Goal: Transaction & Acquisition: Purchase product/service

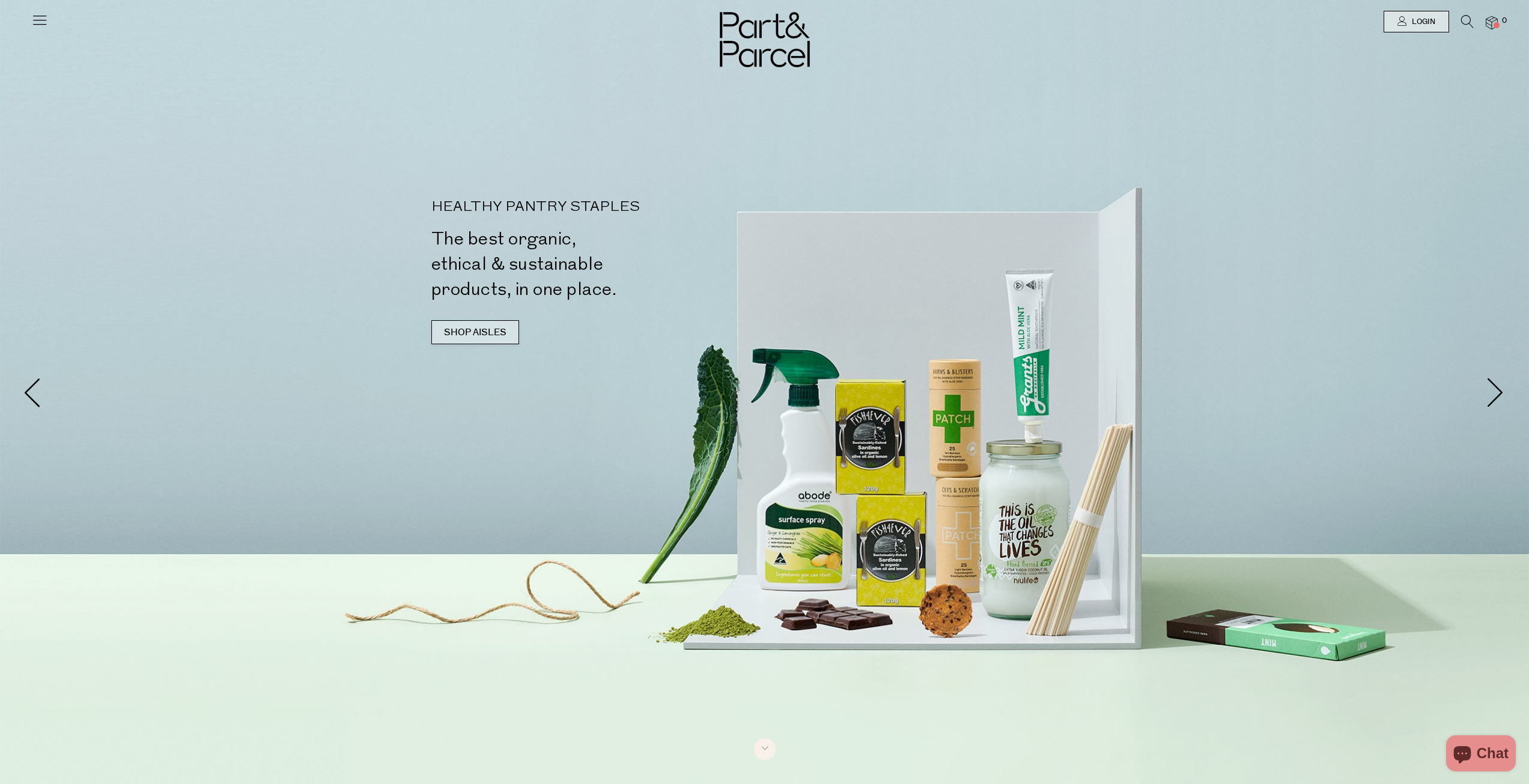
drag, startPoint x: 0, startPoint y: 0, endPoint x: 467, endPoint y: 333, distance: 573.6
click at [467, 333] on link "SHOP AISLES" at bounding box center [476, 332] width 88 height 24
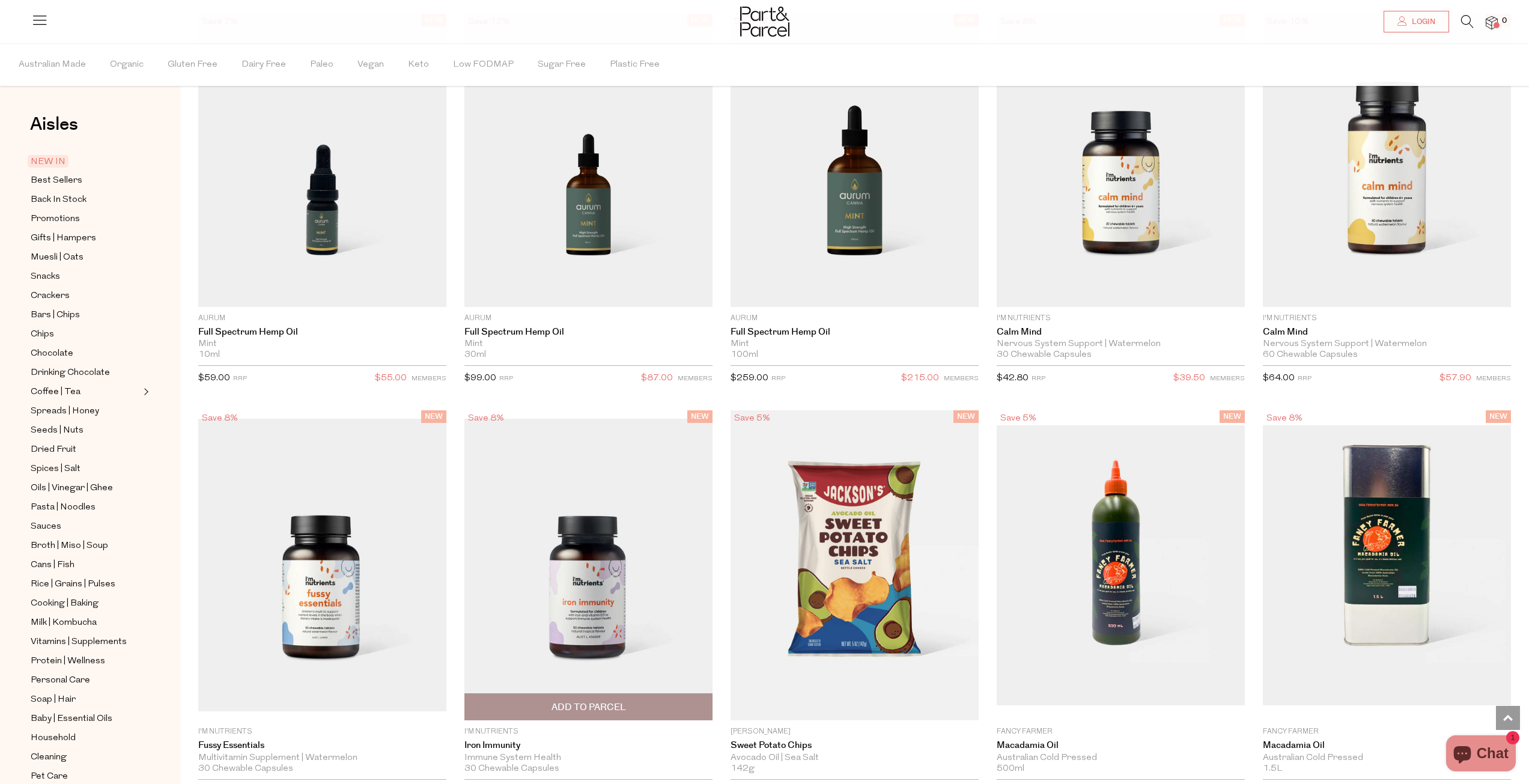
scroll to position [1861, 0]
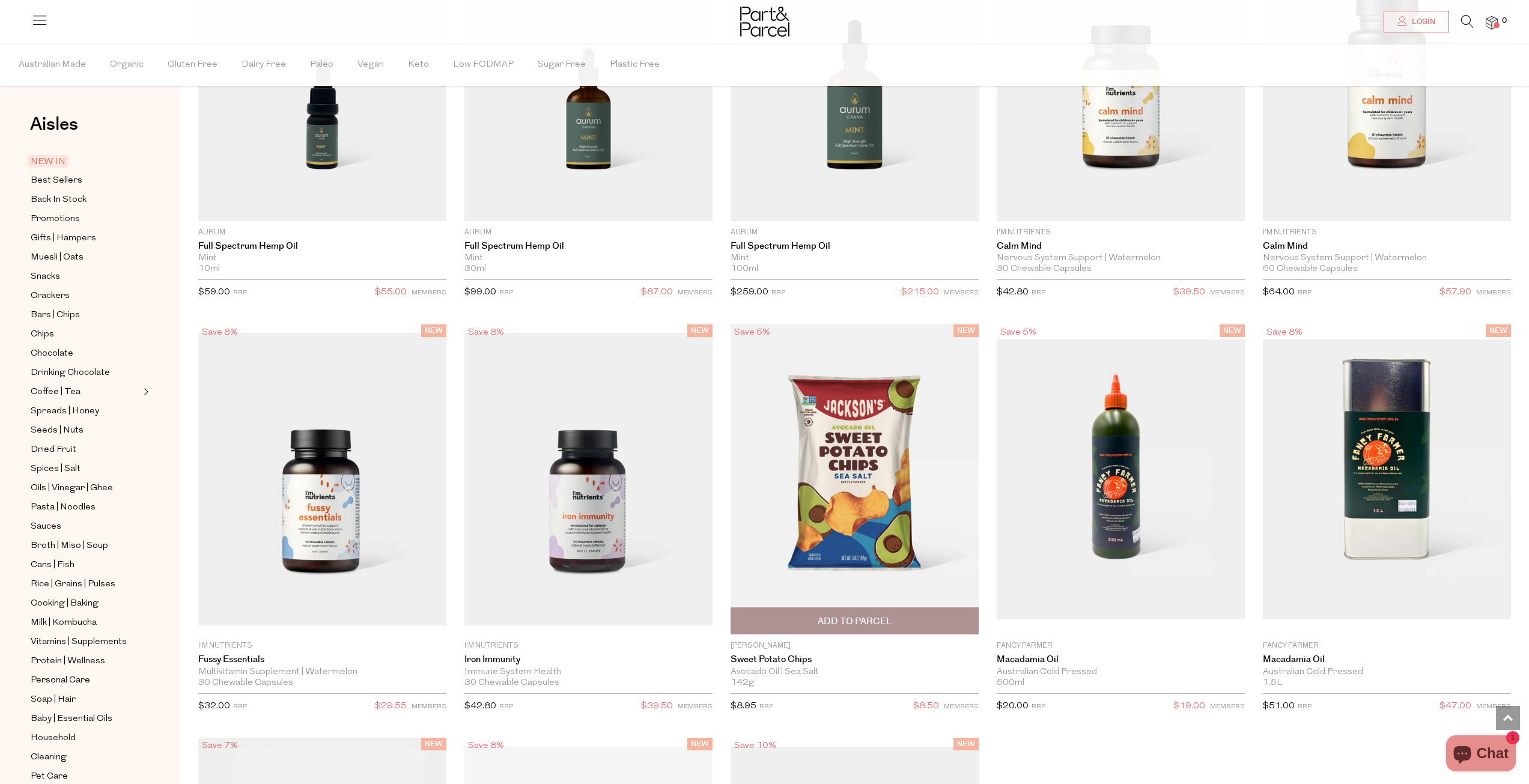
click at [888, 620] on span "Add To Parcel" at bounding box center [855, 621] width 75 height 12
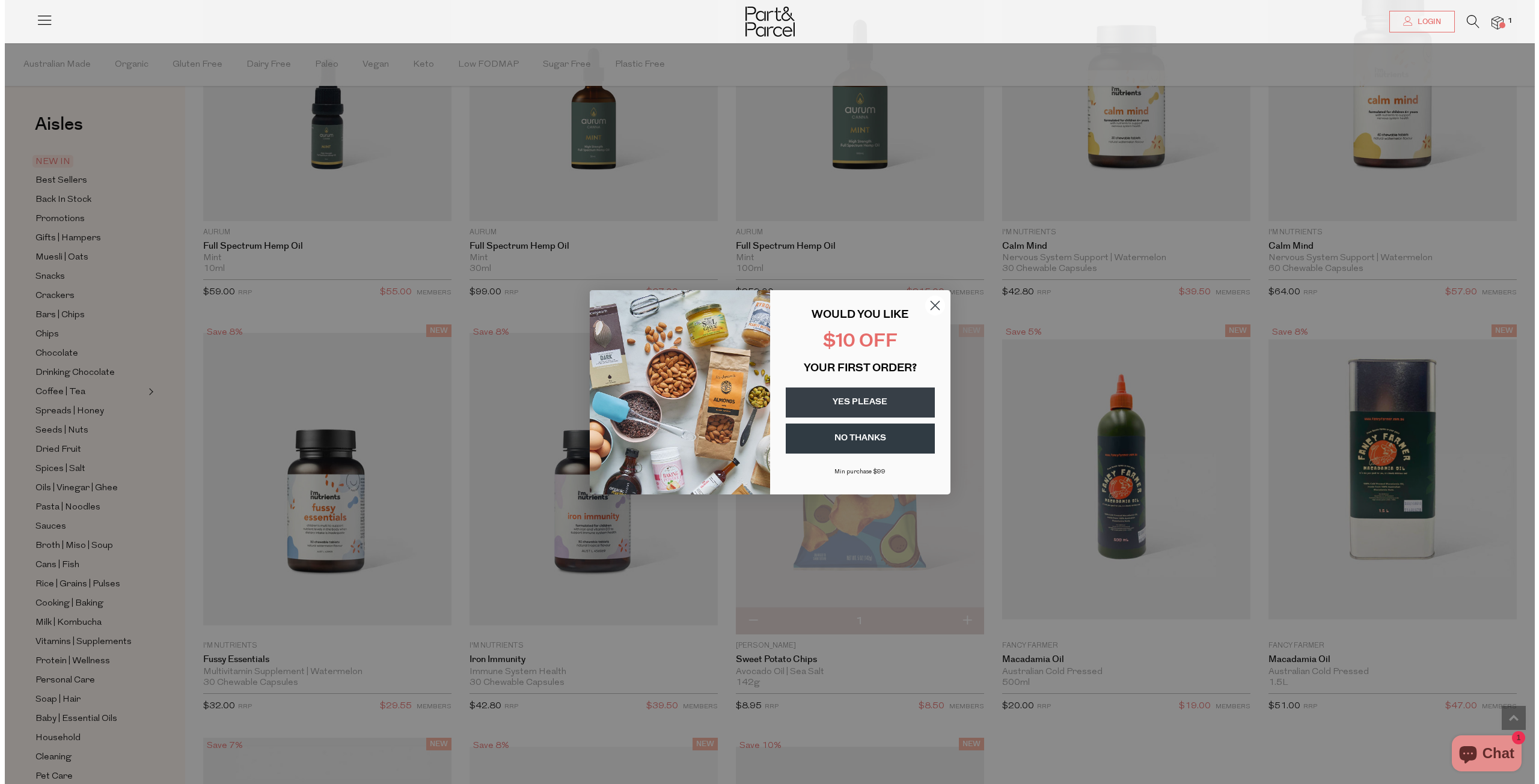
scroll to position [1863, 0]
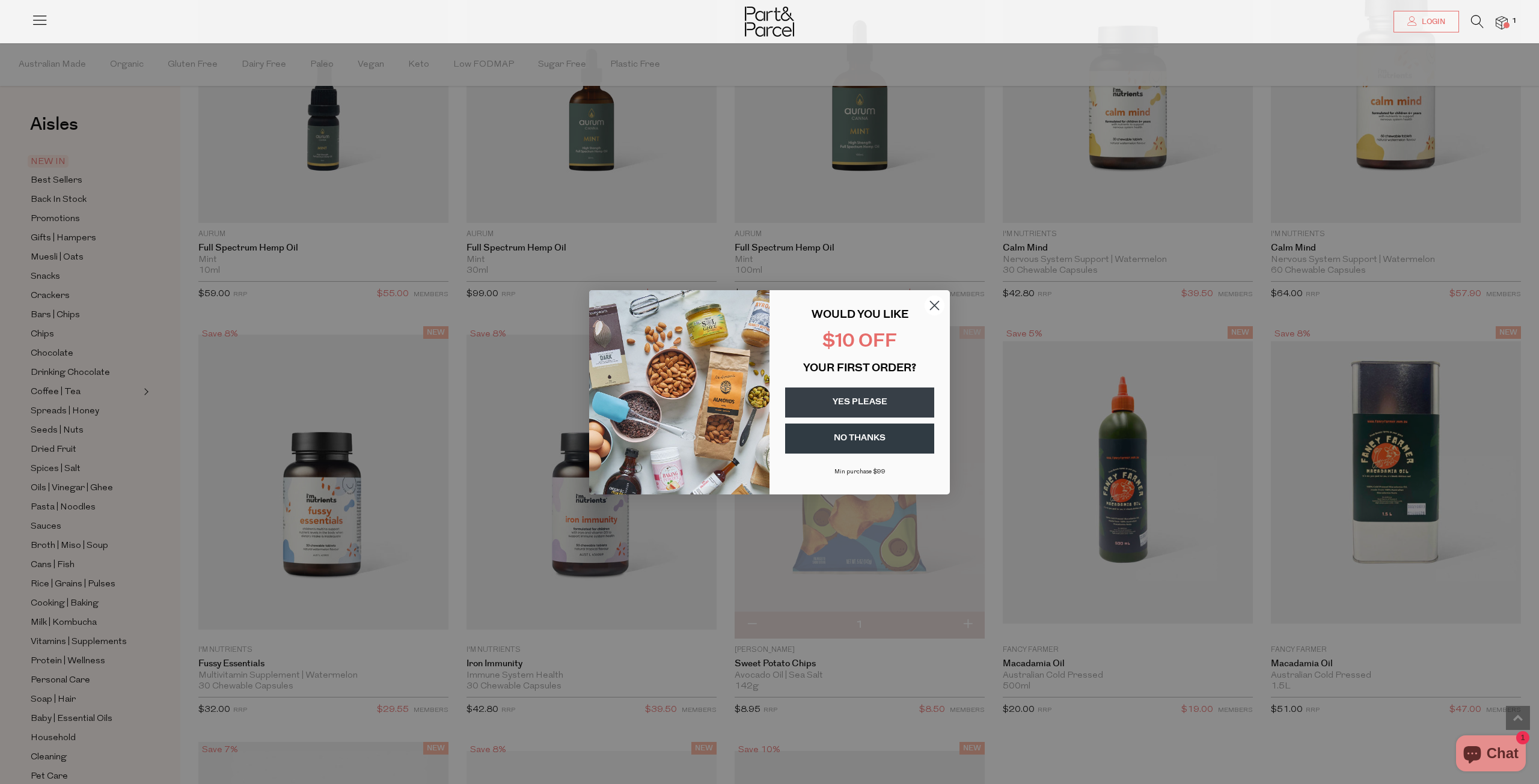
click at [931, 310] on circle "Close dialog" at bounding box center [934, 304] width 20 height 20
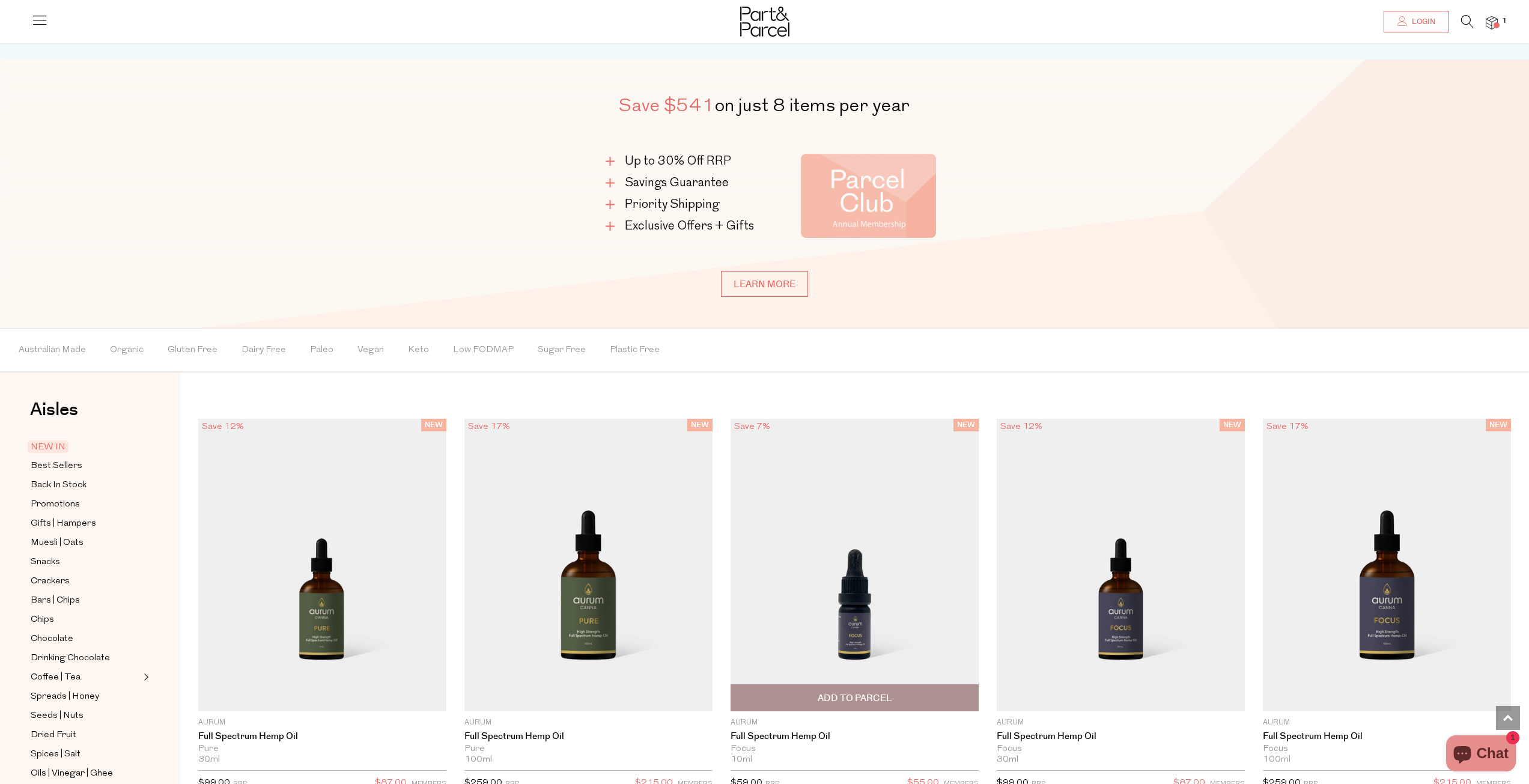
scroll to position [959, 0]
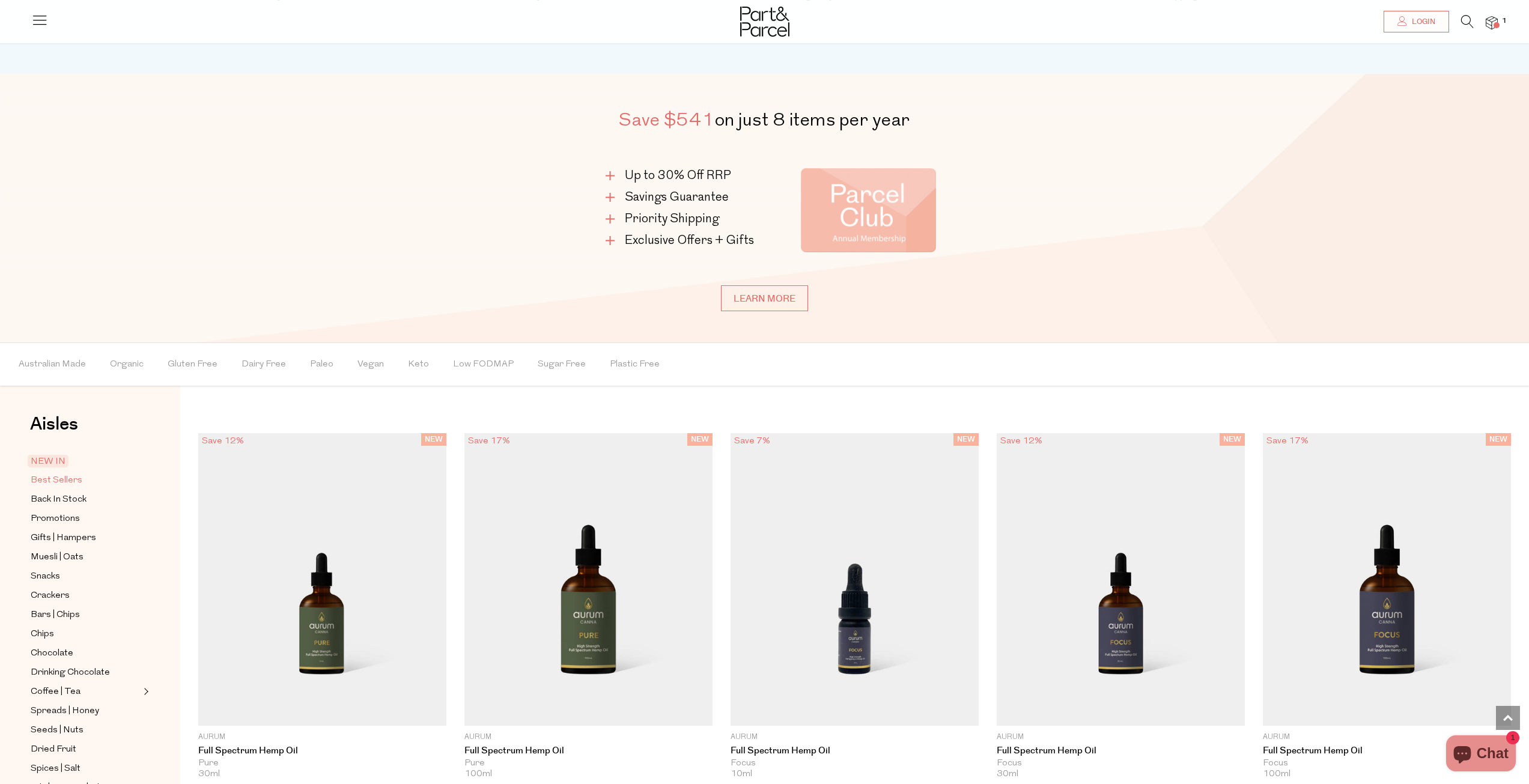
click at [67, 476] on span "Best Sellers" at bounding box center [56, 481] width 52 height 14
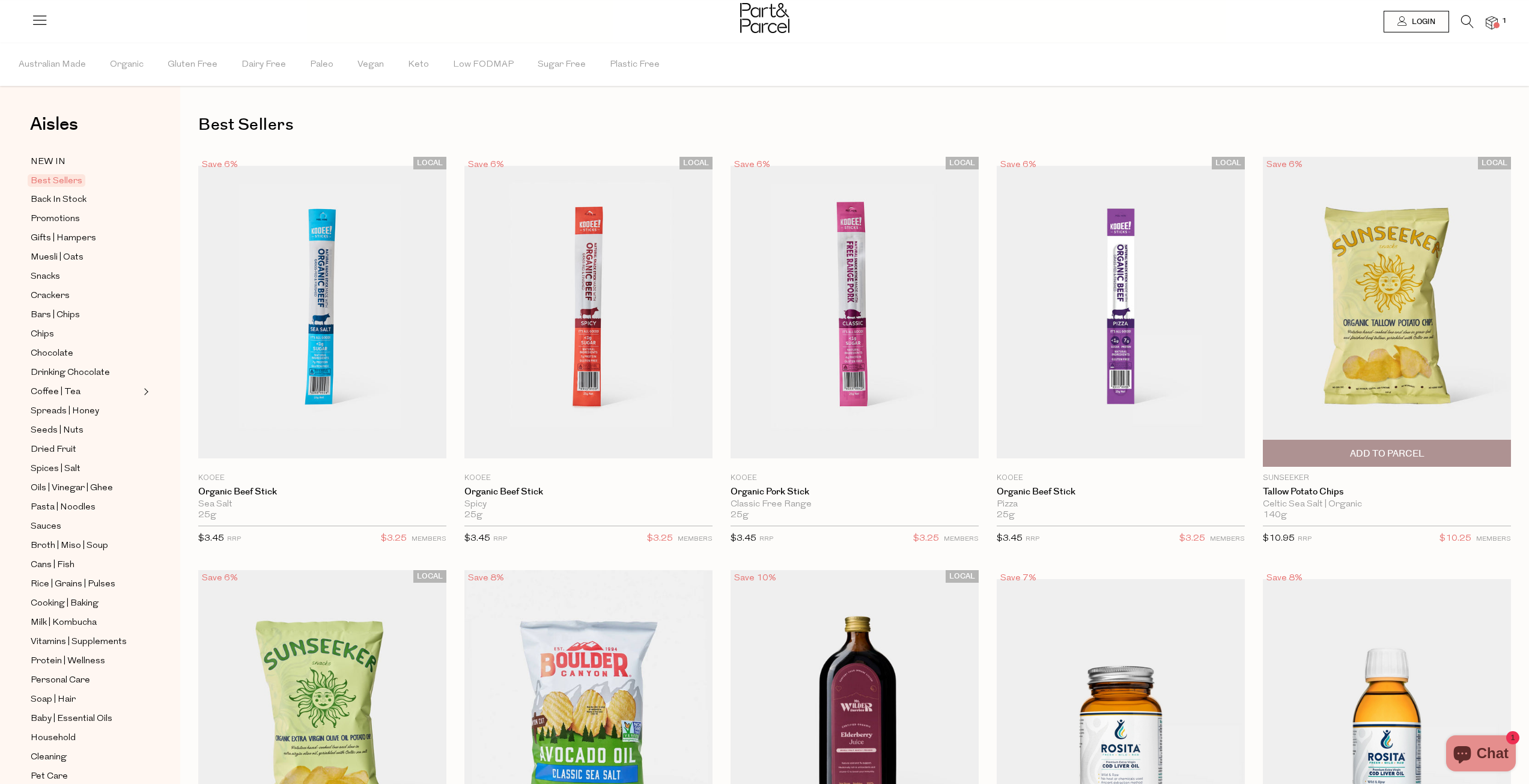
click at [1369, 446] on span "Add To Parcel" at bounding box center [1387, 453] width 241 height 26
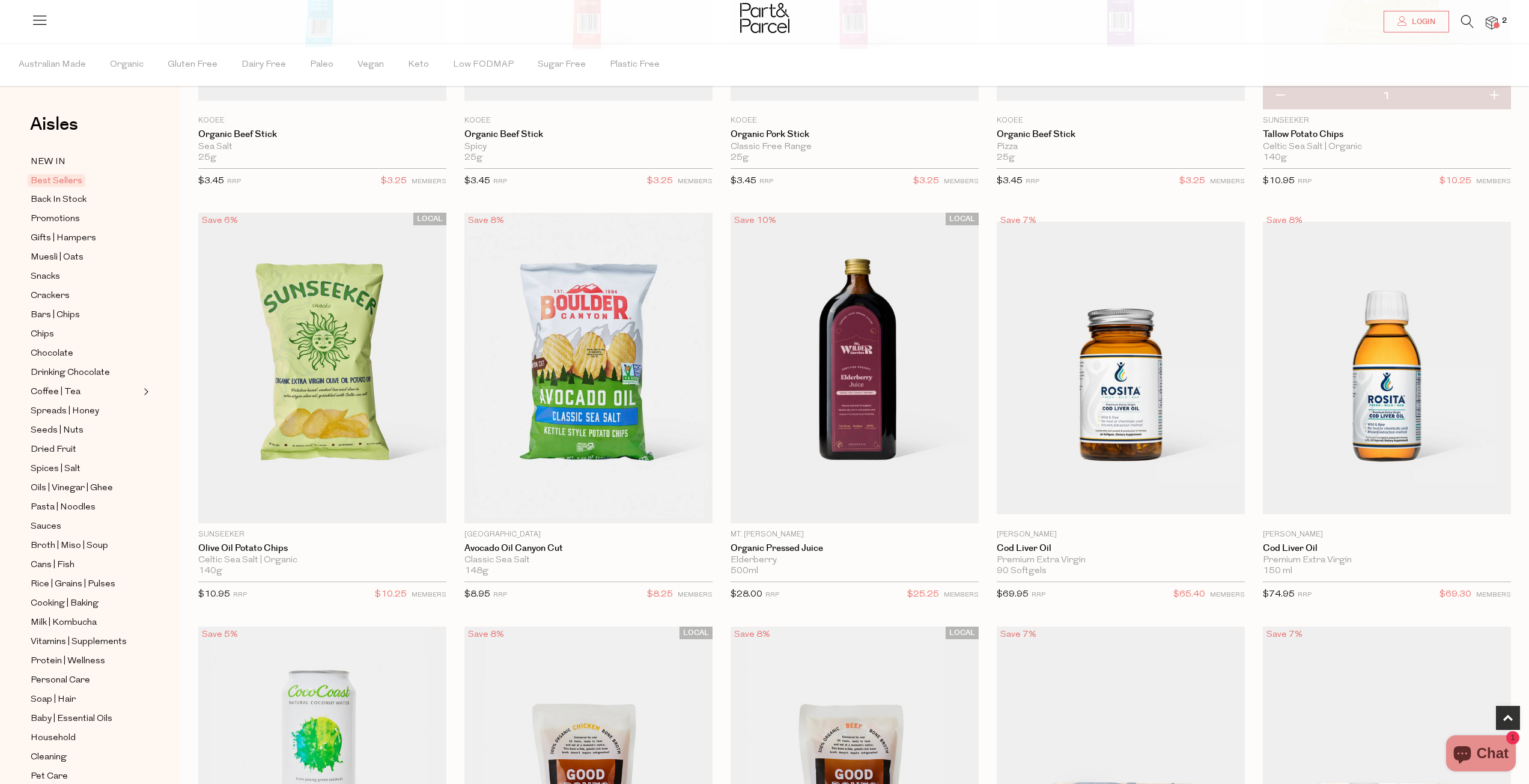
scroll to position [541, 0]
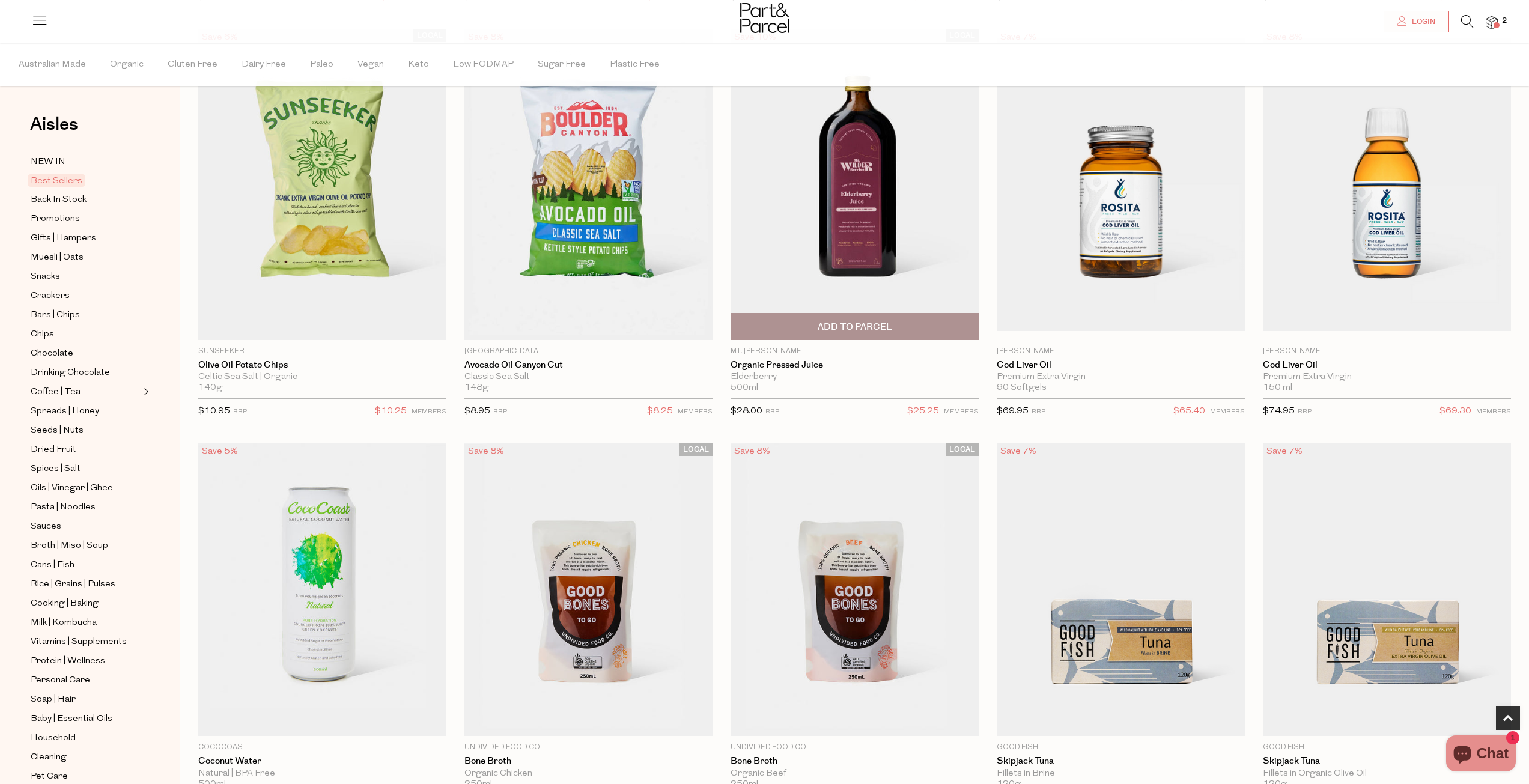
click at [843, 325] on span "Add To Parcel" at bounding box center [855, 326] width 75 height 12
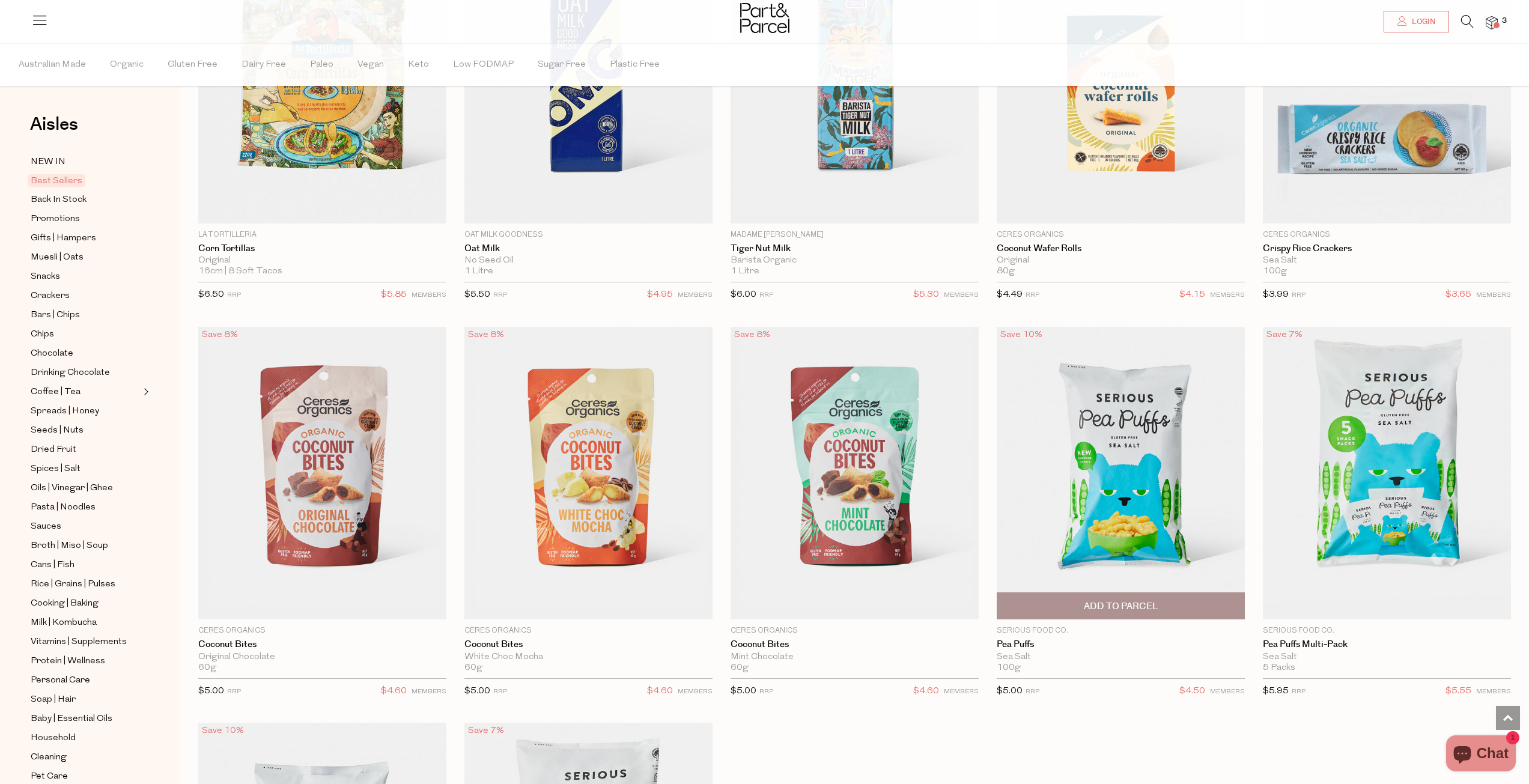
scroll to position [2644, 0]
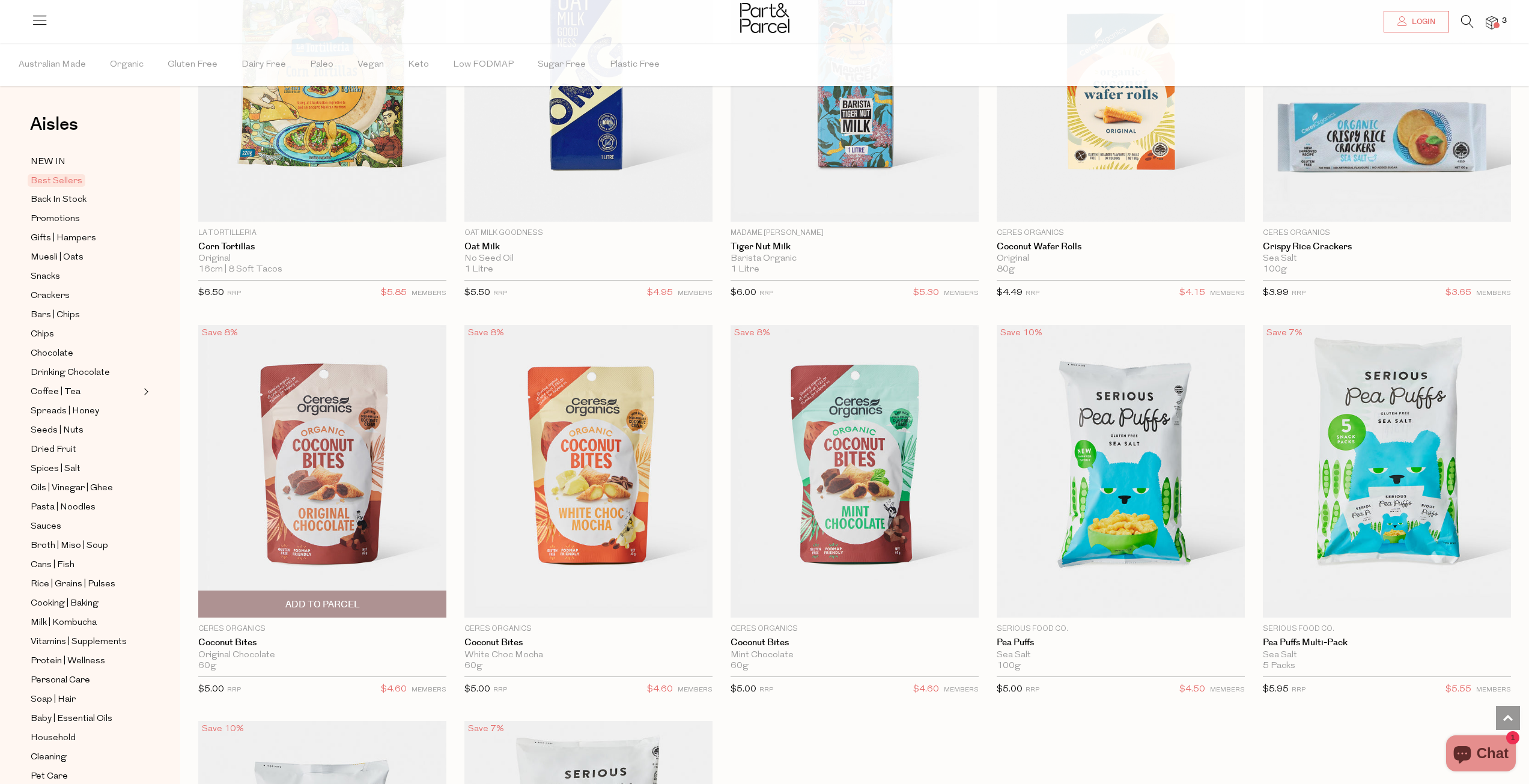
click at [323, 599] on span "Add To Parcel" at bounding box center [323, 604] width 75 height 12
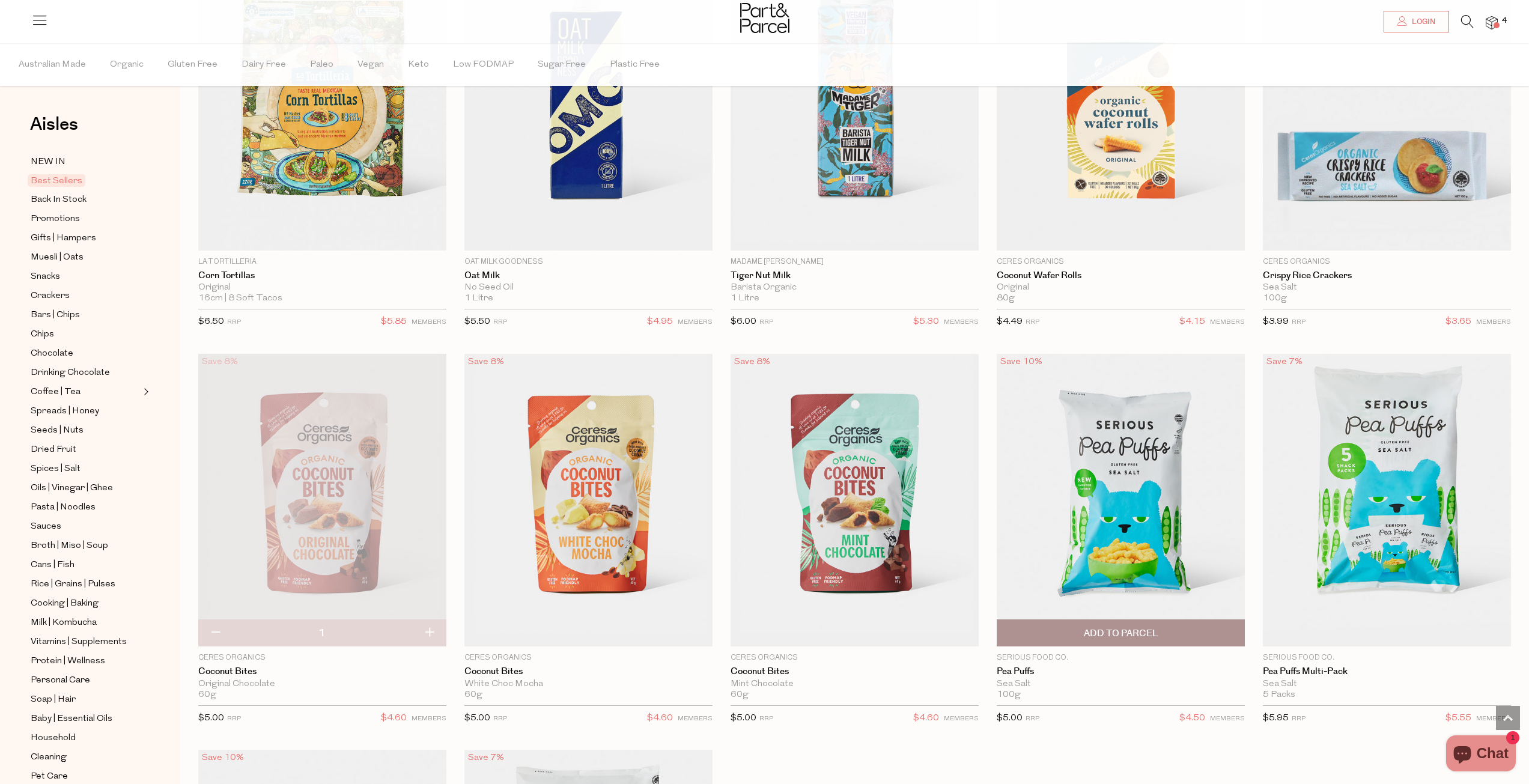
scroll to position [2617, 0]
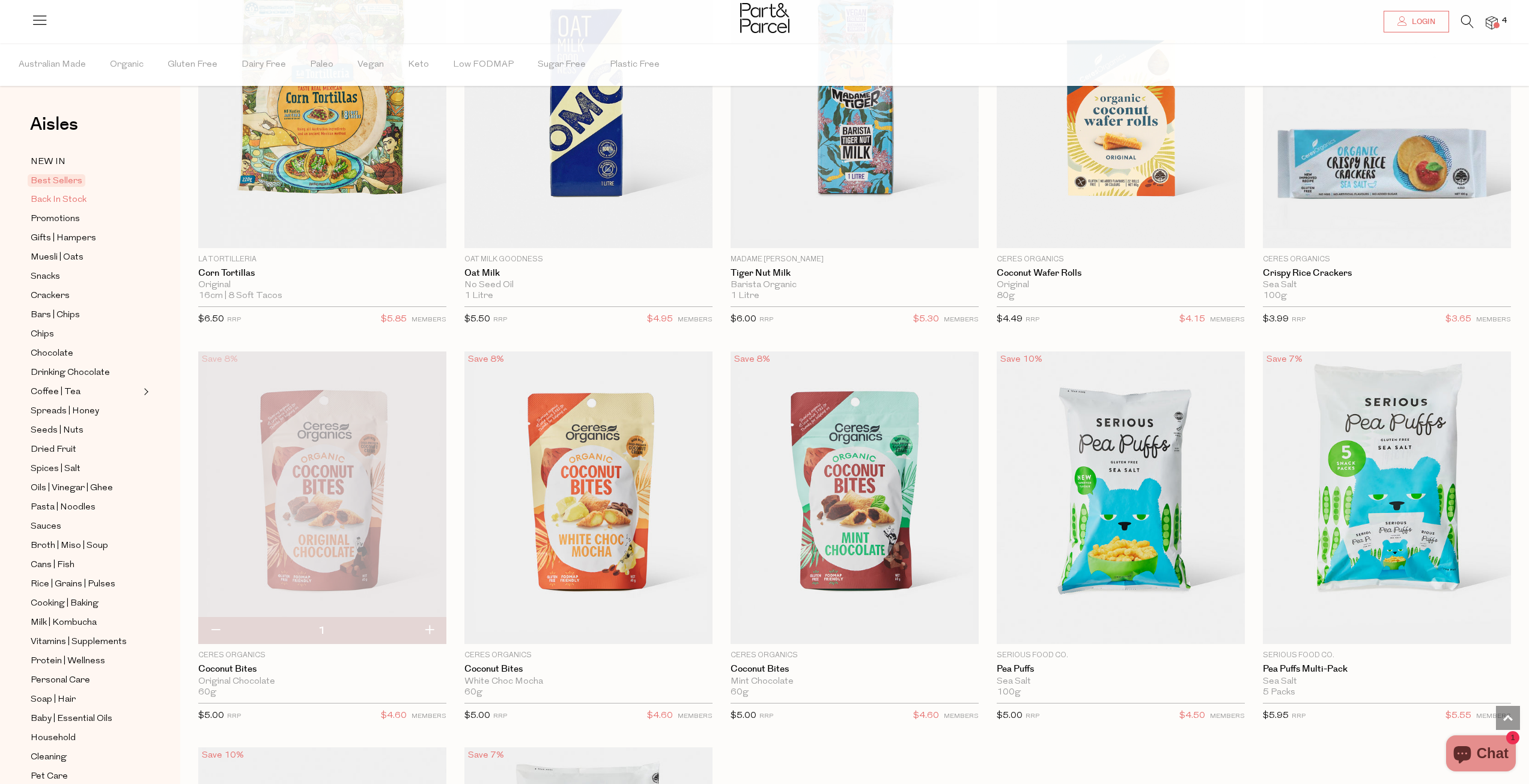
click at [74, 196] on span "Back In Stock" at bounding box center [58, 199] width 56 height 14
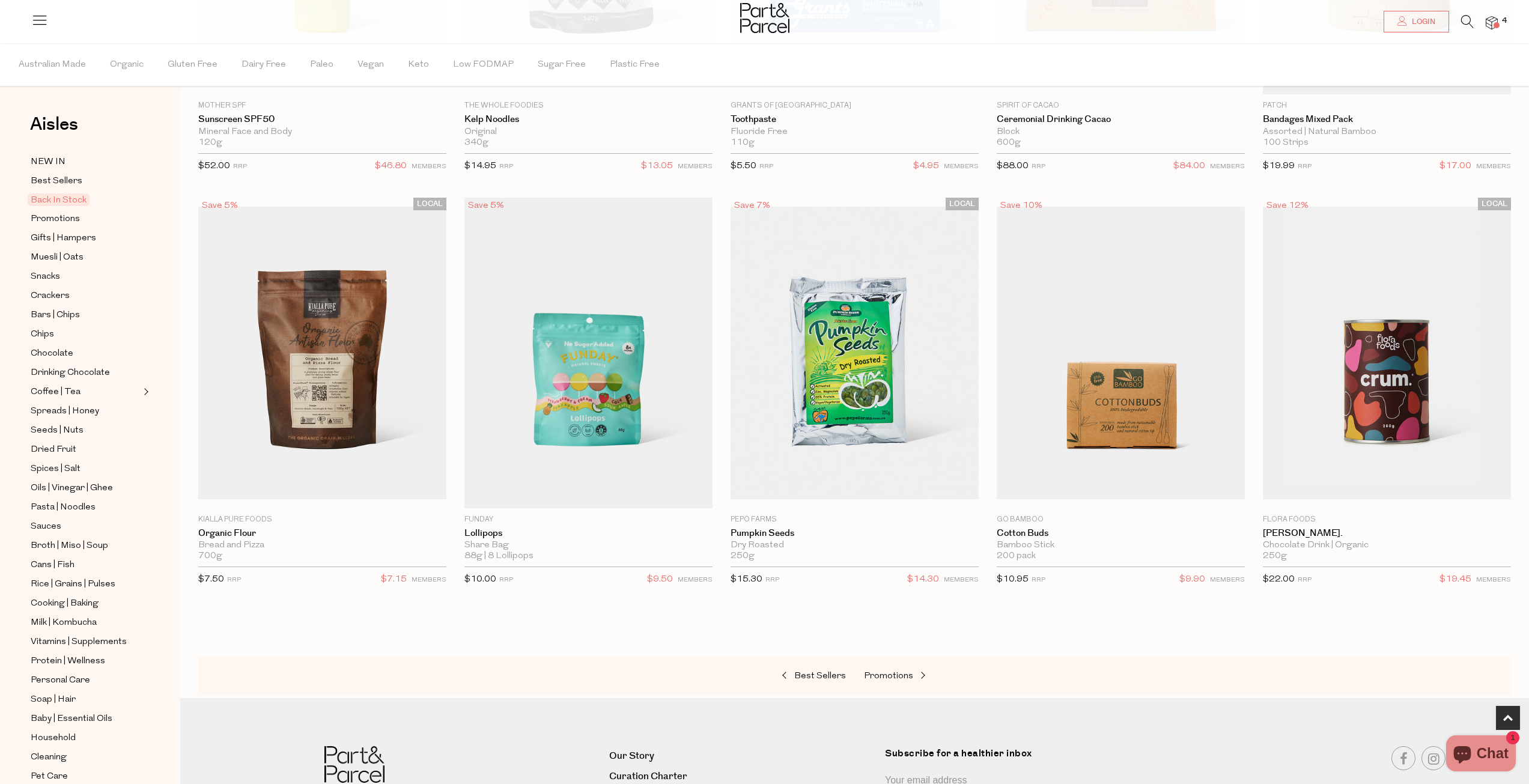
scroll to position [505, 0]
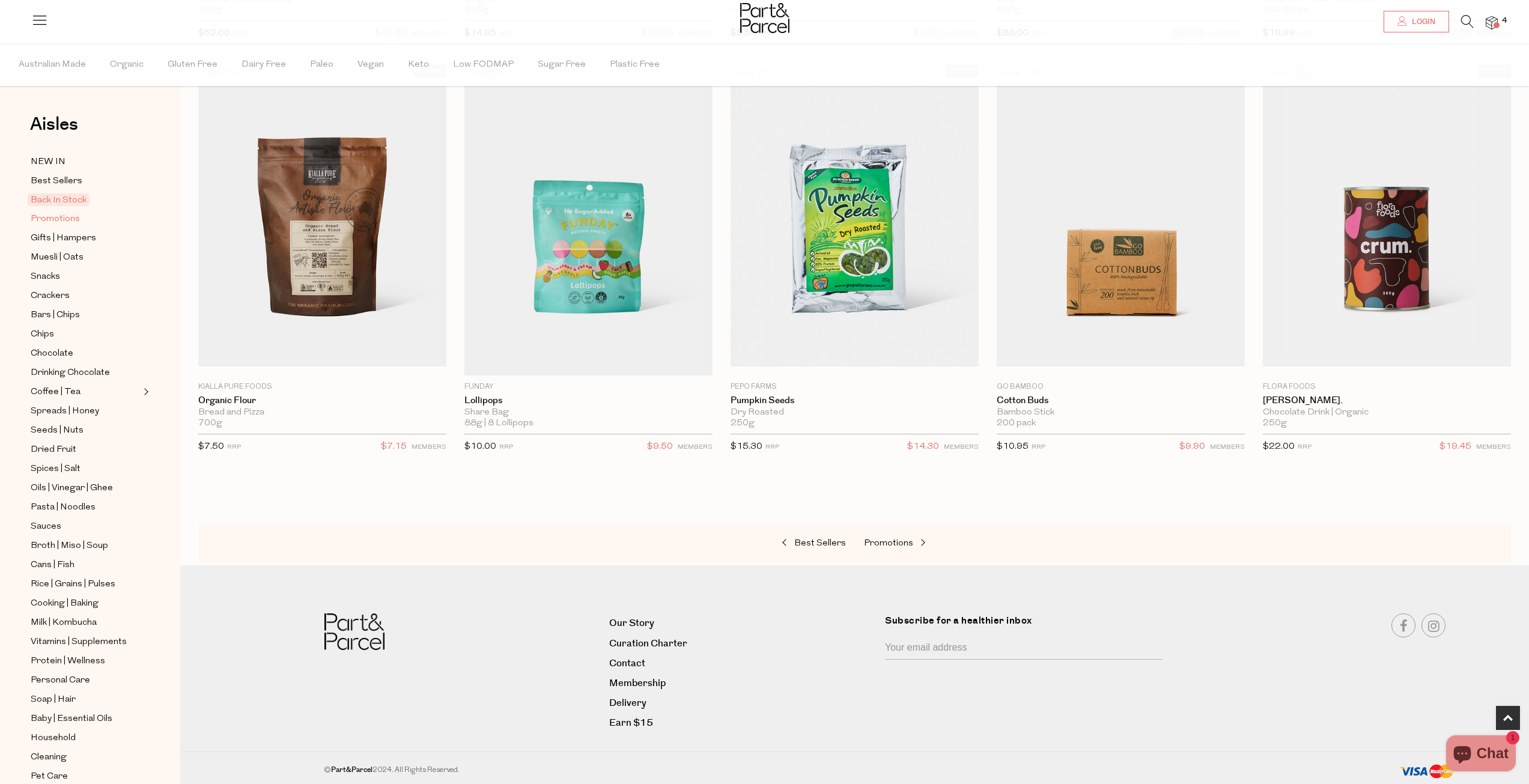
click at [74, 220] on span "Promotions" at bounding box center [55, 219] width 49 height 14
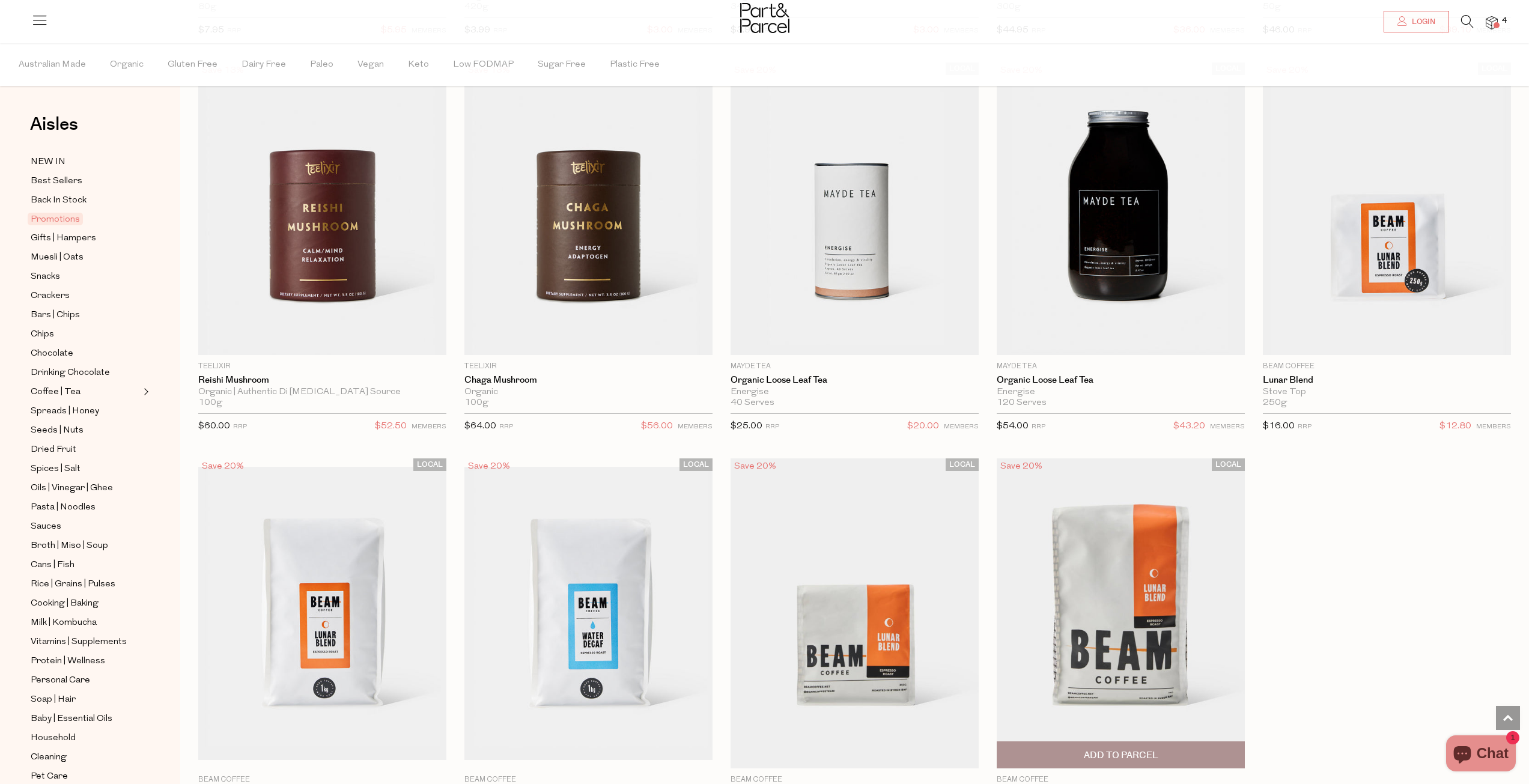
scroll to position [1082, 0]
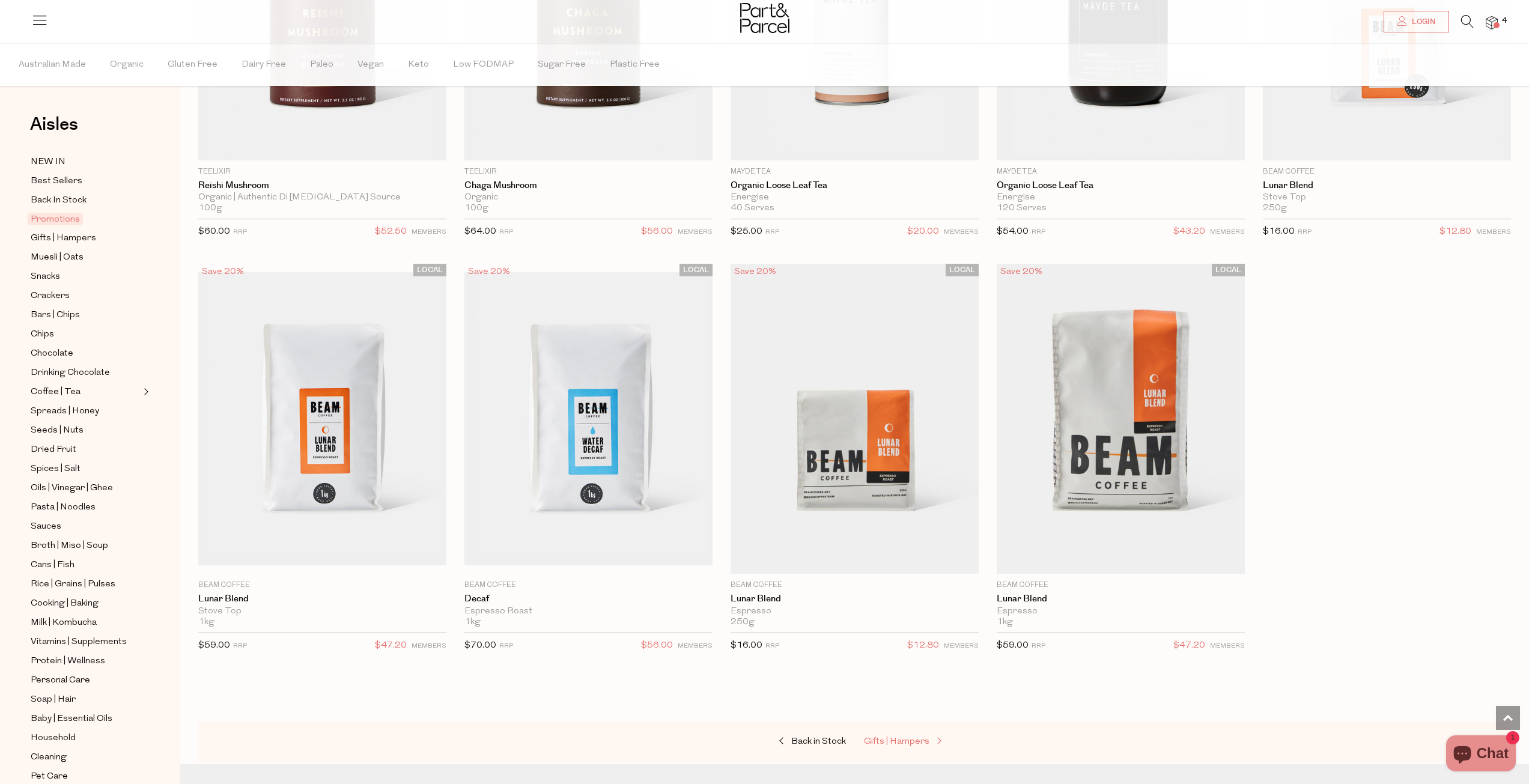
click at [931, 737] on span at bounding box center [938, 741] width 17 height 9
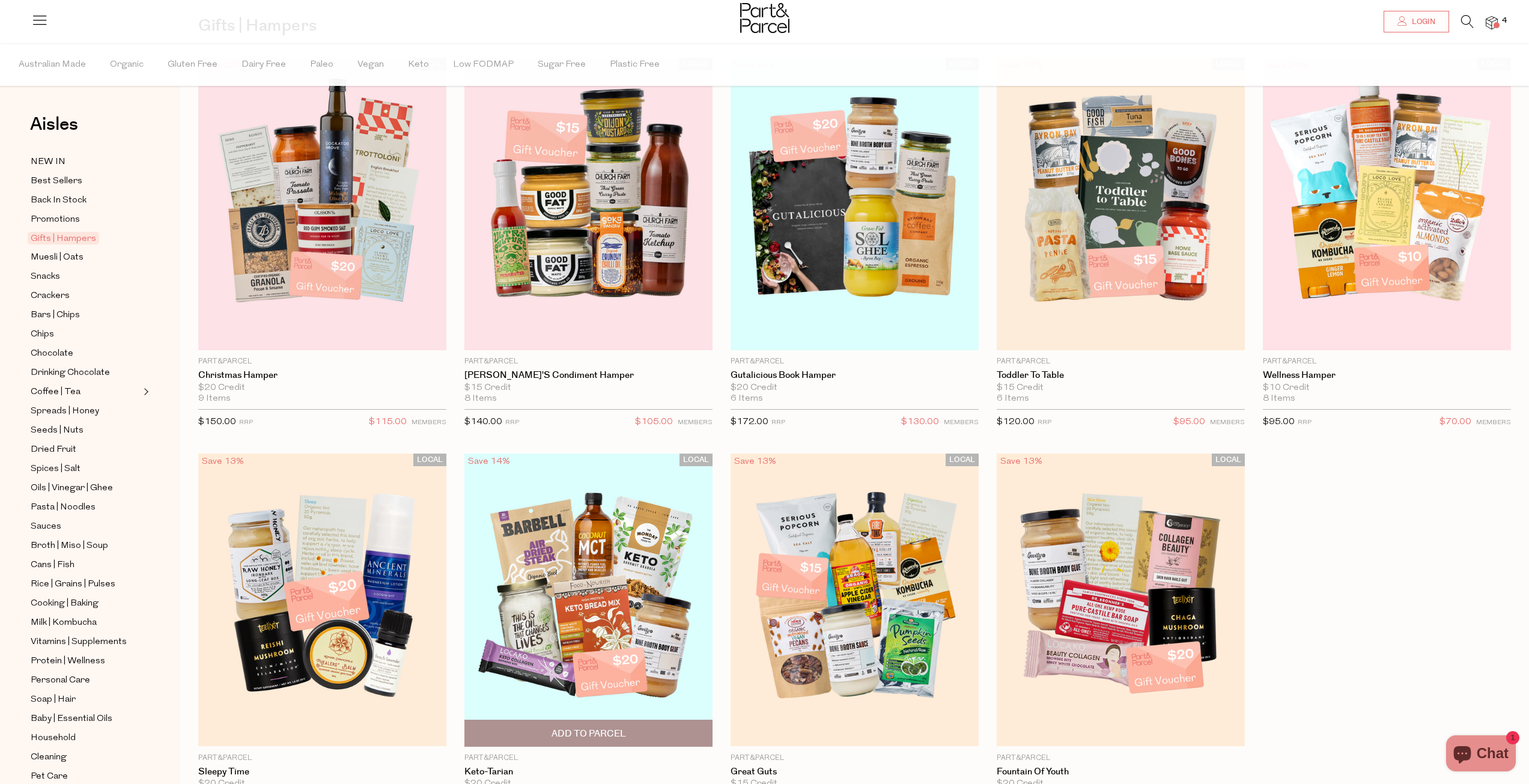
scroll to position [180, 0]
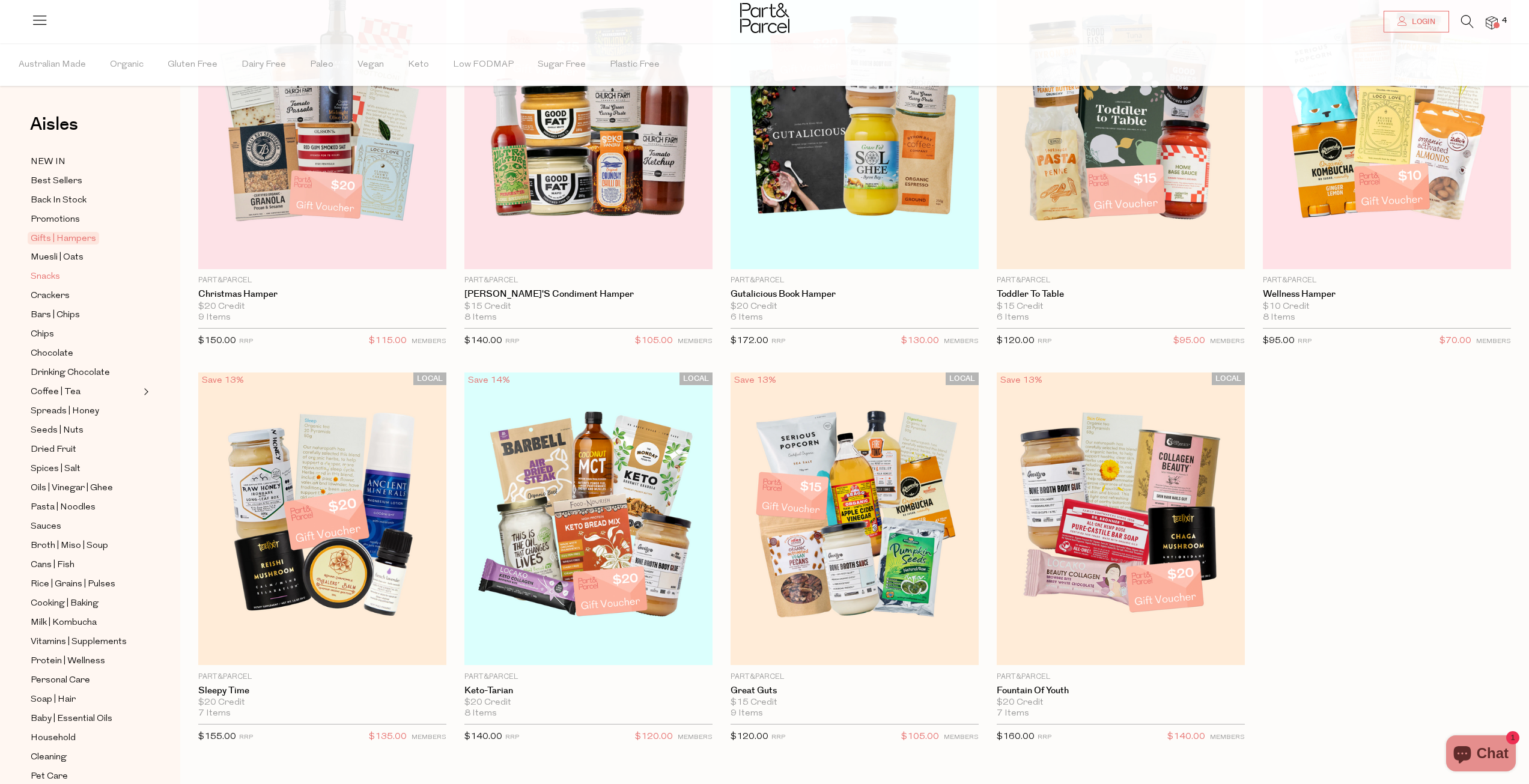
click at [52, 270] on span "Snacks" at bounding box center [45, 277] width 30 height 14
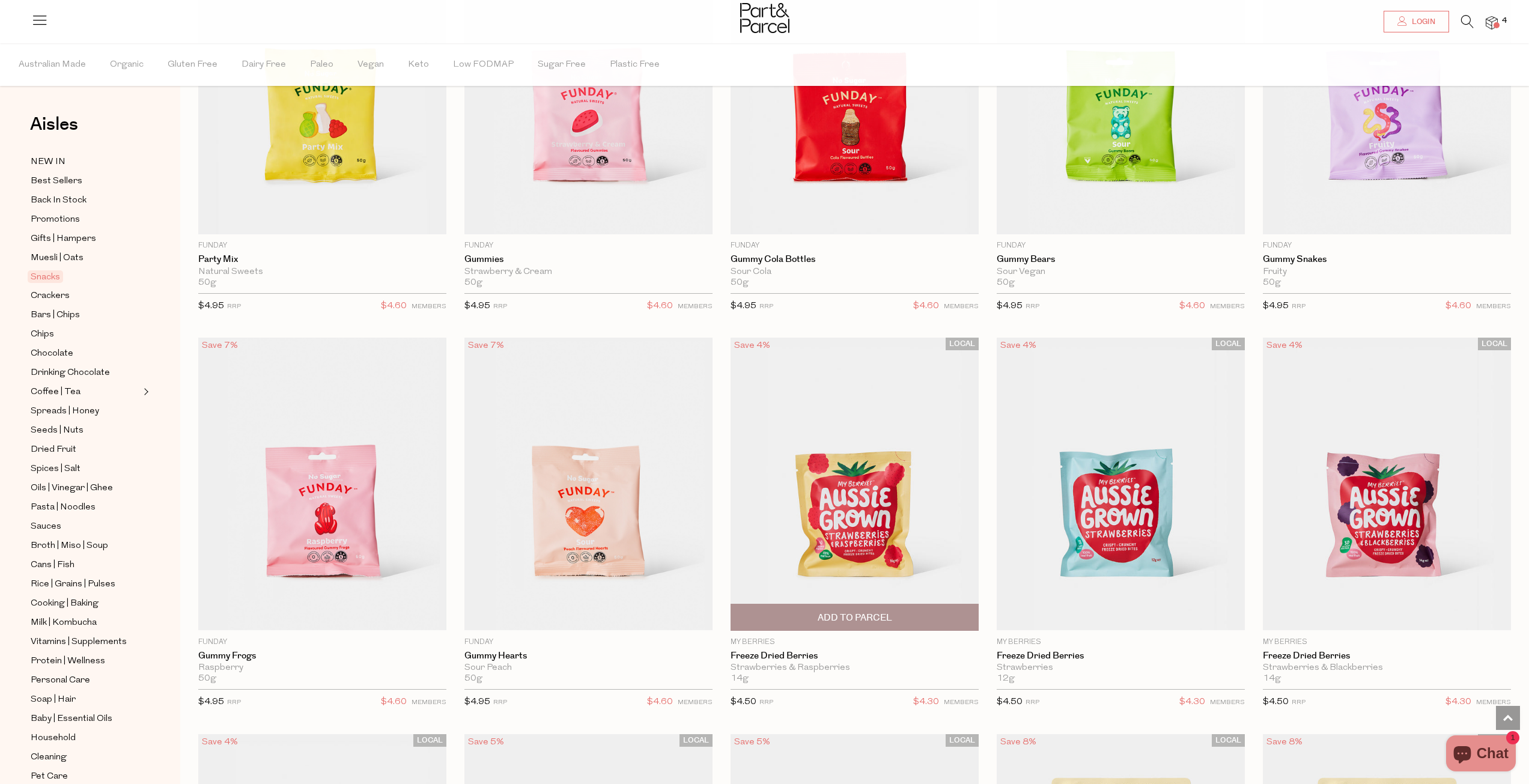
scroll to position [1442, 0]
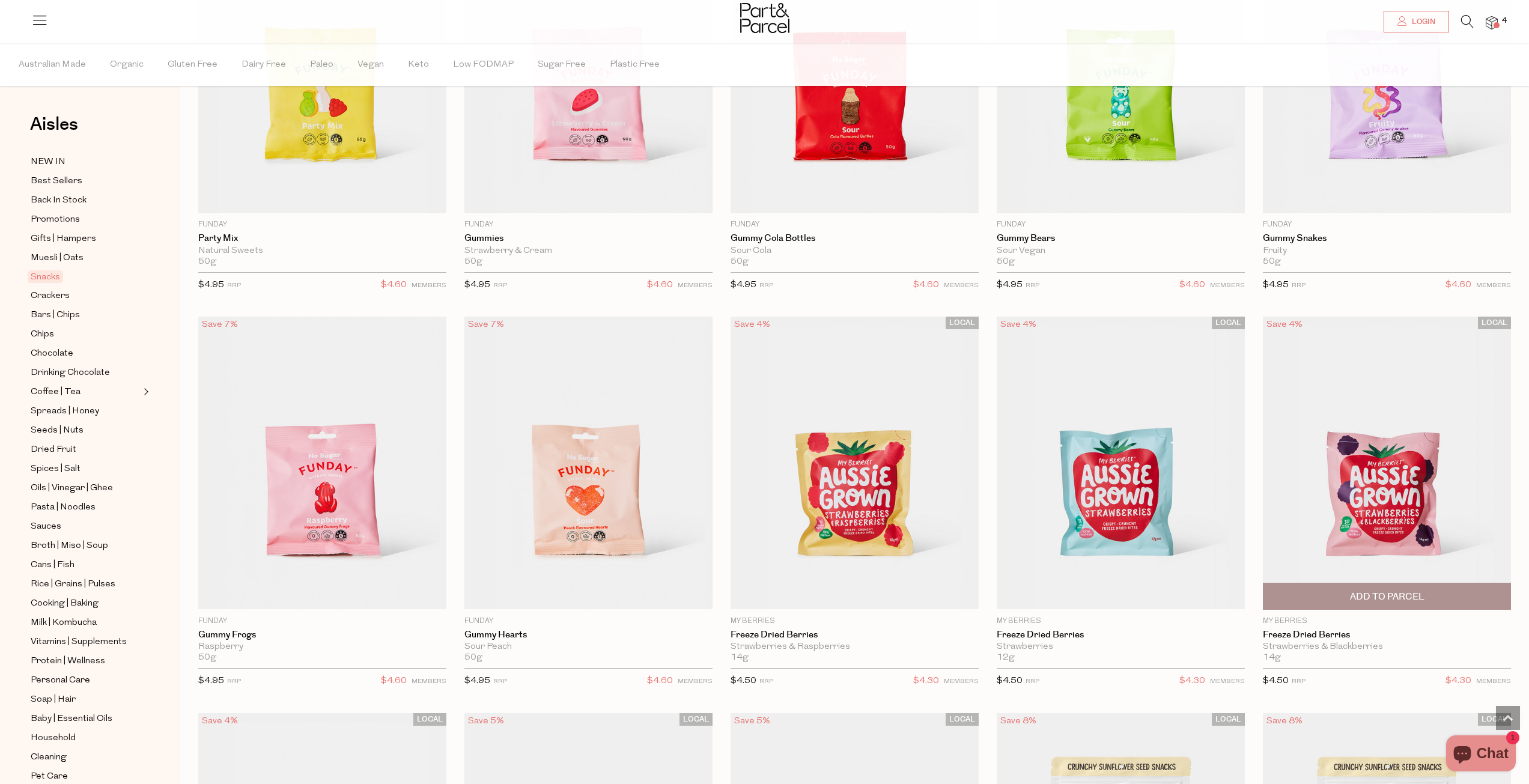
click at [1379, 594] on span "Add To Parcel" at bounding box center [1387, 596] width 75 height 12
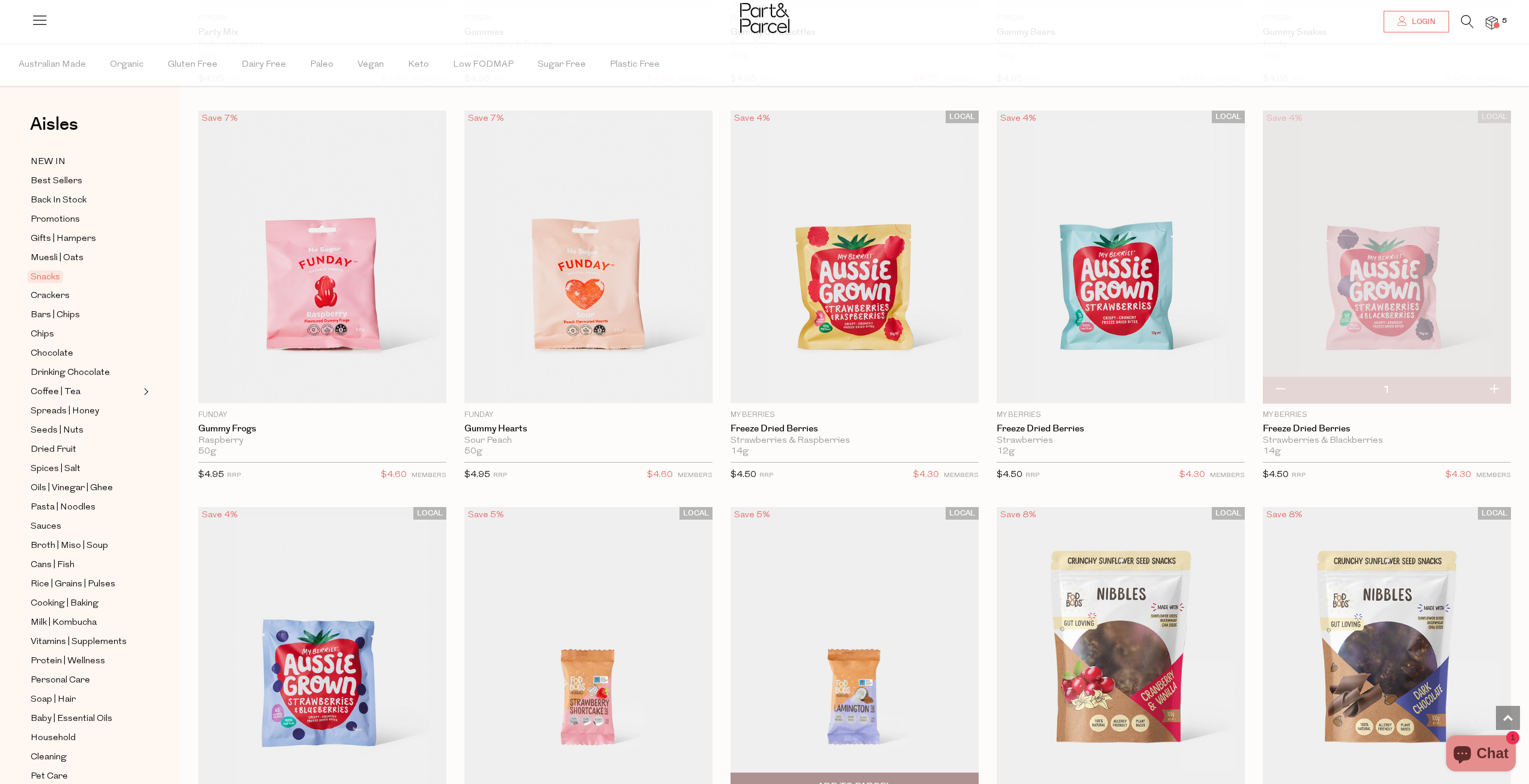
scroll to position [1742, 0]
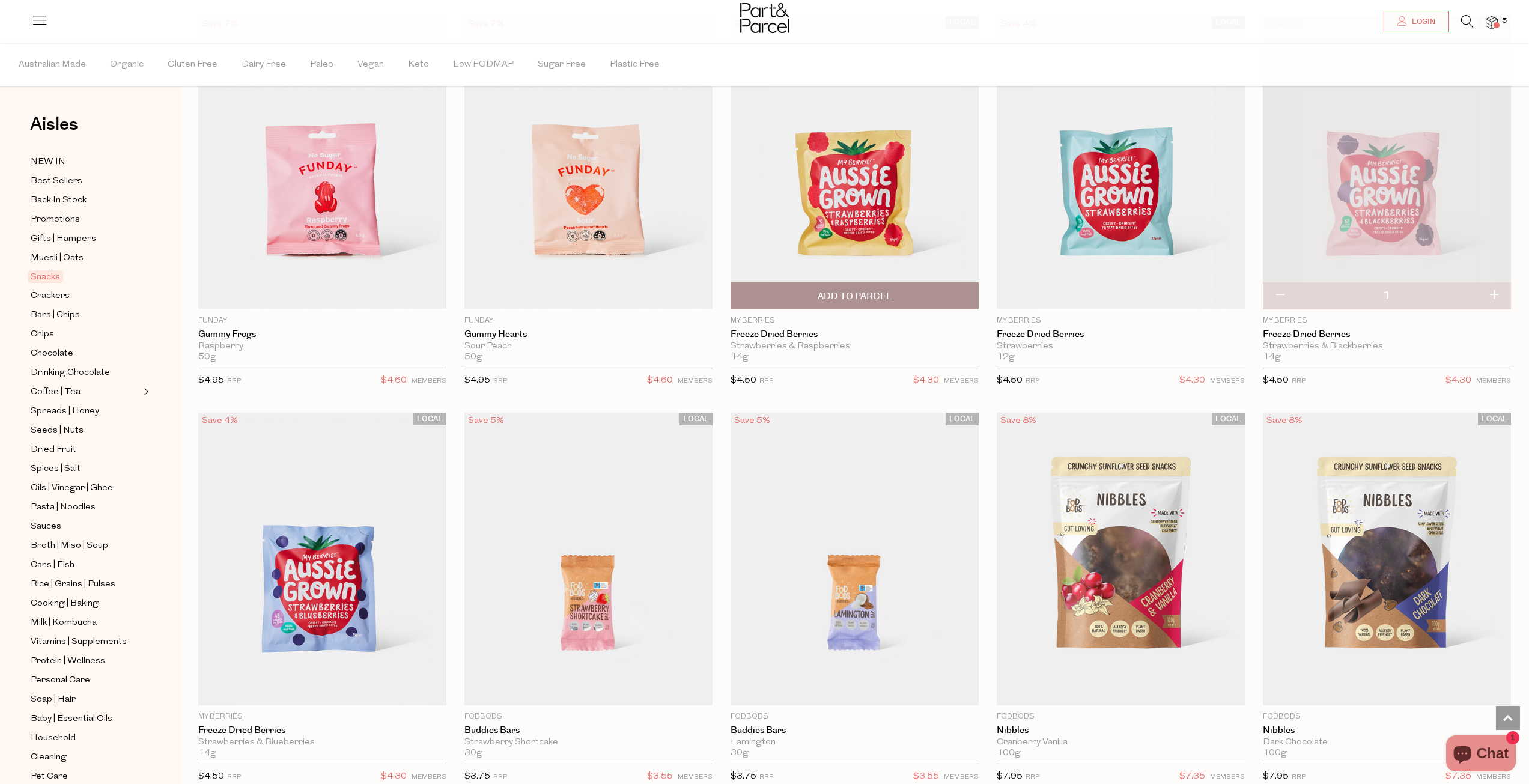
click at [856, 290] on span "Add To Parcel" at bounding box center [855, 296] width 75 height 12
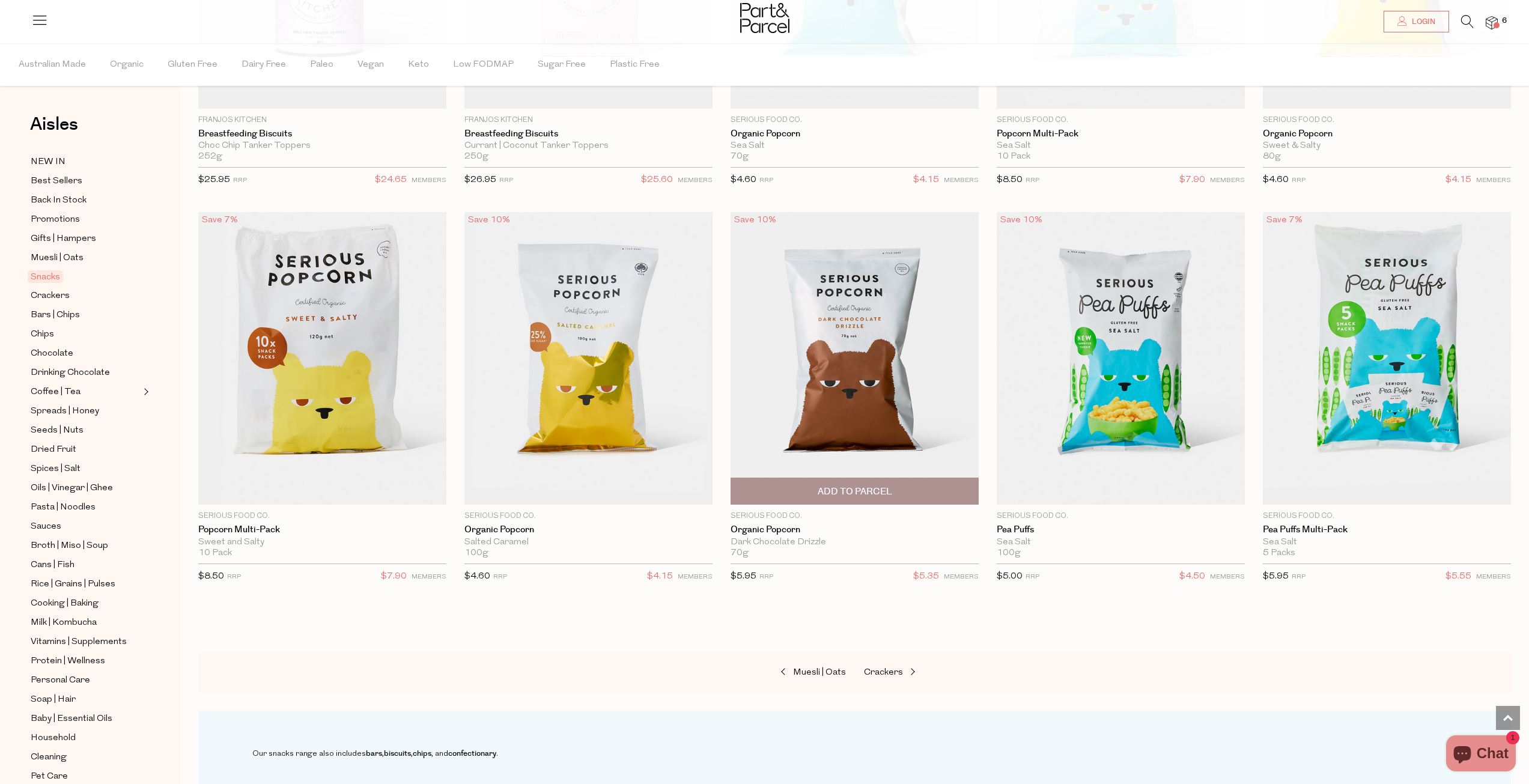
scroll to position [3545, 0]
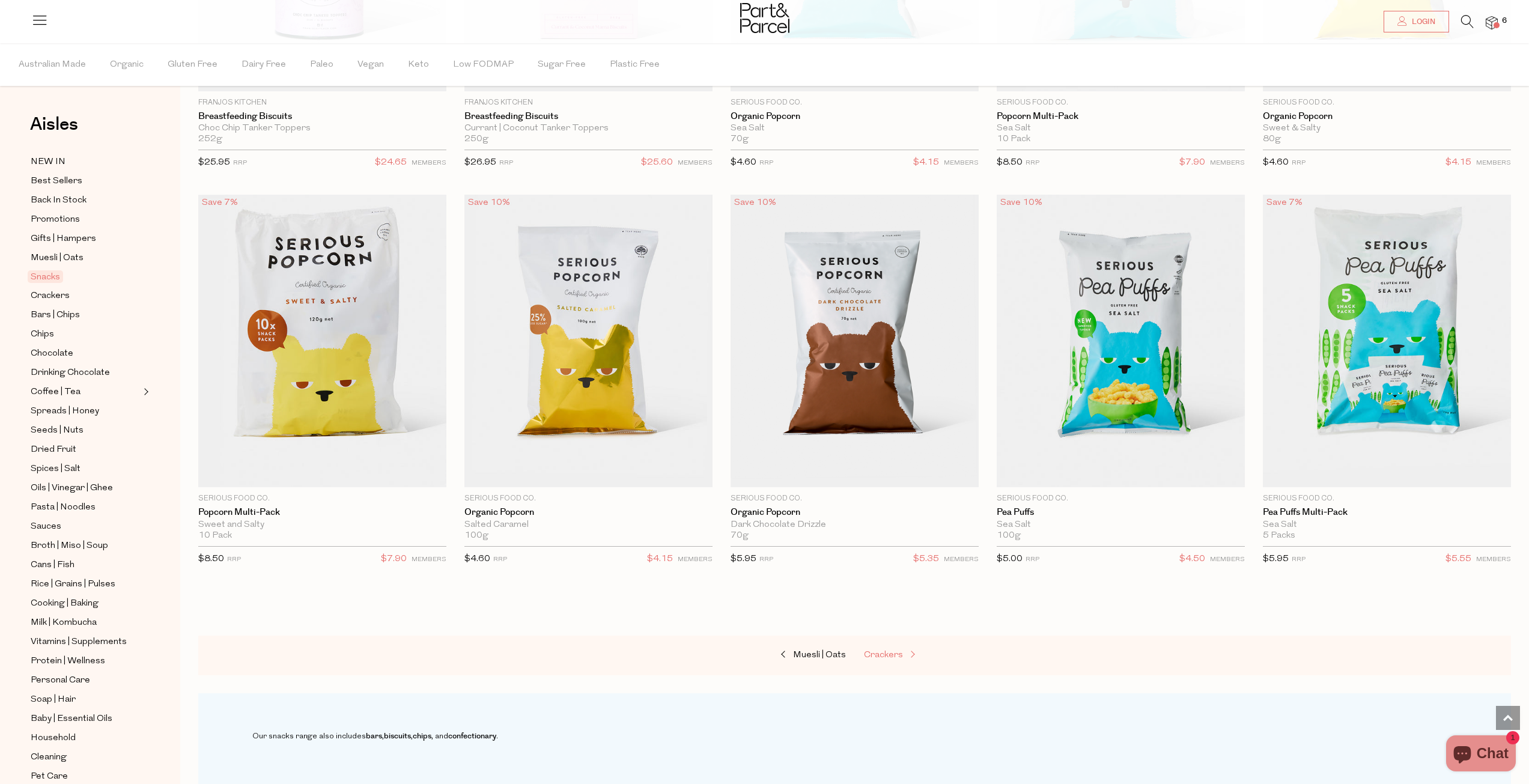
click at [877, 651] on span "Crackers" at bounding box center [884, 655] width 39 height 9
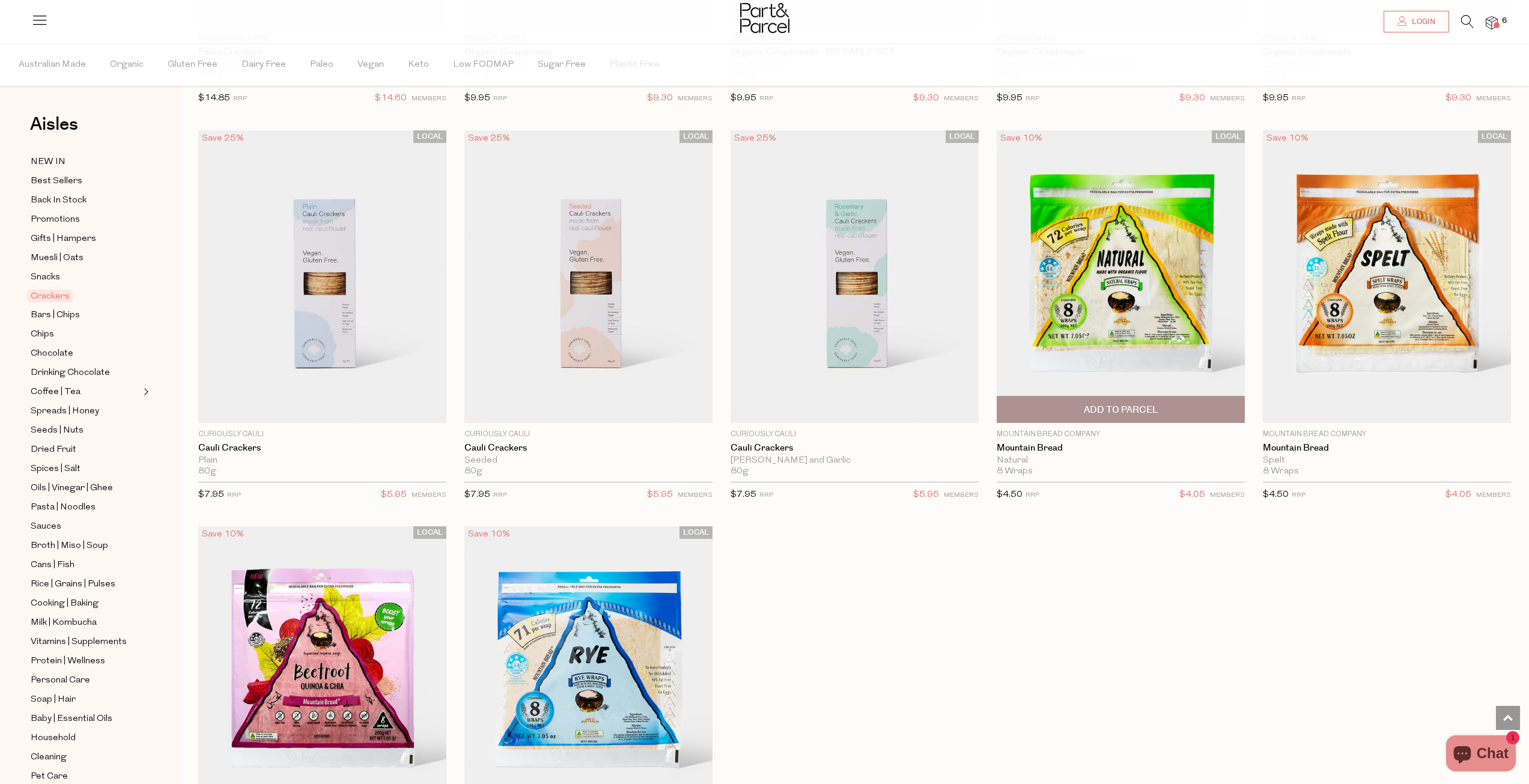
scroll to position [2644, 0]
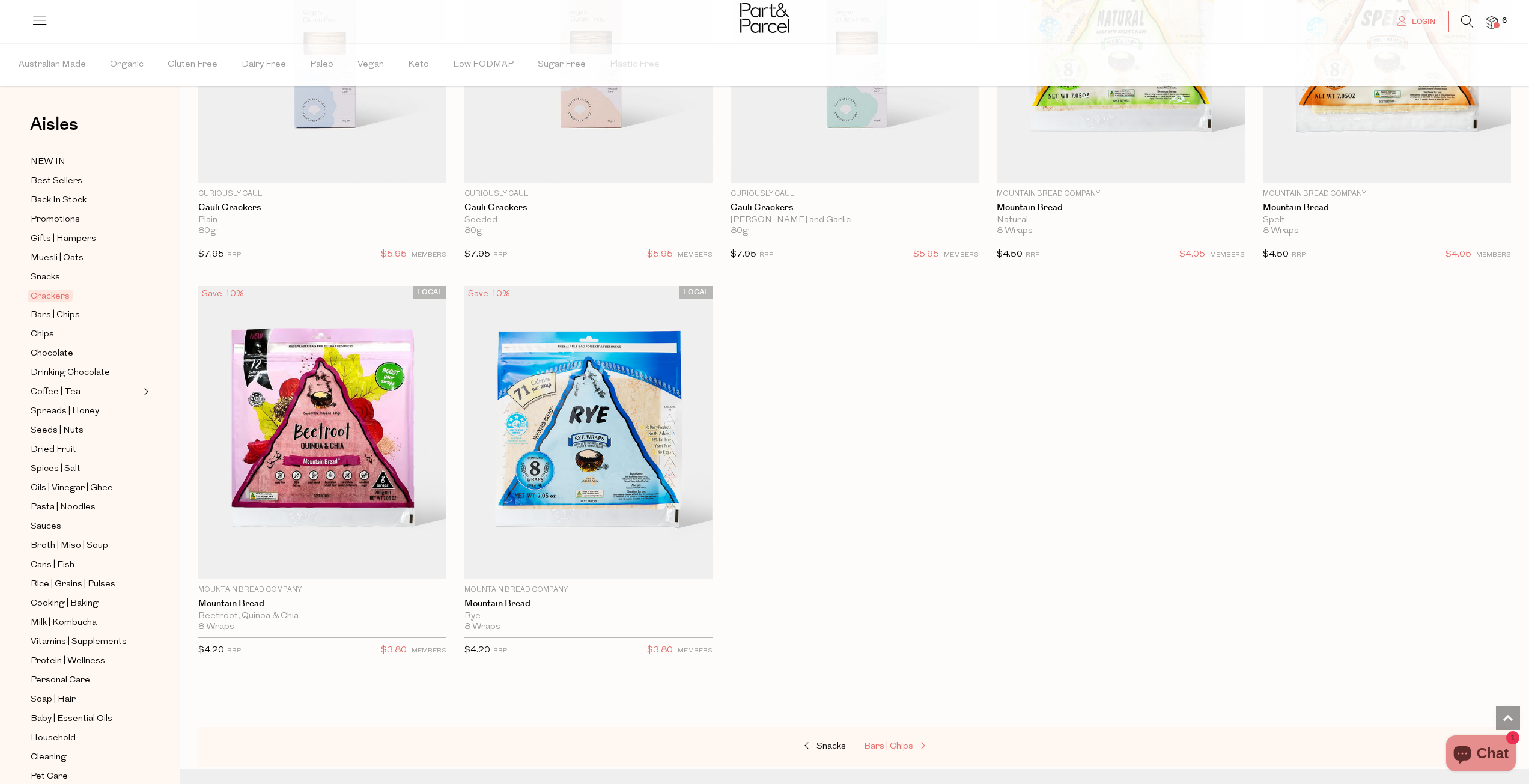
click at [902, 742] on span "Bars | Chips" at bounding box center [888, 746] width 49 height 9
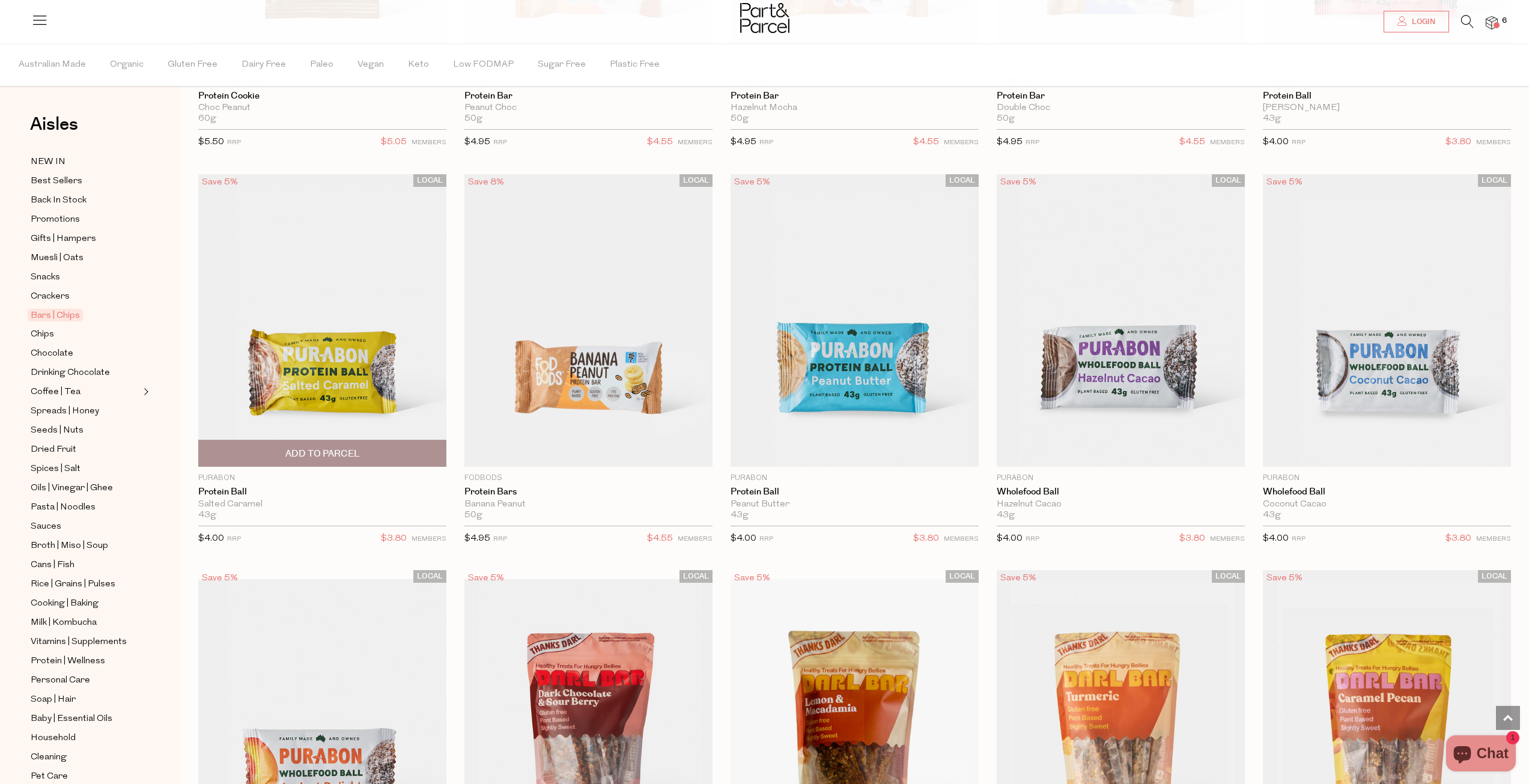
scroll to position [3244, 0]
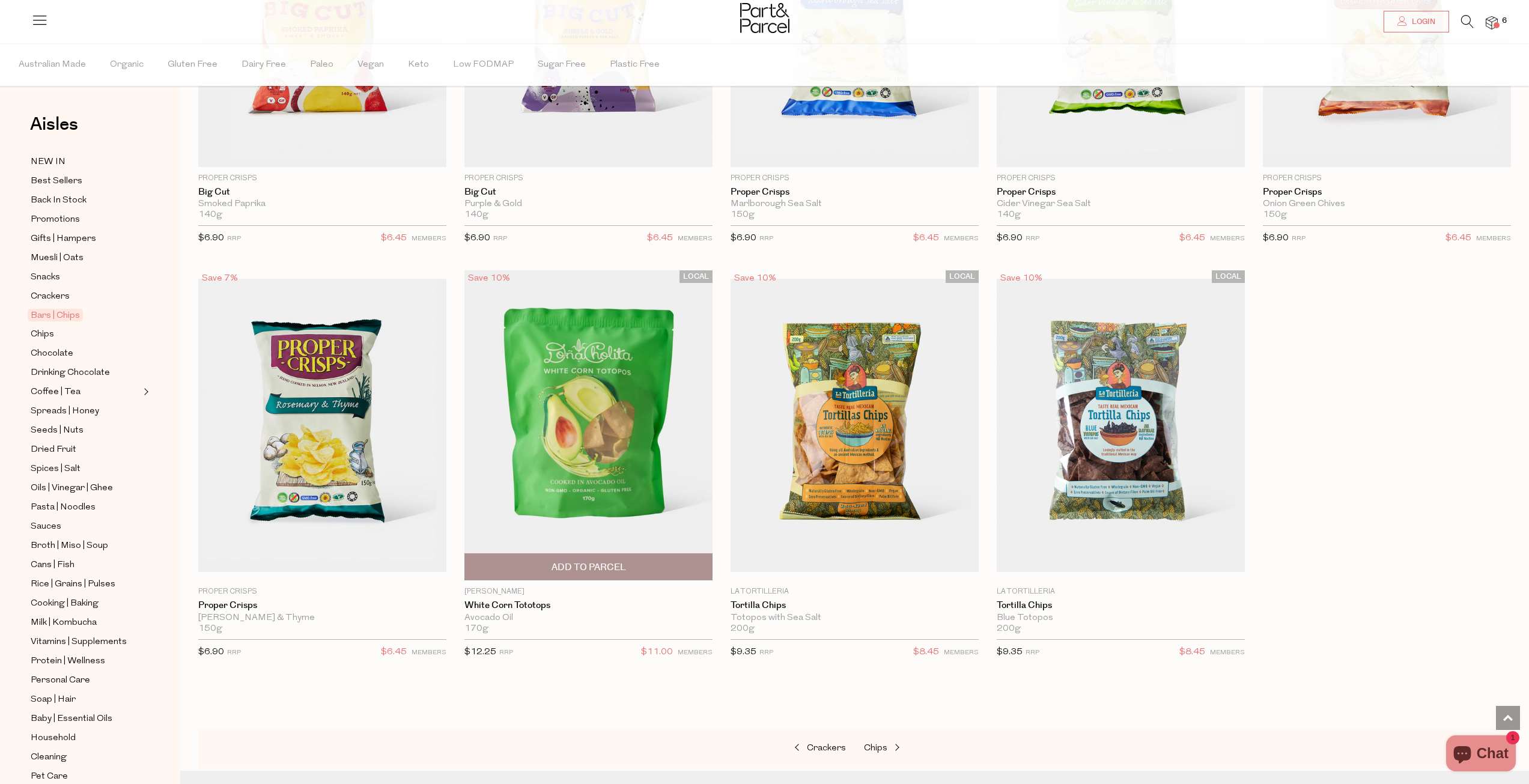
scroll to position [5107, 0]
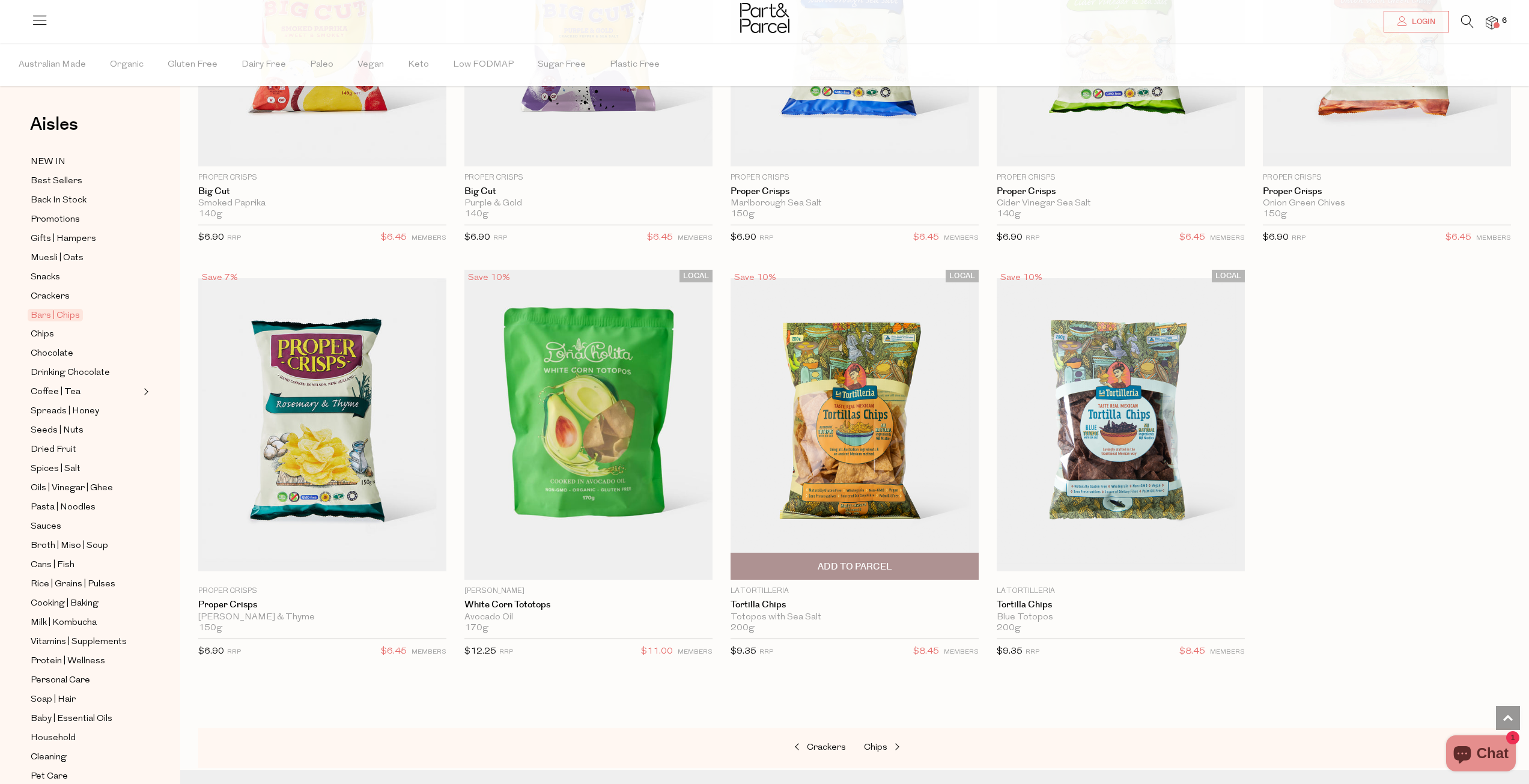
click at [826, 561] on span "Add To Parcel" at bounding box center [855, 567] width 75 height 12
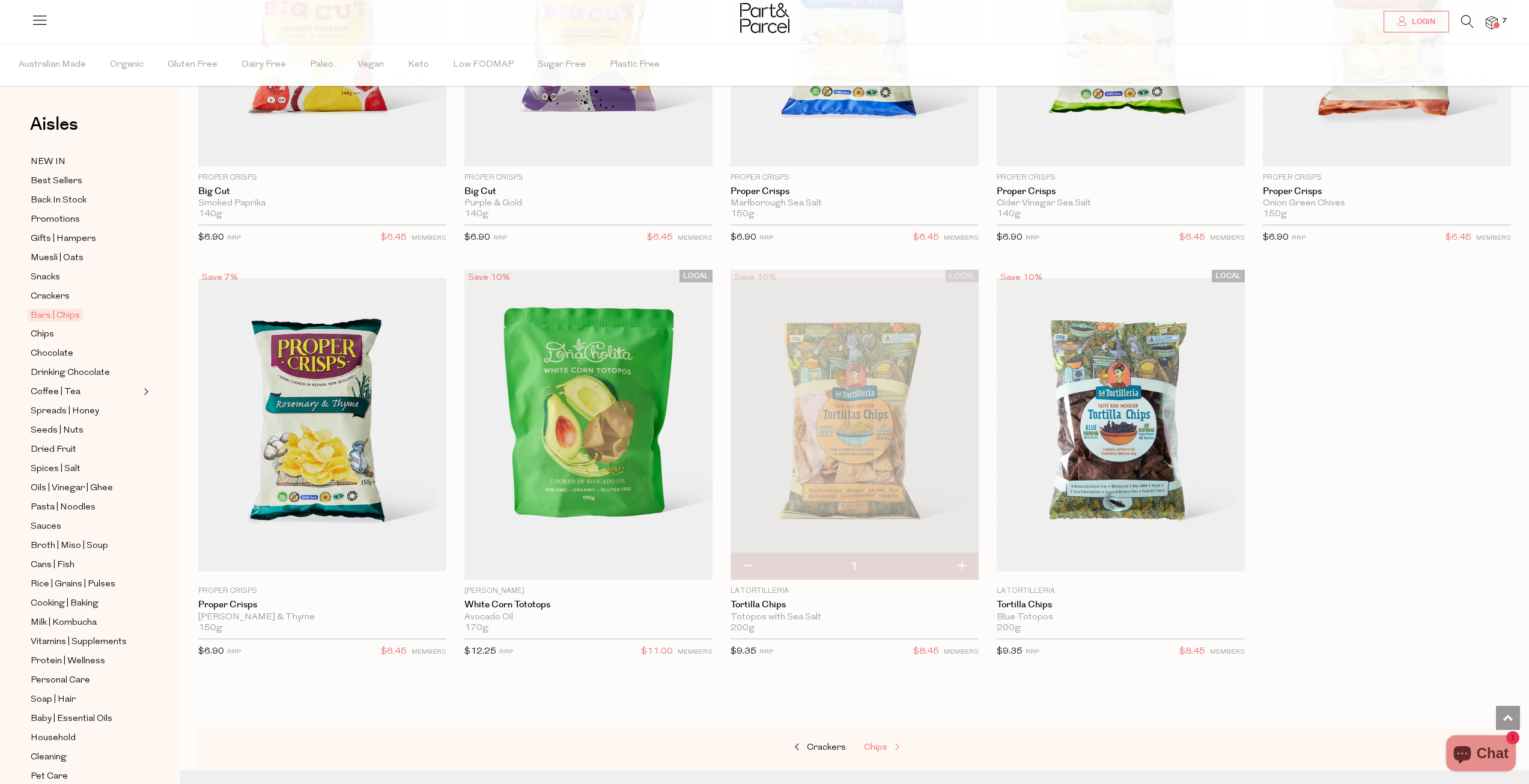
click at [877, 743] on span "Chips" at bounding box center [876, 747] width 23 height 9
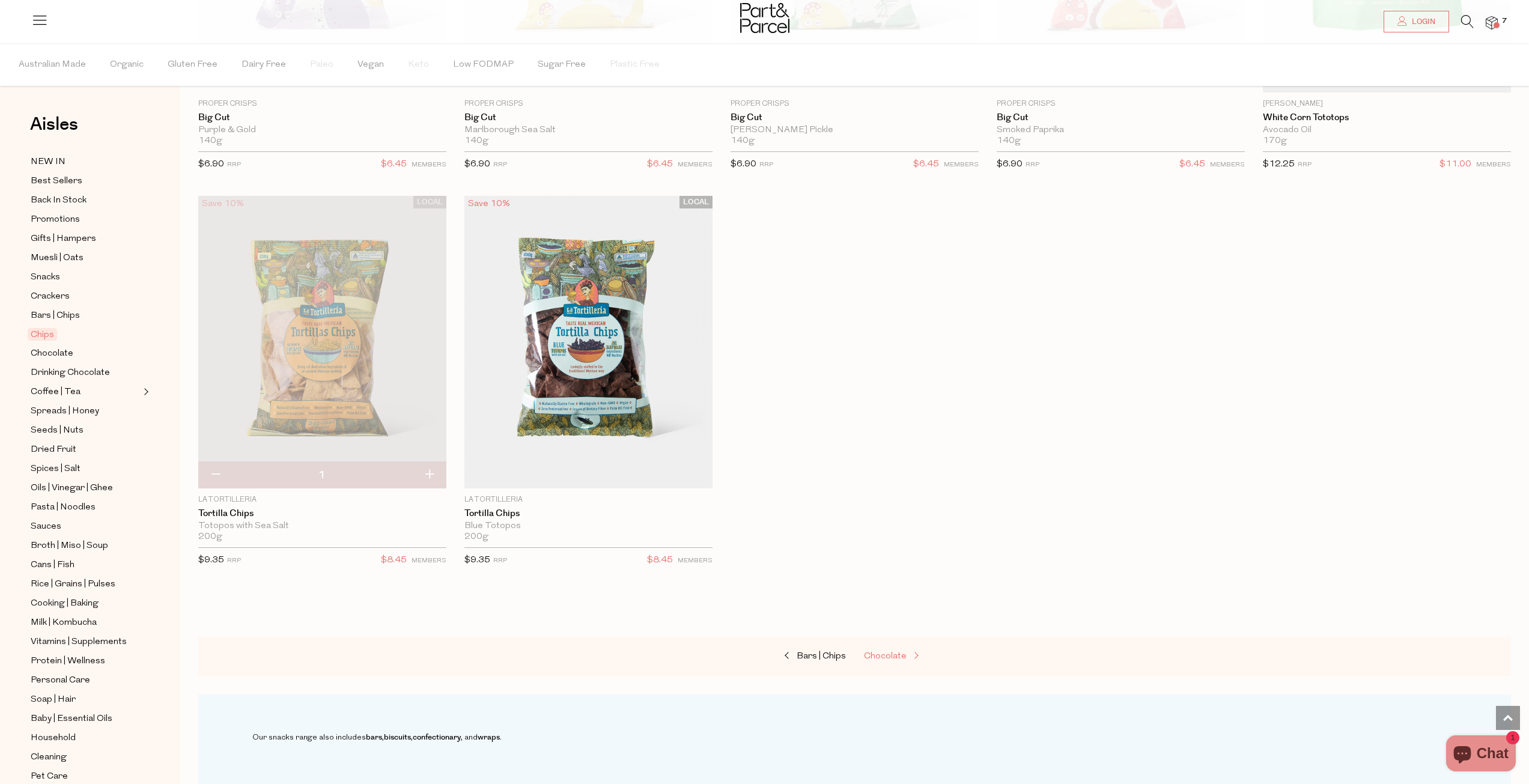
click at [877, 658] on span "Chocolate" at bounding box center [886, 656] width 43 height 9
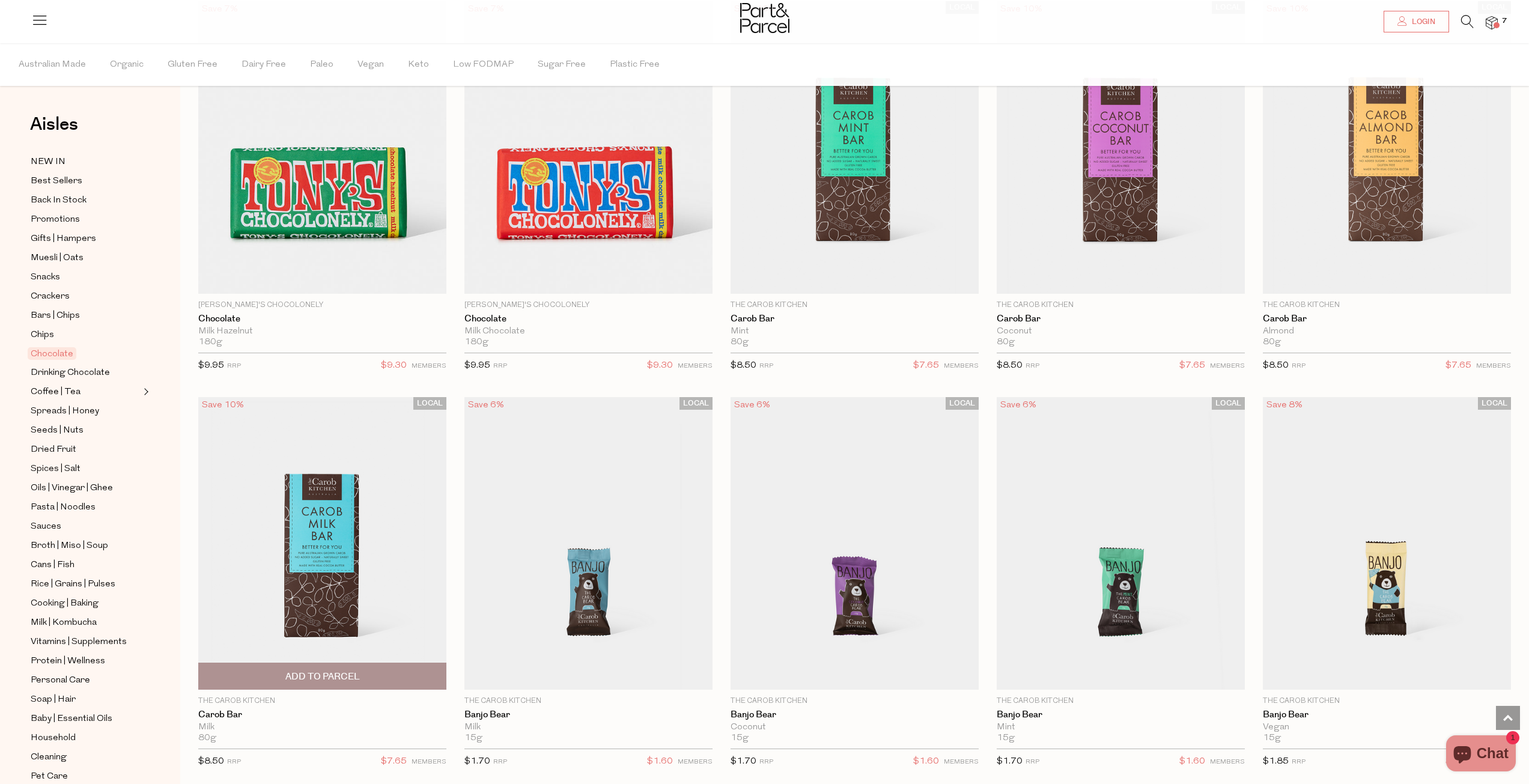
scroll to position [3484, 0]
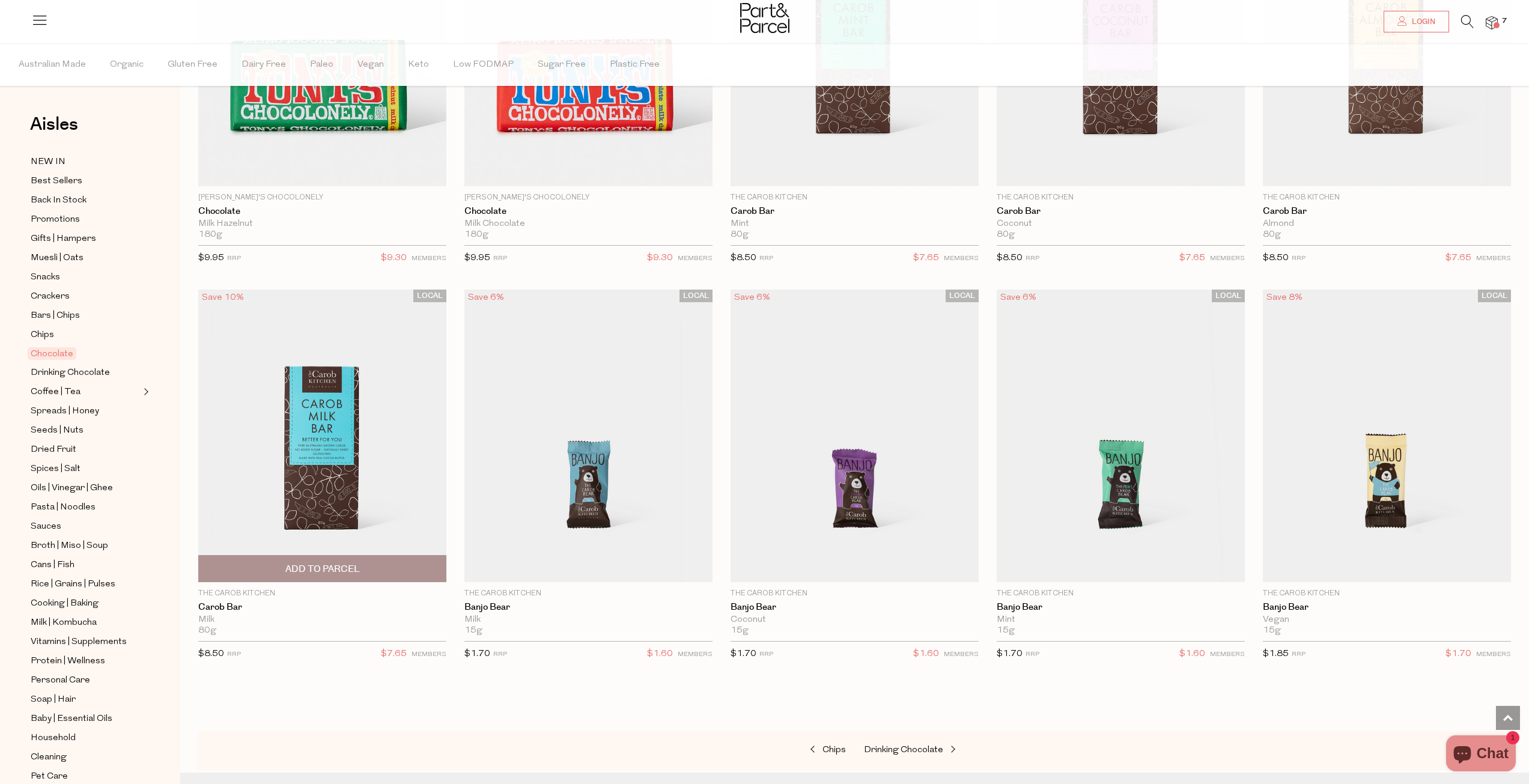
click at [312, 563] on span "Add To Parcel" at bounding box center [323, 569] width 75 height 12
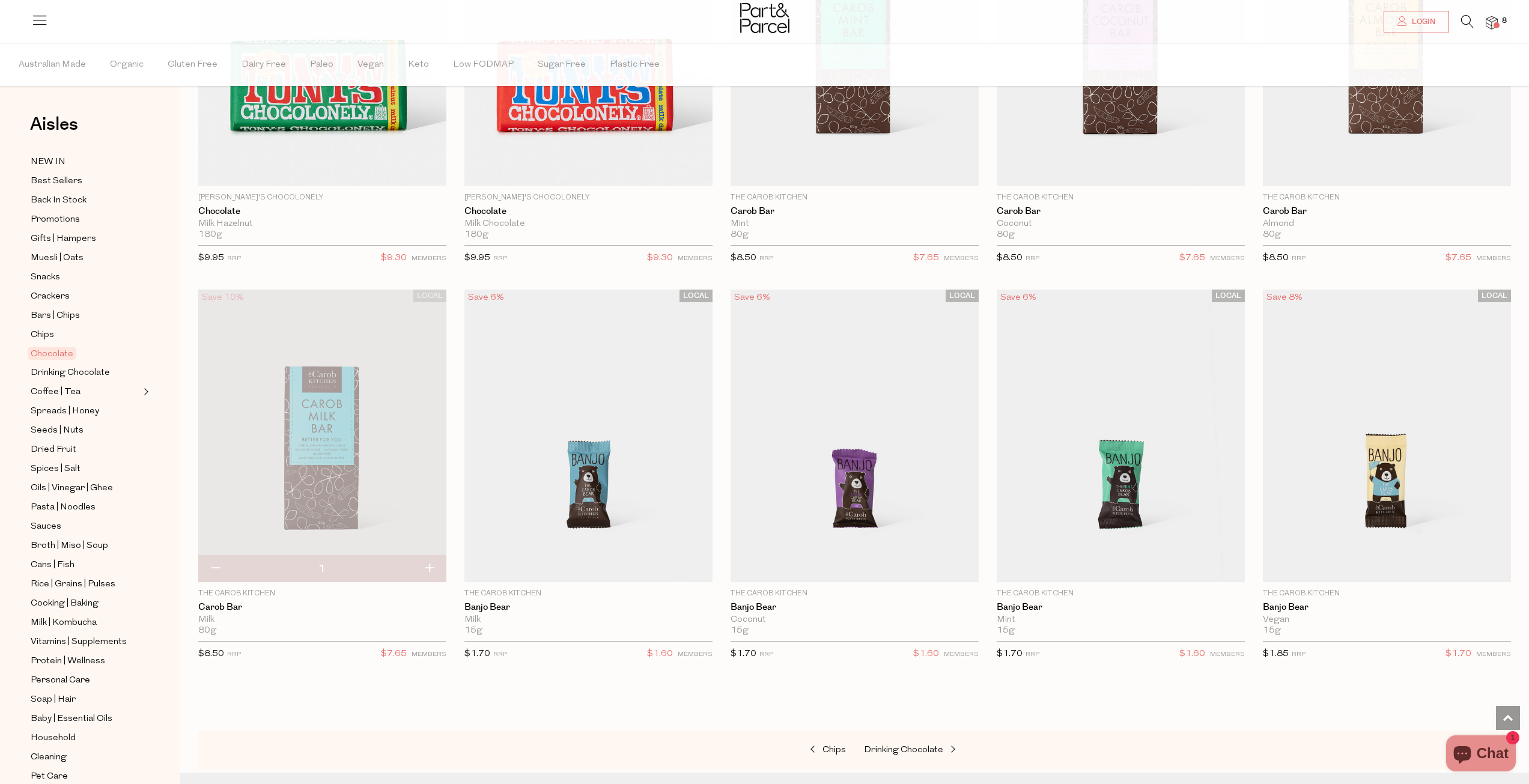
click at [218, 564] on button "button" at bounding box center [215, 570] width 34 height 27
type input "0"
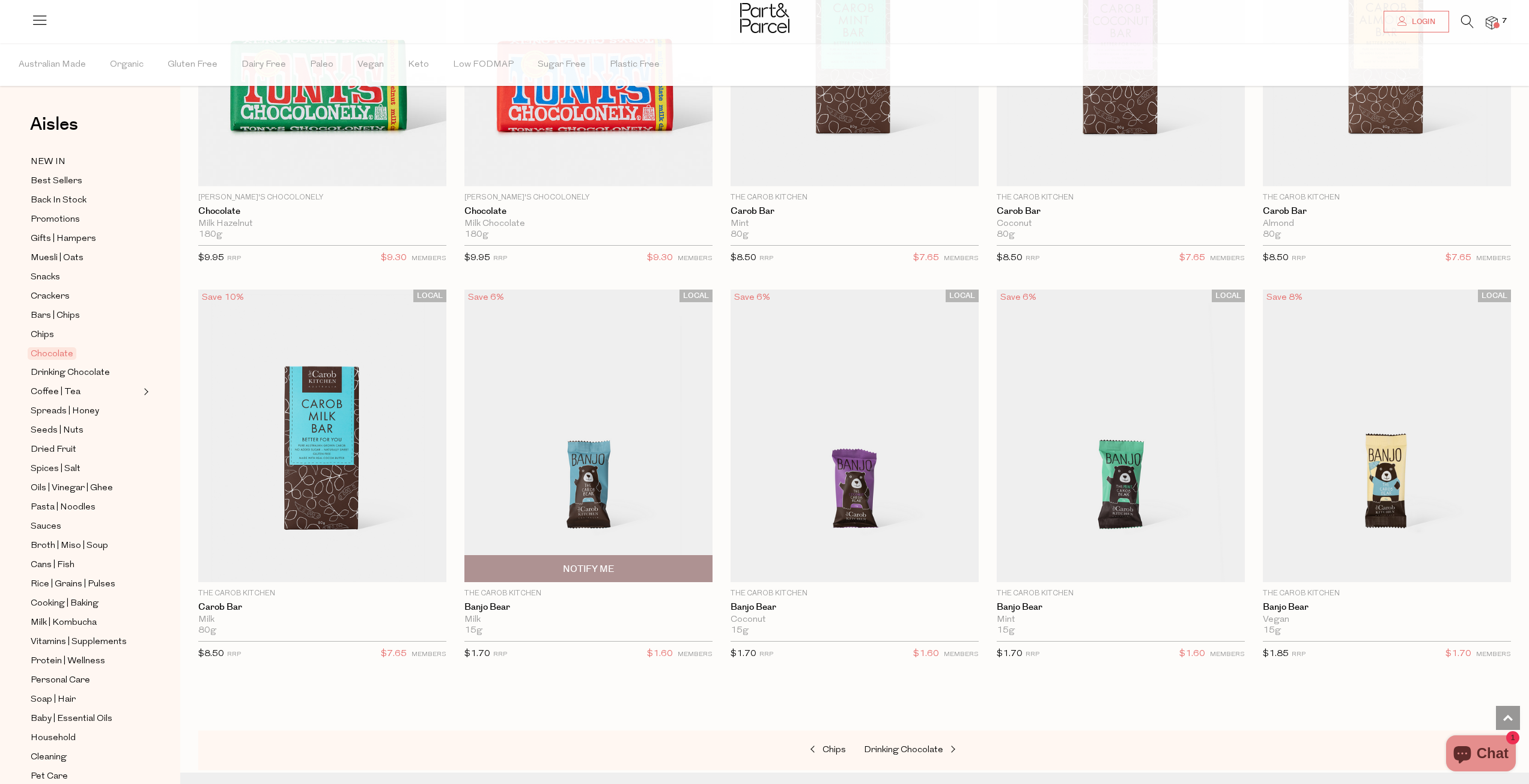
click at [576, 556] on span "Notify Me" at bounding box center [589, 569] width 241 height 26
type input "Notify when available"
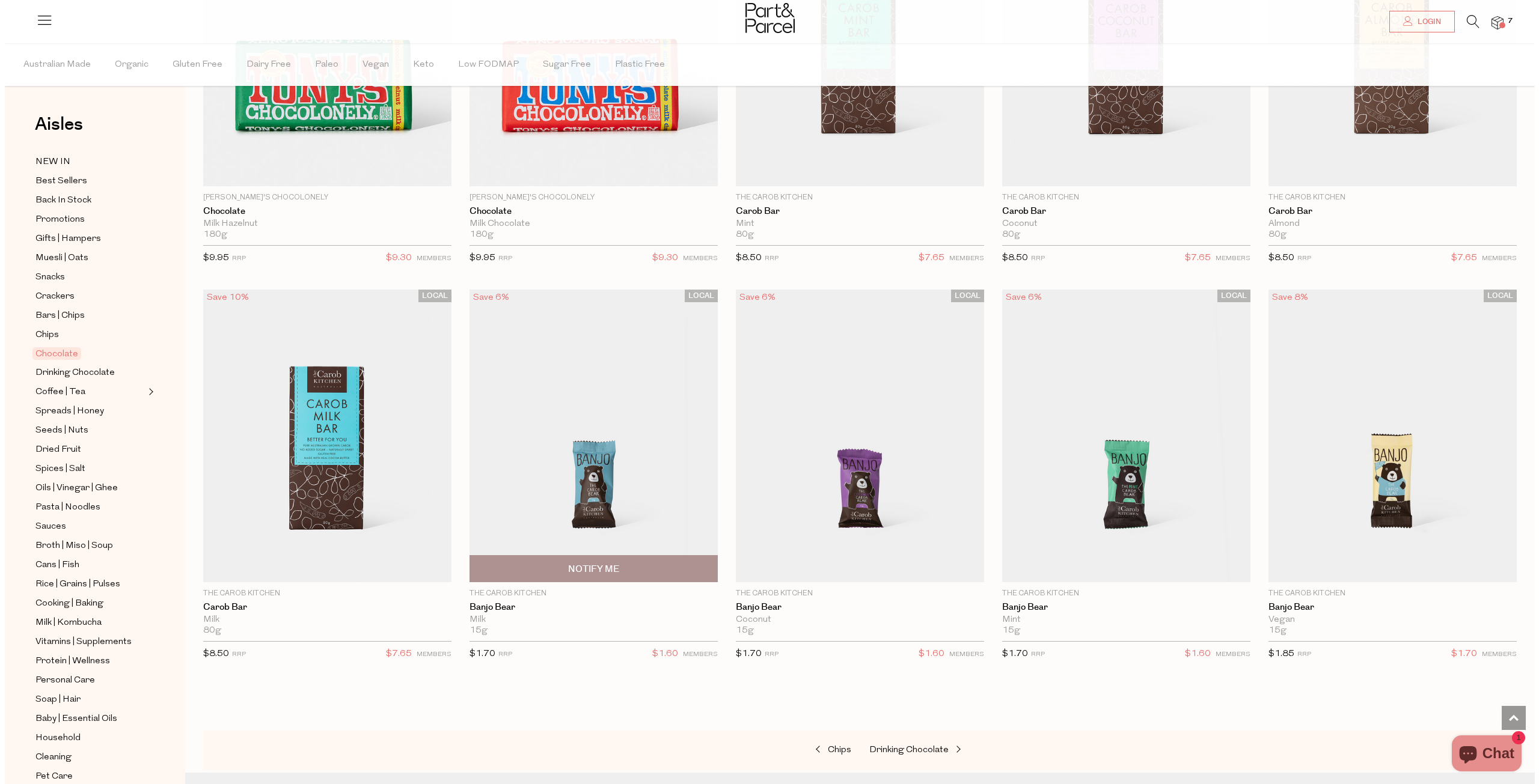
scroll to position [3503, 0]
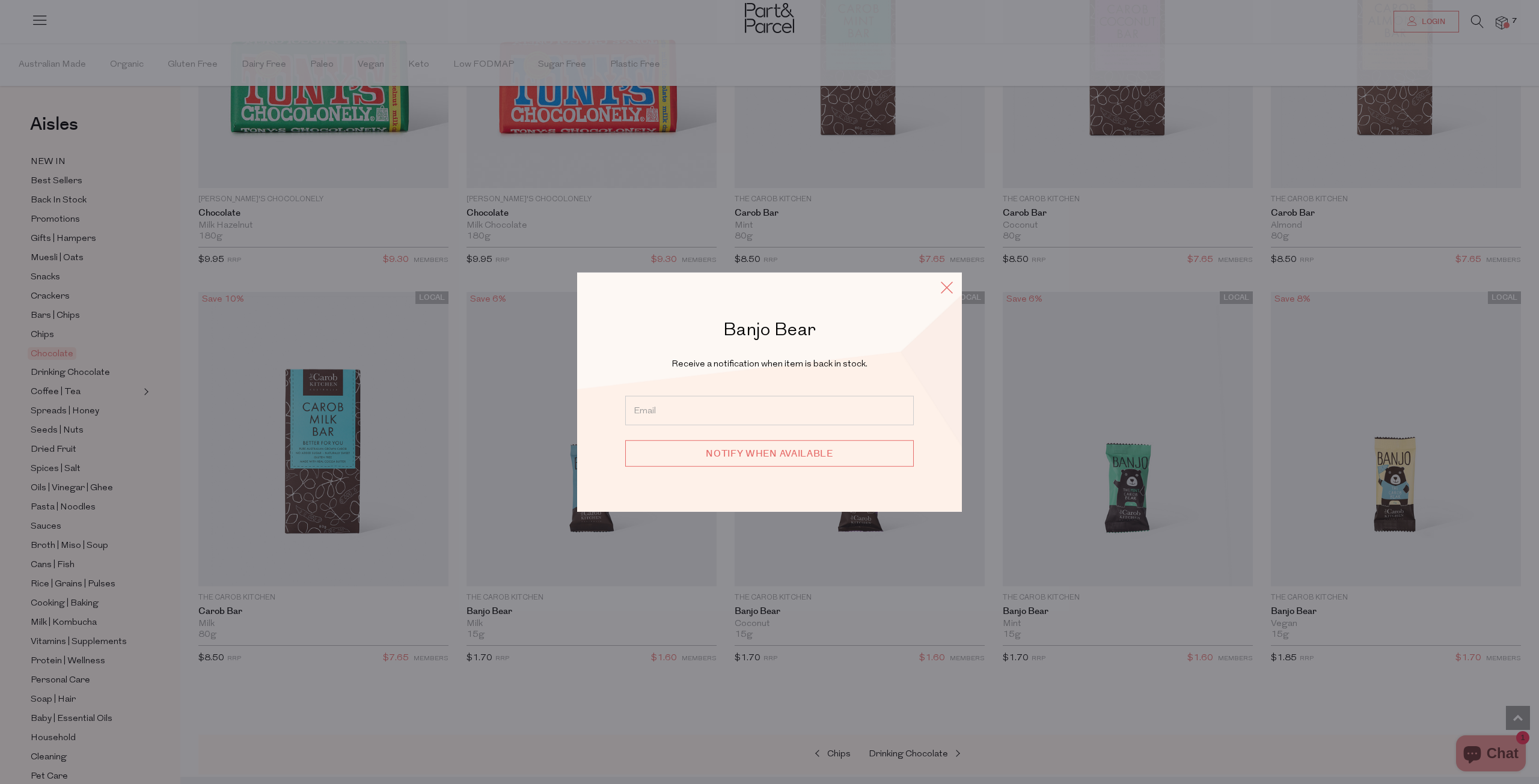
click at [941, 289] on icon at bounding box center [946, 287] width 18 height 17
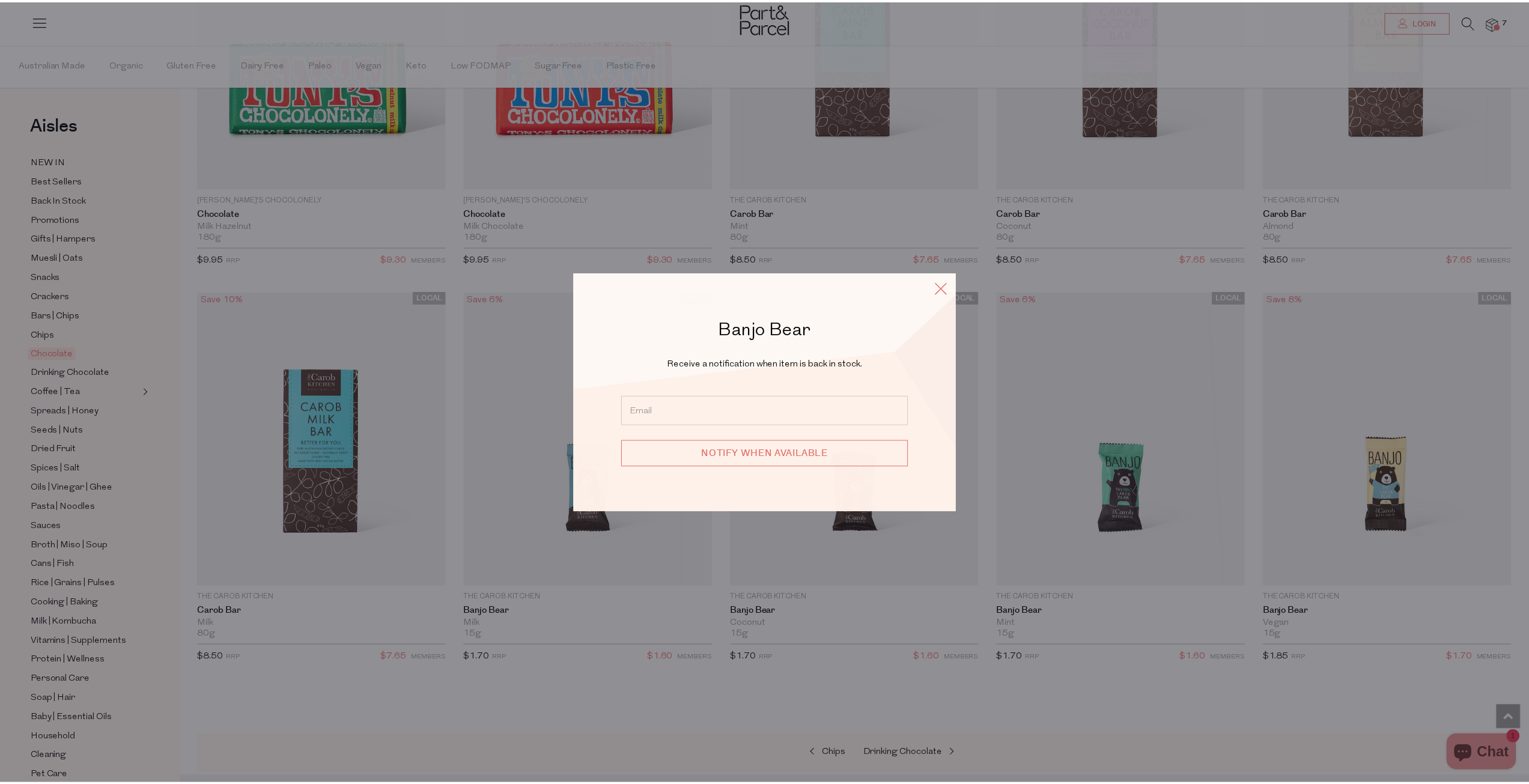
scroll to position [3484, 0]
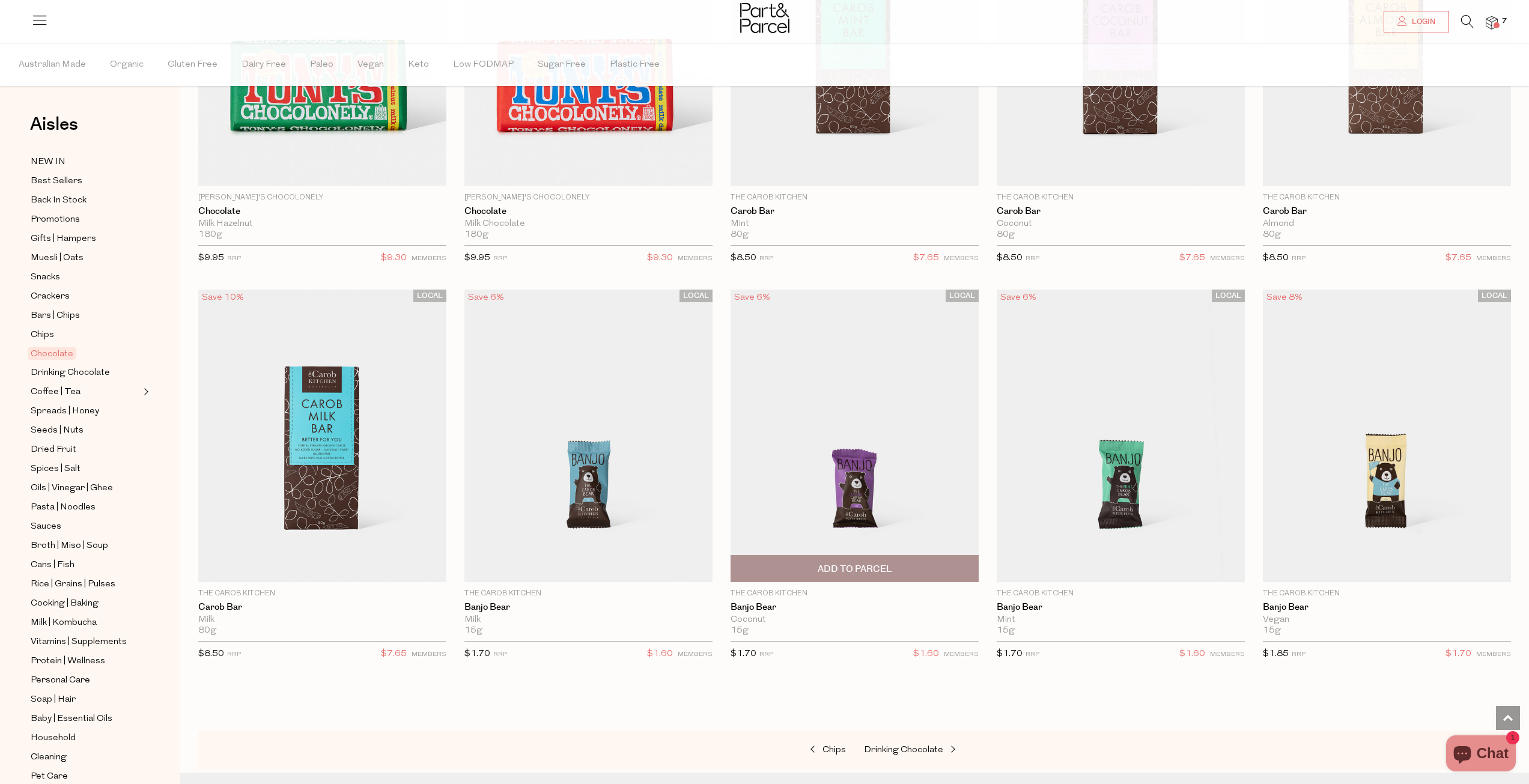
click at [851, 564] on span "Add To Parcel" at bounding box center [855, 569] width 75 height 12
click at [961, 562] on button "button" at bounding box center [962, 570] width 34 height 27
type input "2"
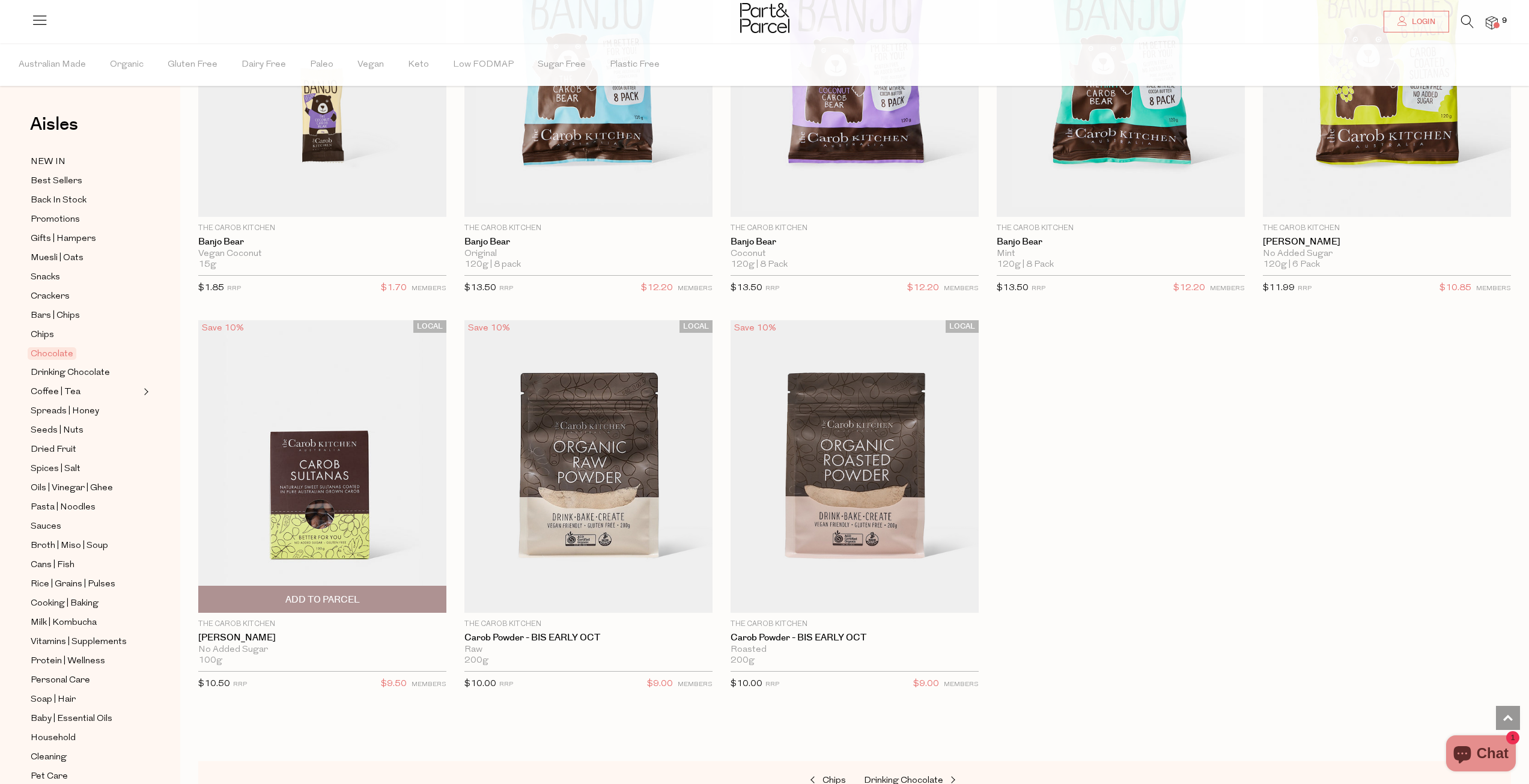
scroll to position [4266, 0]
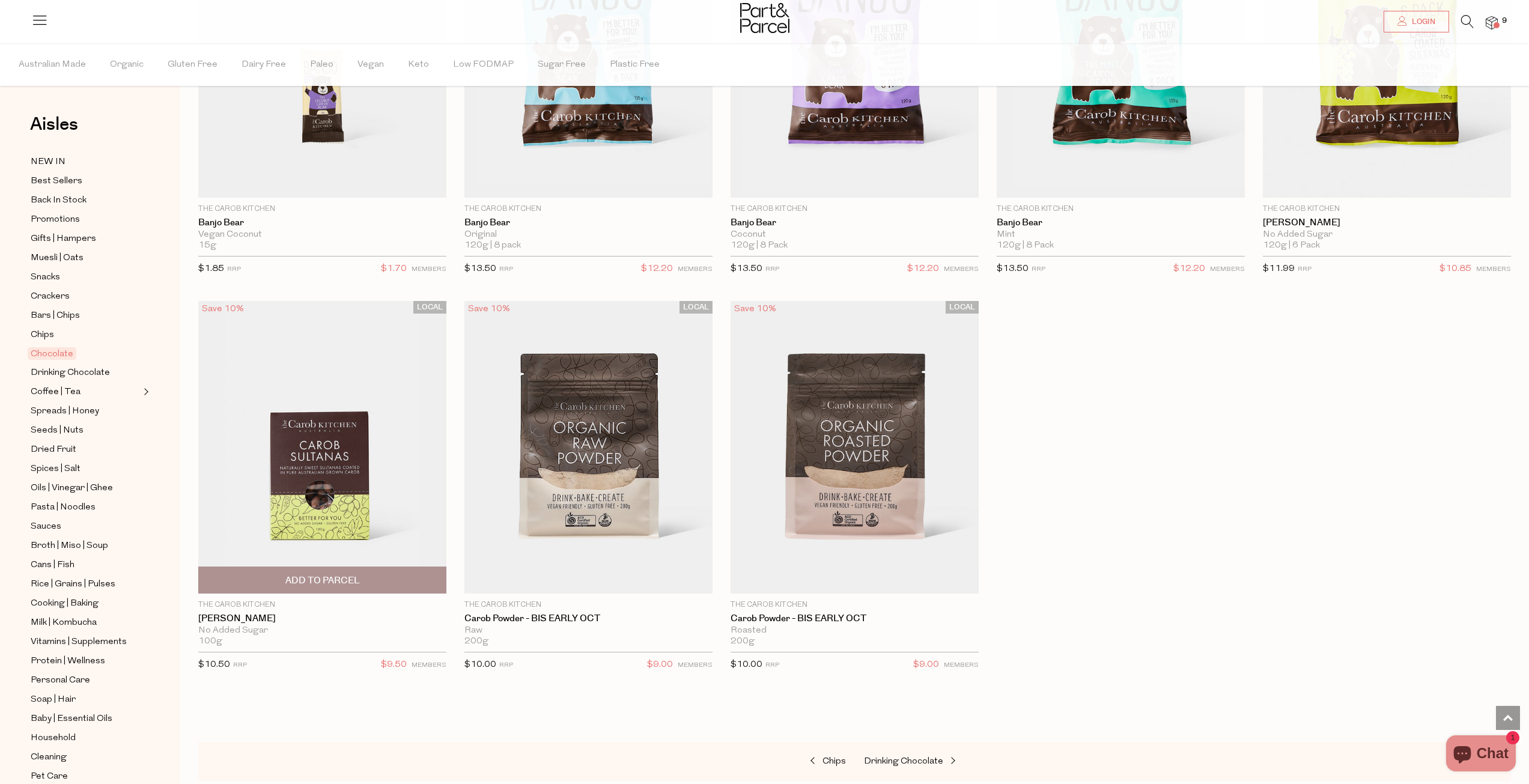
click at [332, 574] on span "Add To Parcel" at bounding box center [323, 580] width 75 height 12
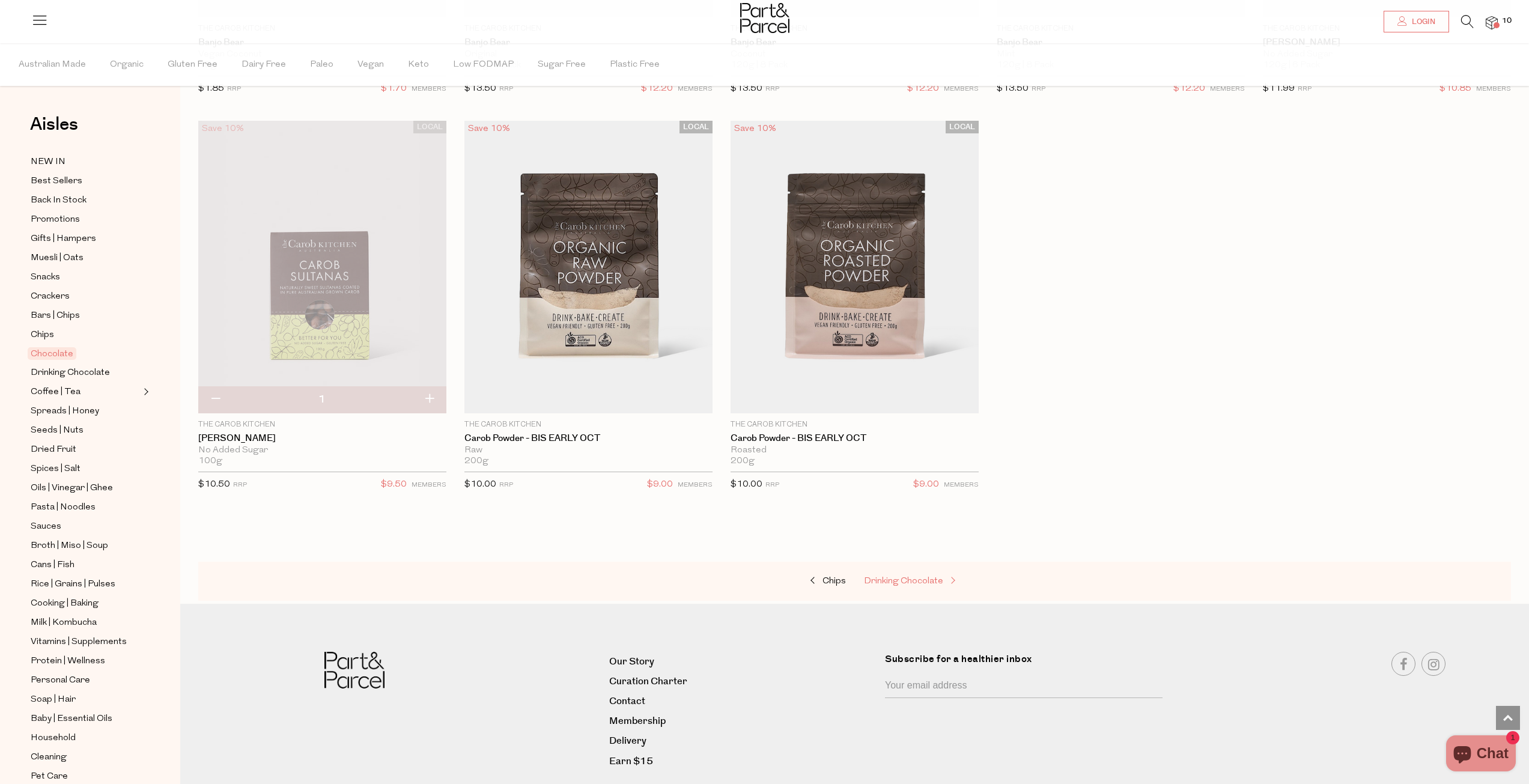
click at [884, 577] on span "Drinking Chocolate" at bounding box center [904, 581] width 79 height 9
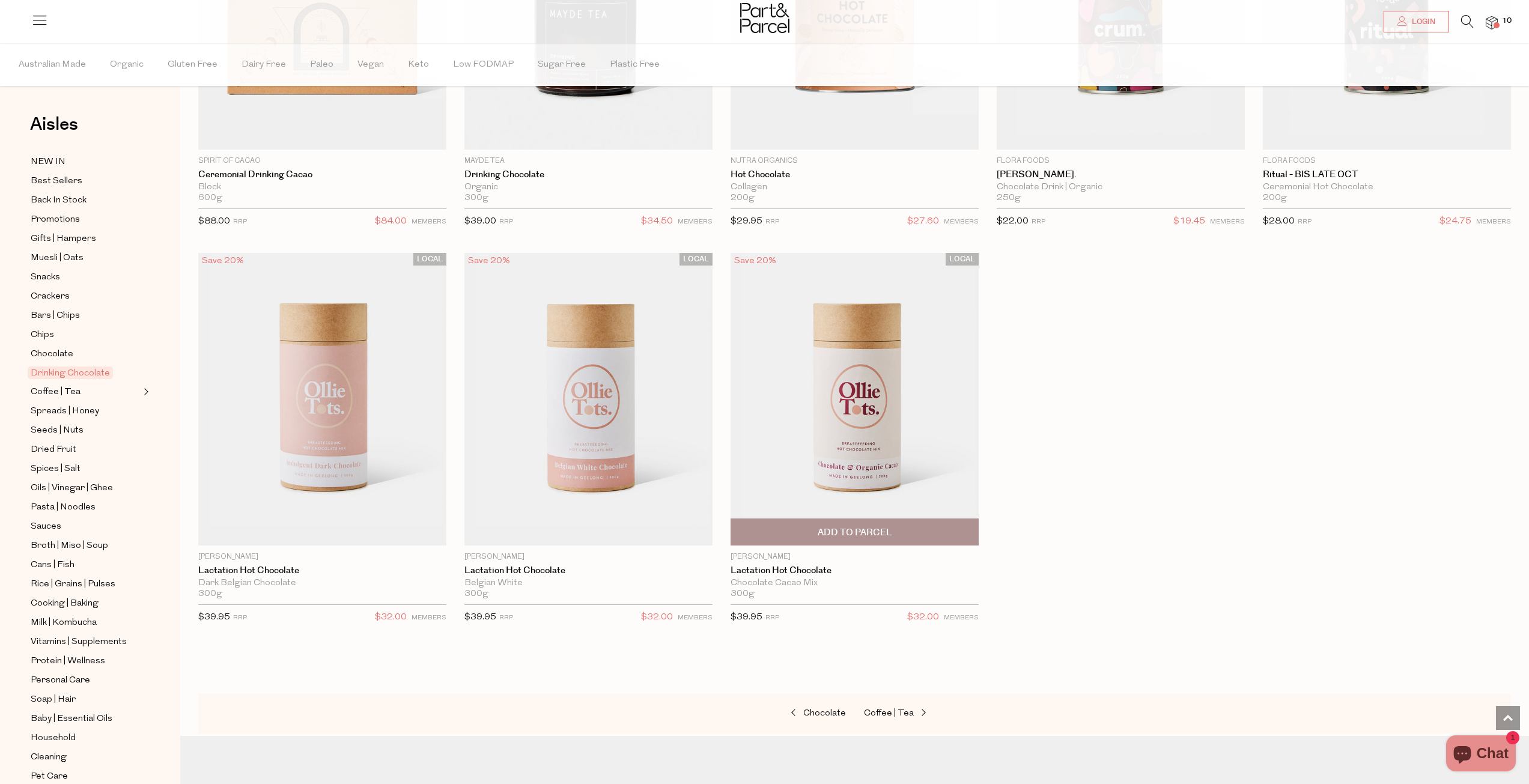
scroll to position [1201, 0]
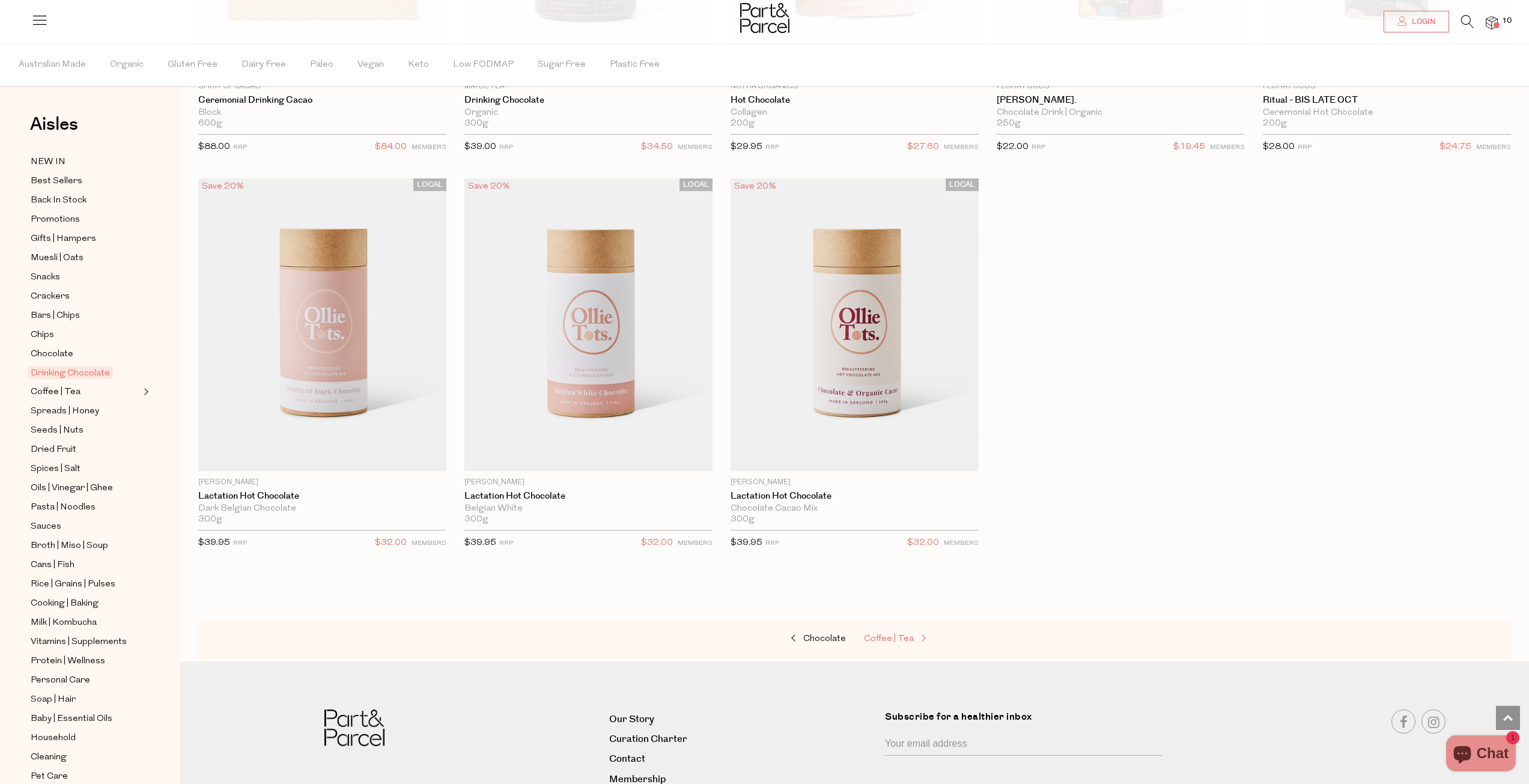
click at [888, 636] on span "Coffee | Tea" at bounding box center [889, 638] width 50 height 9
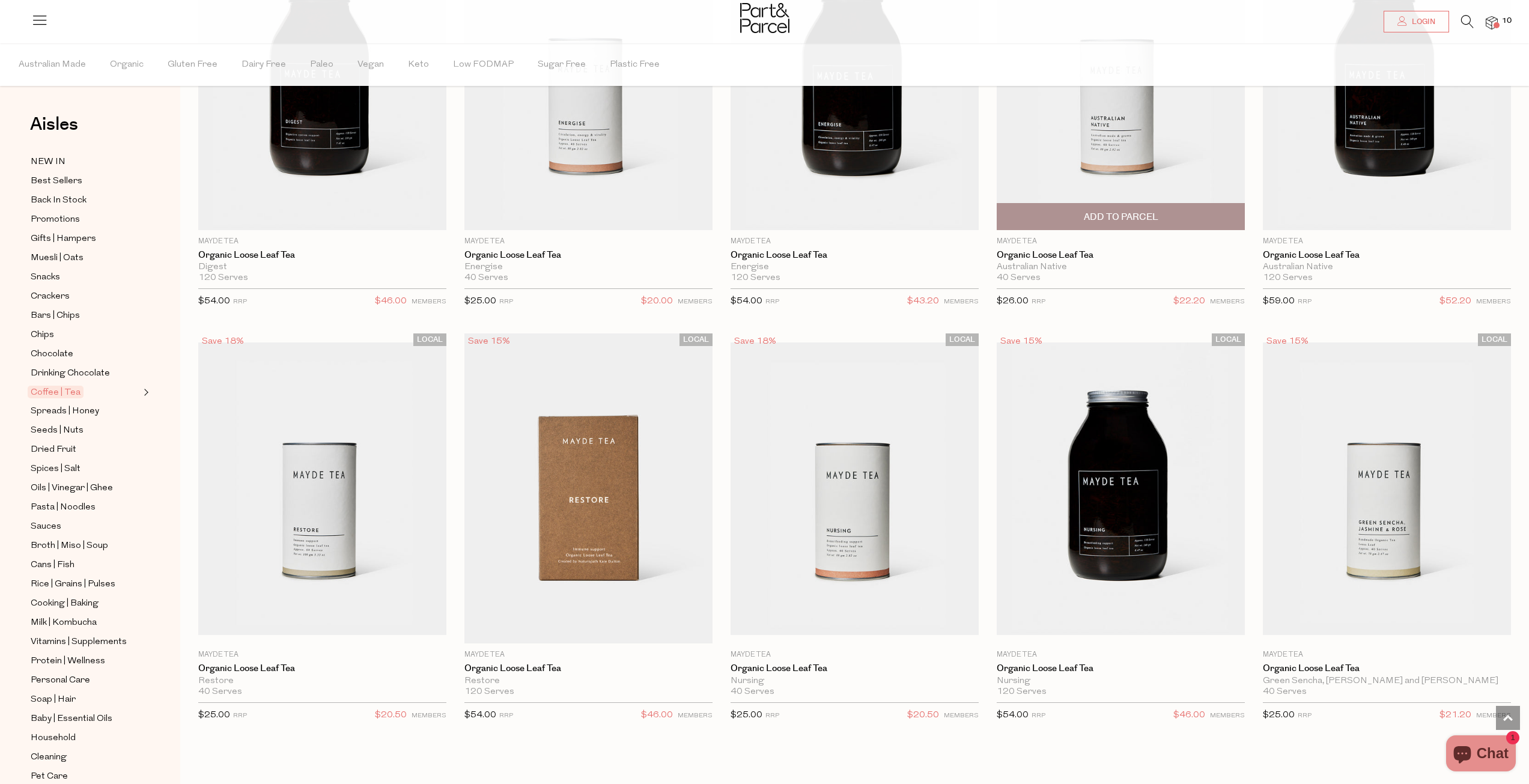
scroll to position [3484, 0]
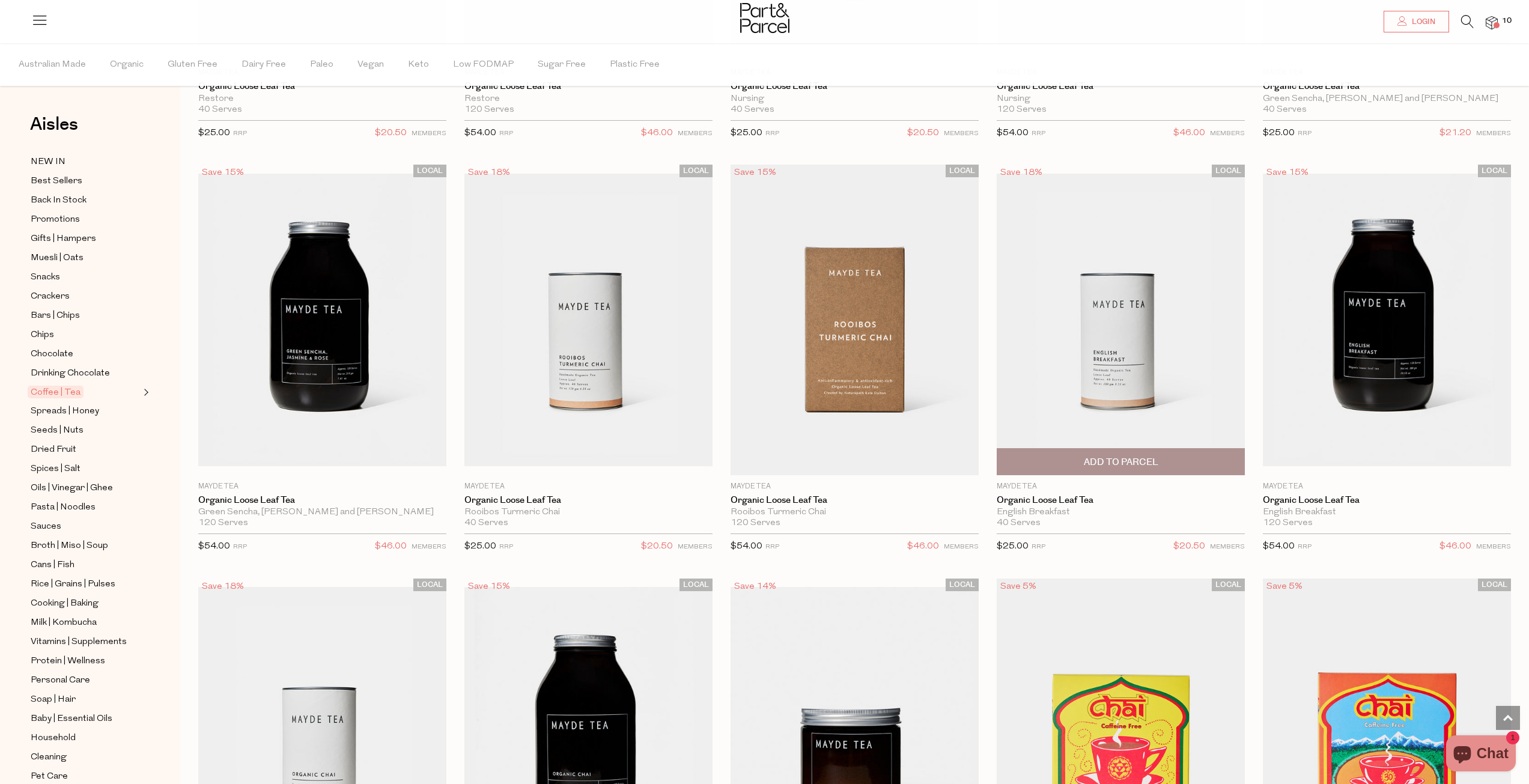
scroll to position [4086, 0]
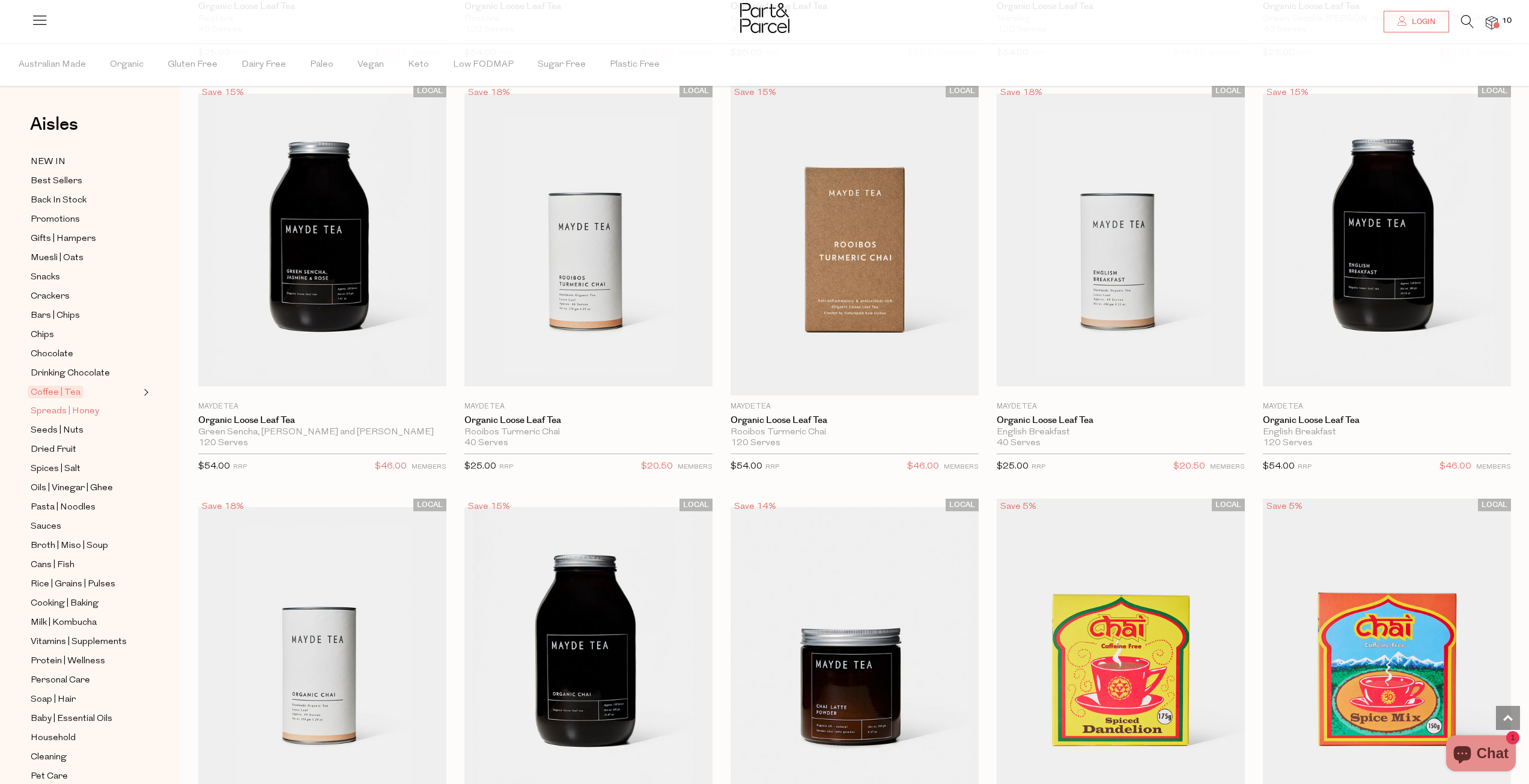
click at [93, 406] on span "Spreads | Honey" at bounding box center [65, 411] width 69 height 14
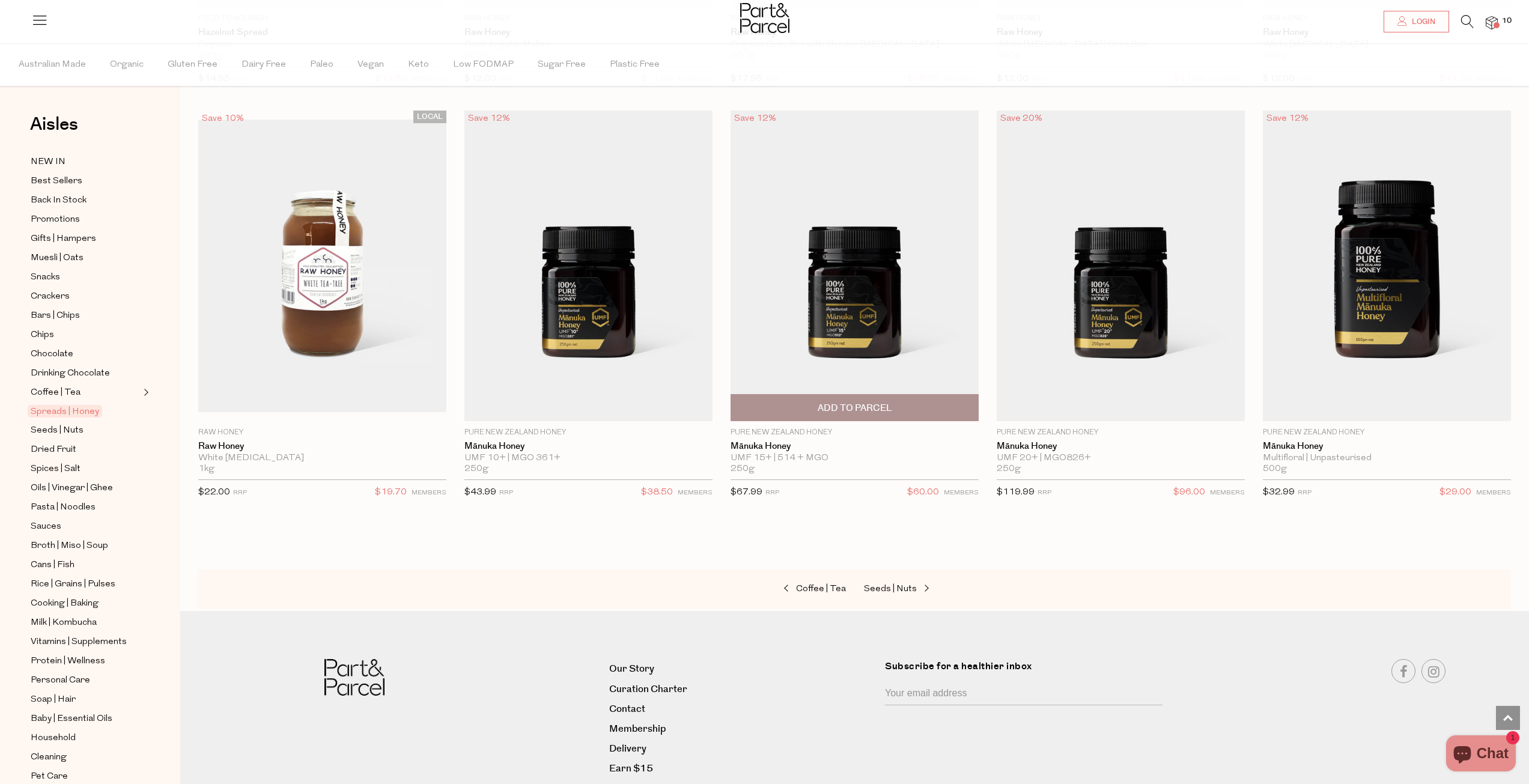
scroll to position [3244, 0]
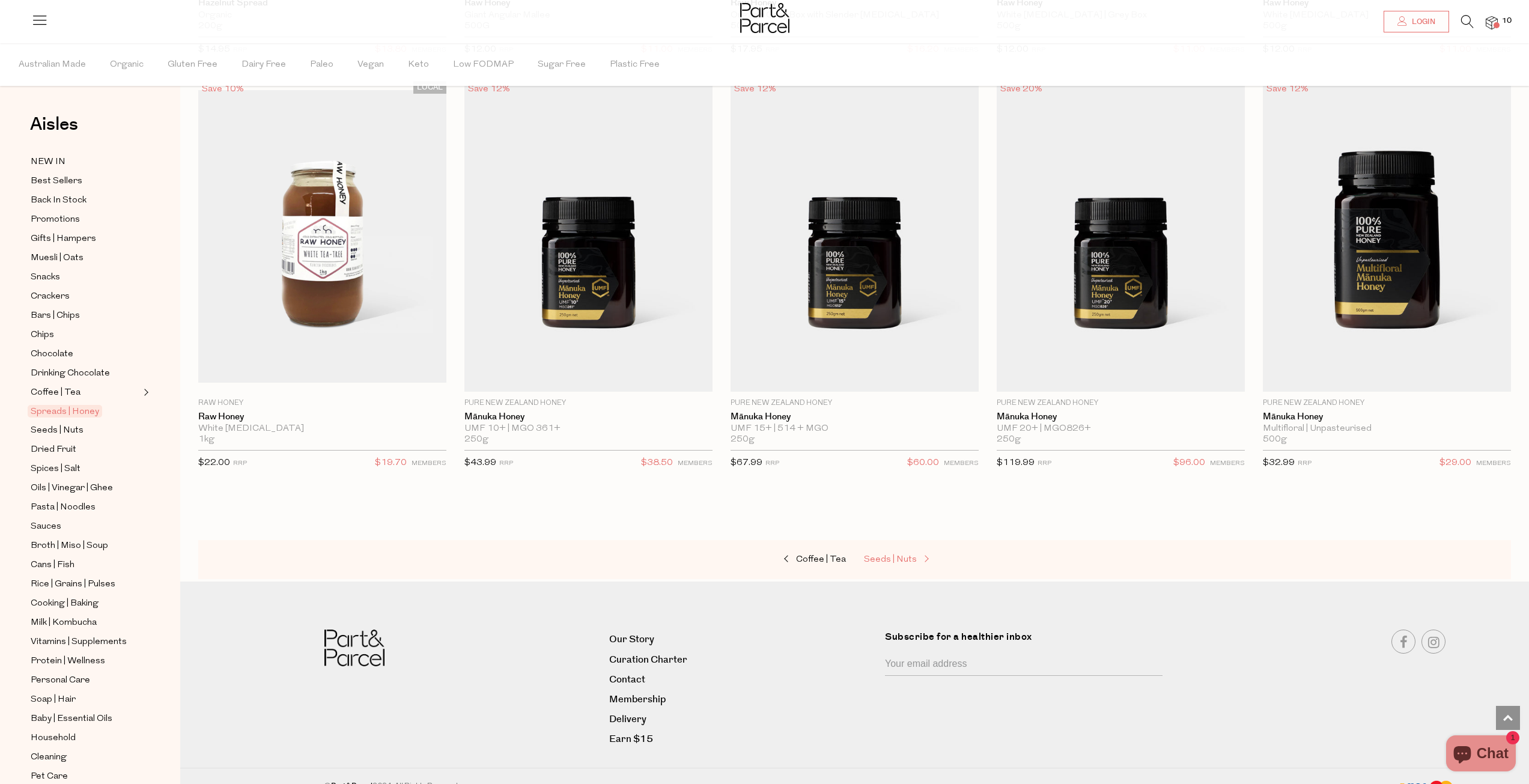
click at [886, 555] on span "Seeds | Nuts" at bounding box center [890, 559] width 53 height 9
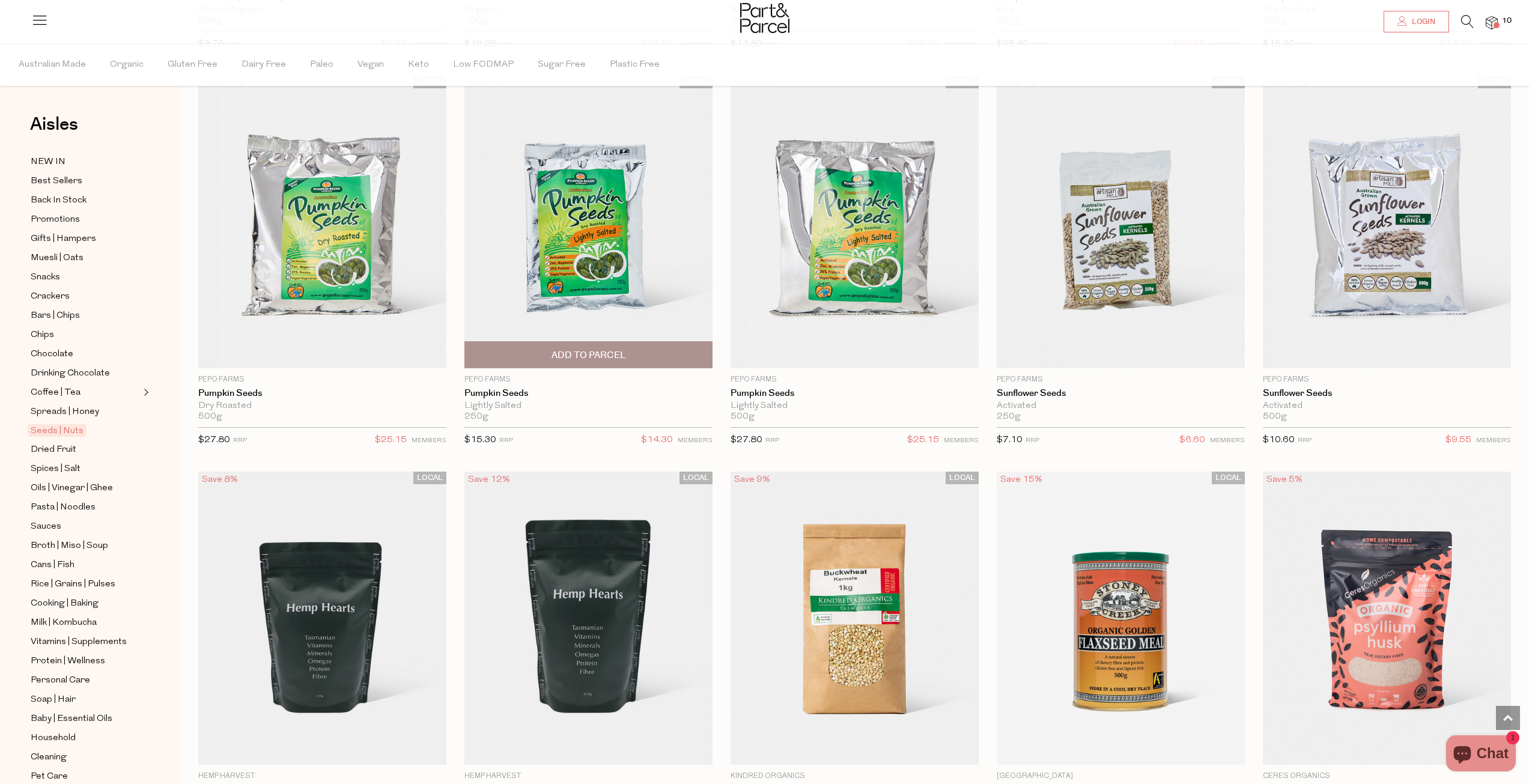
scroll to position [2884, 0]
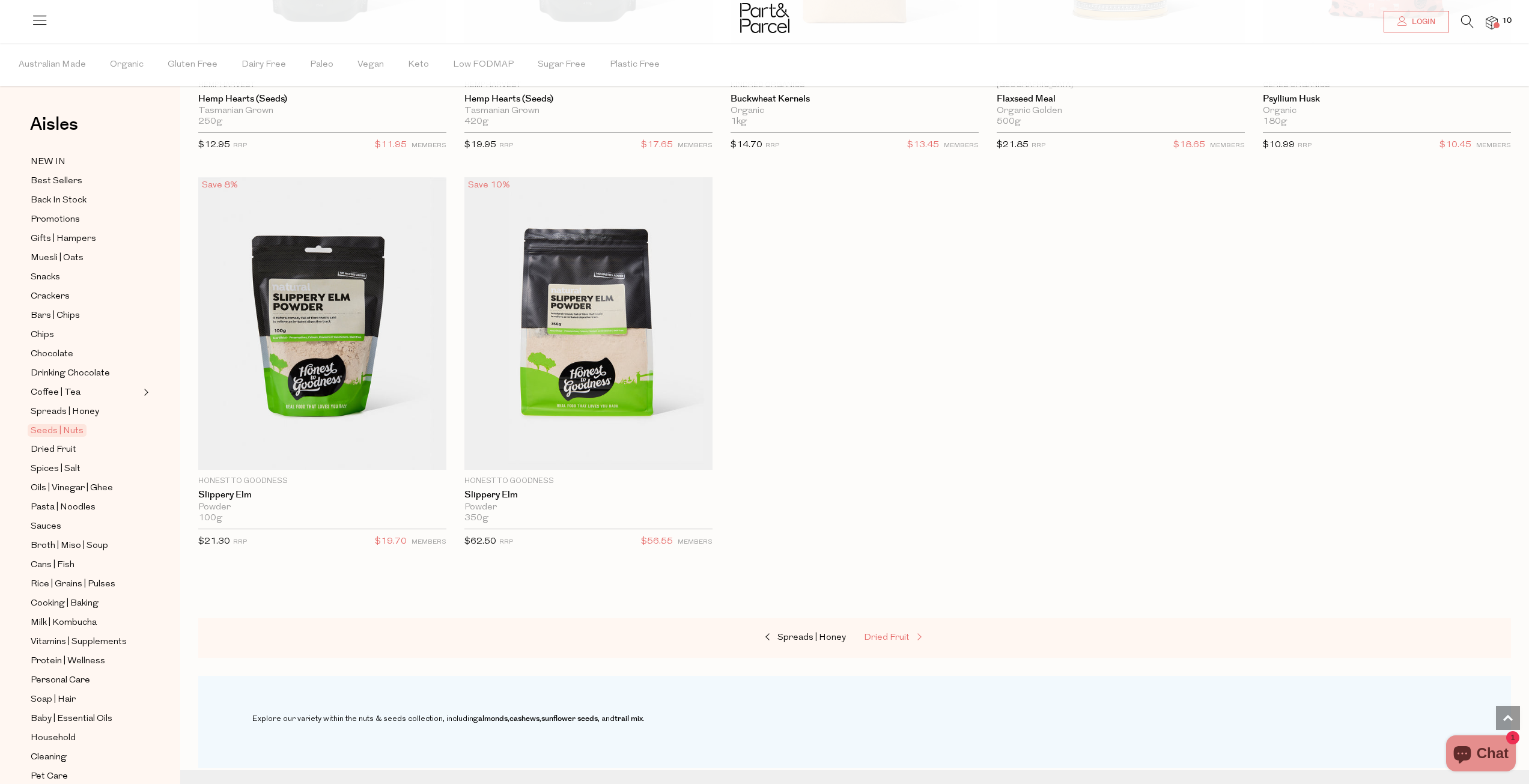
click at [874, 634] on span "Dried Fruit" at bounding box center [888, 638] width 46 height 9
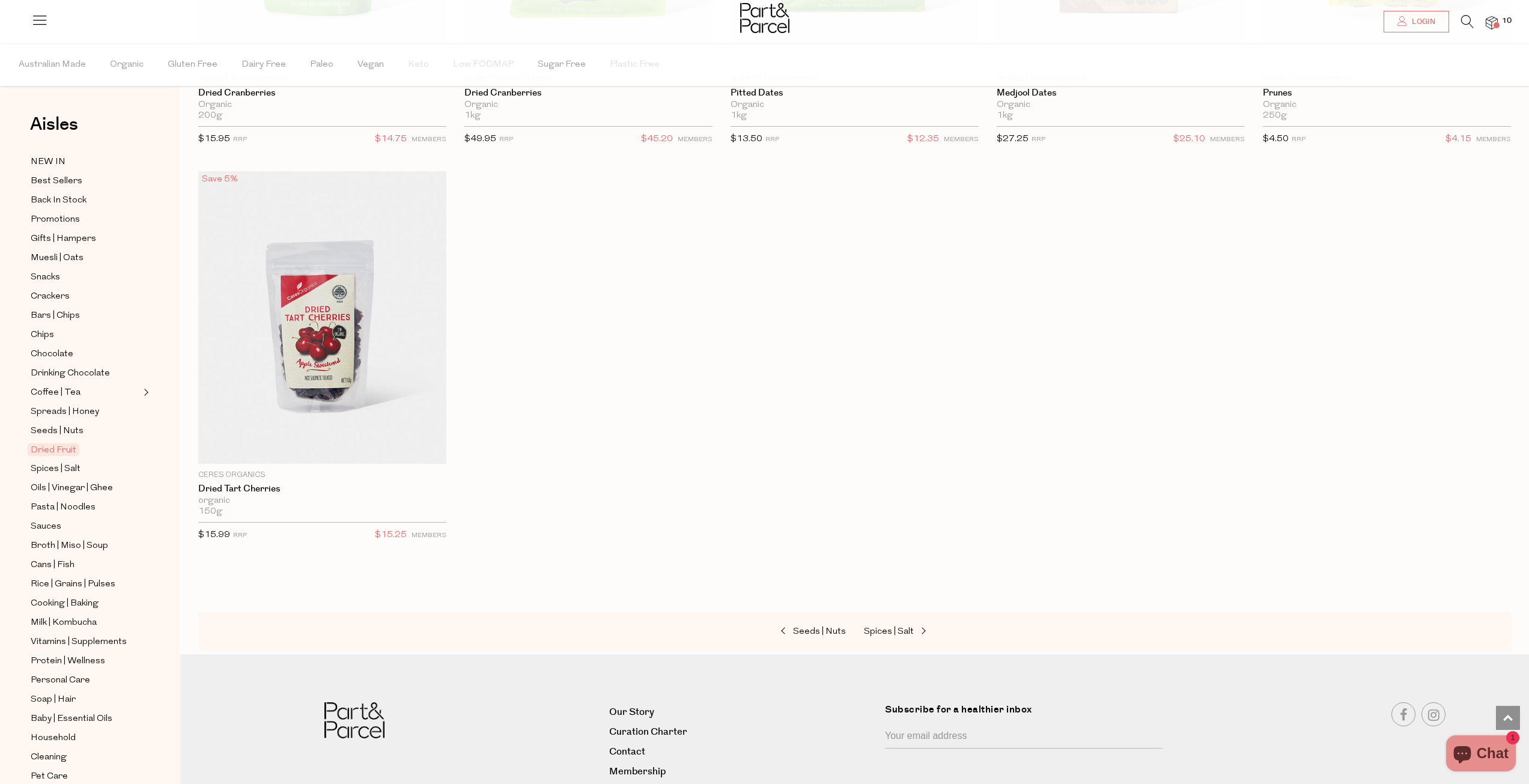
scroll to position [841, 0]
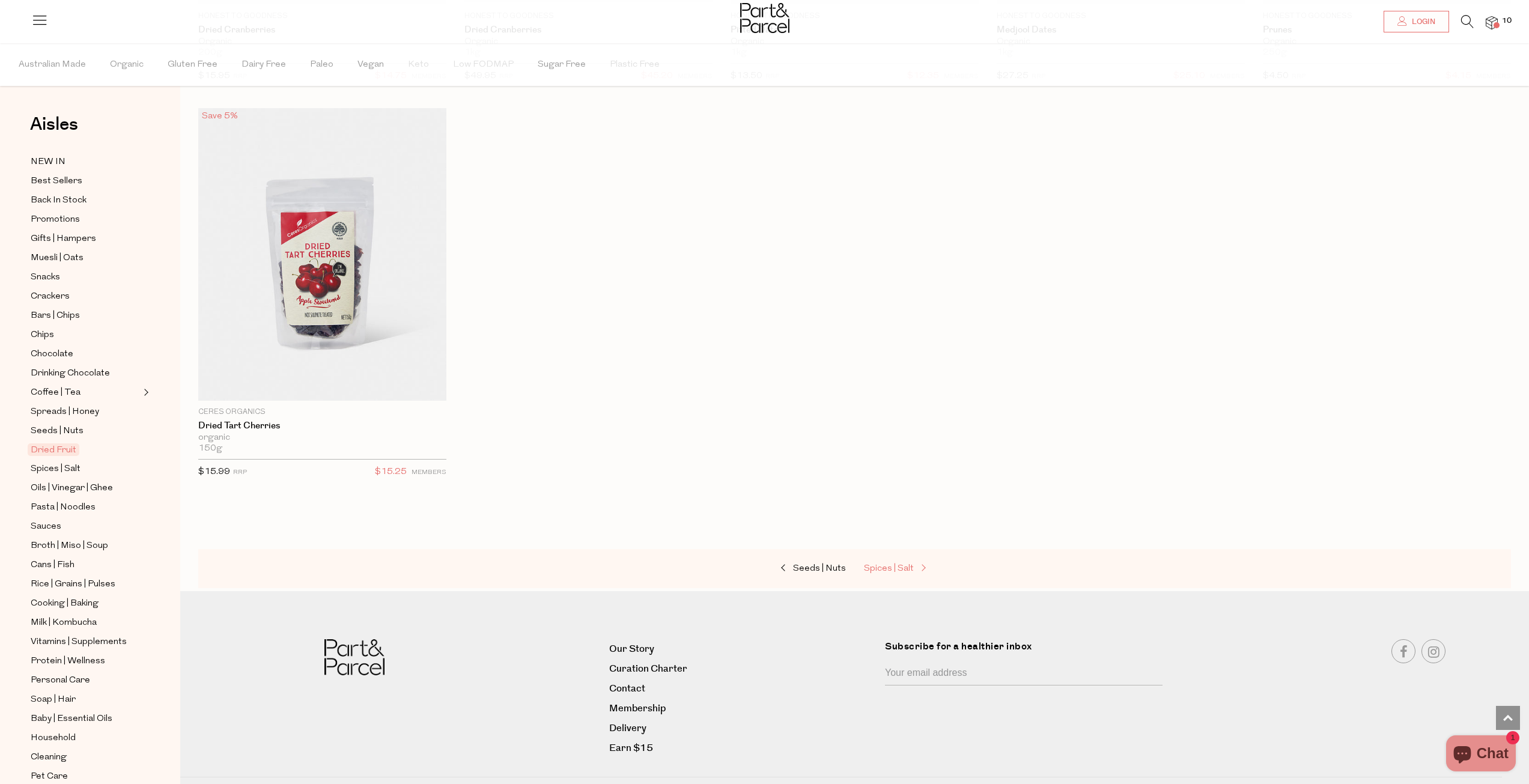
click at [876, 571] on span "Spices | Salt" at bounding box center [889, 568] width 50 height 9
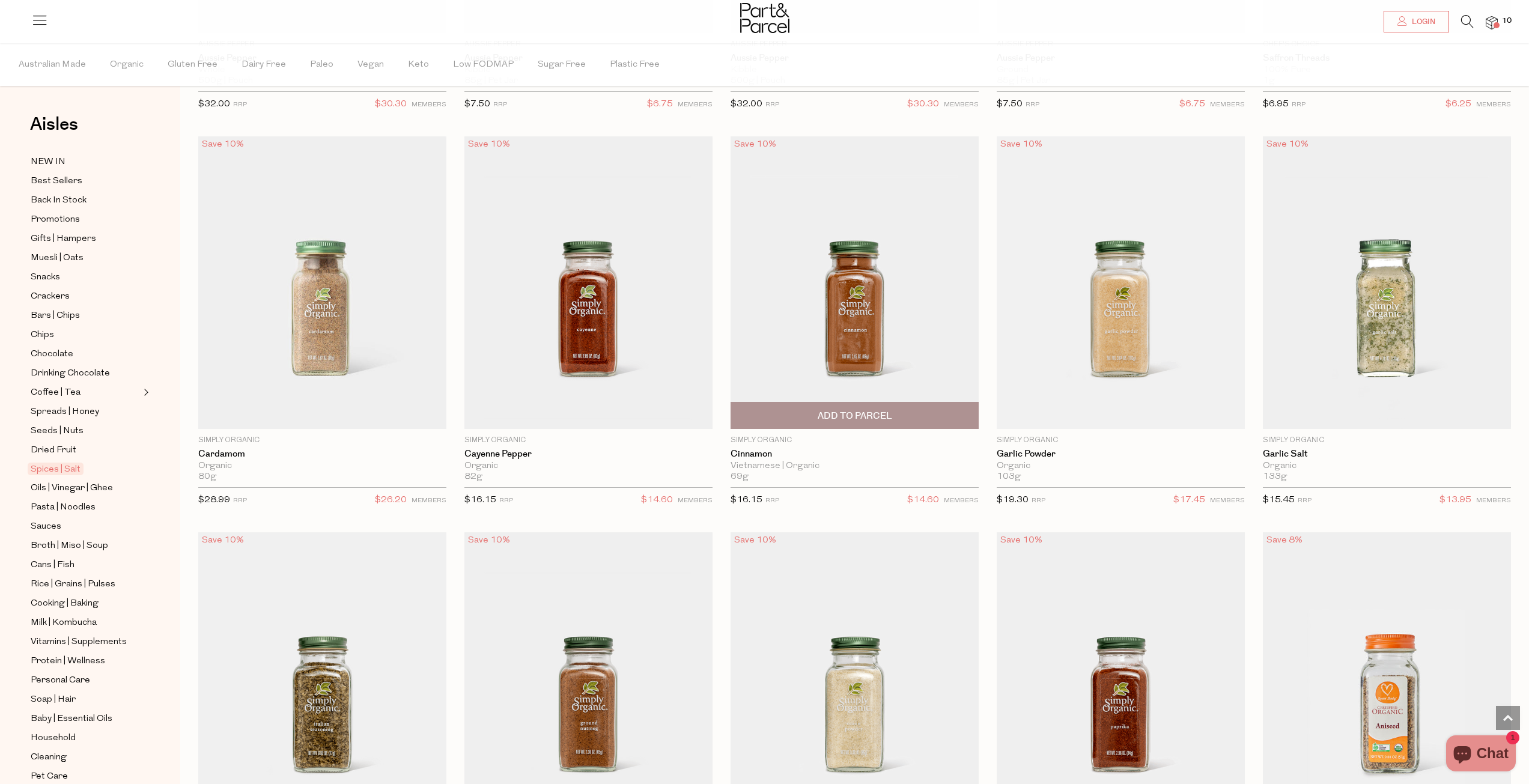
scroll to position [1682, 0]
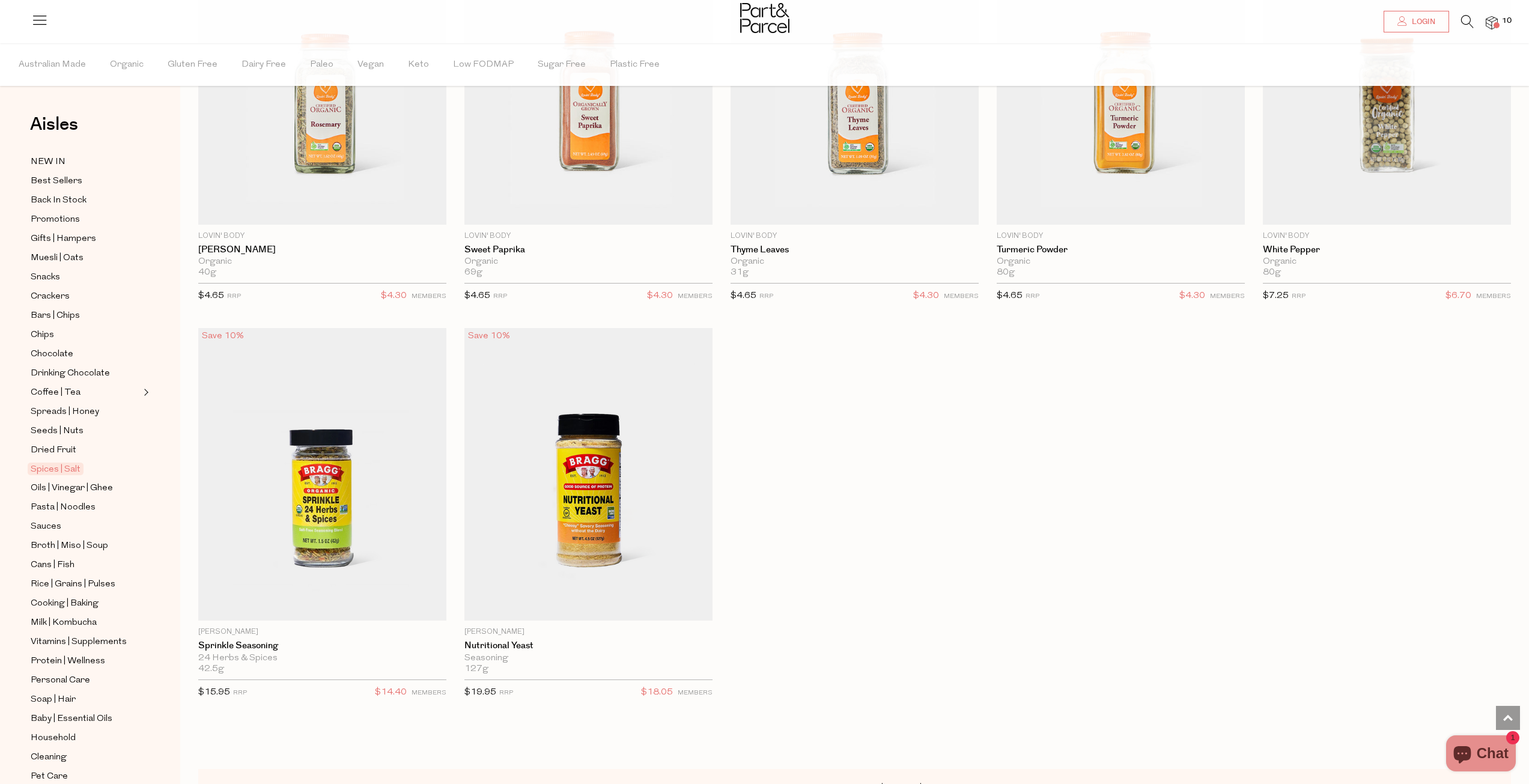
scroll to position [4253, 0]
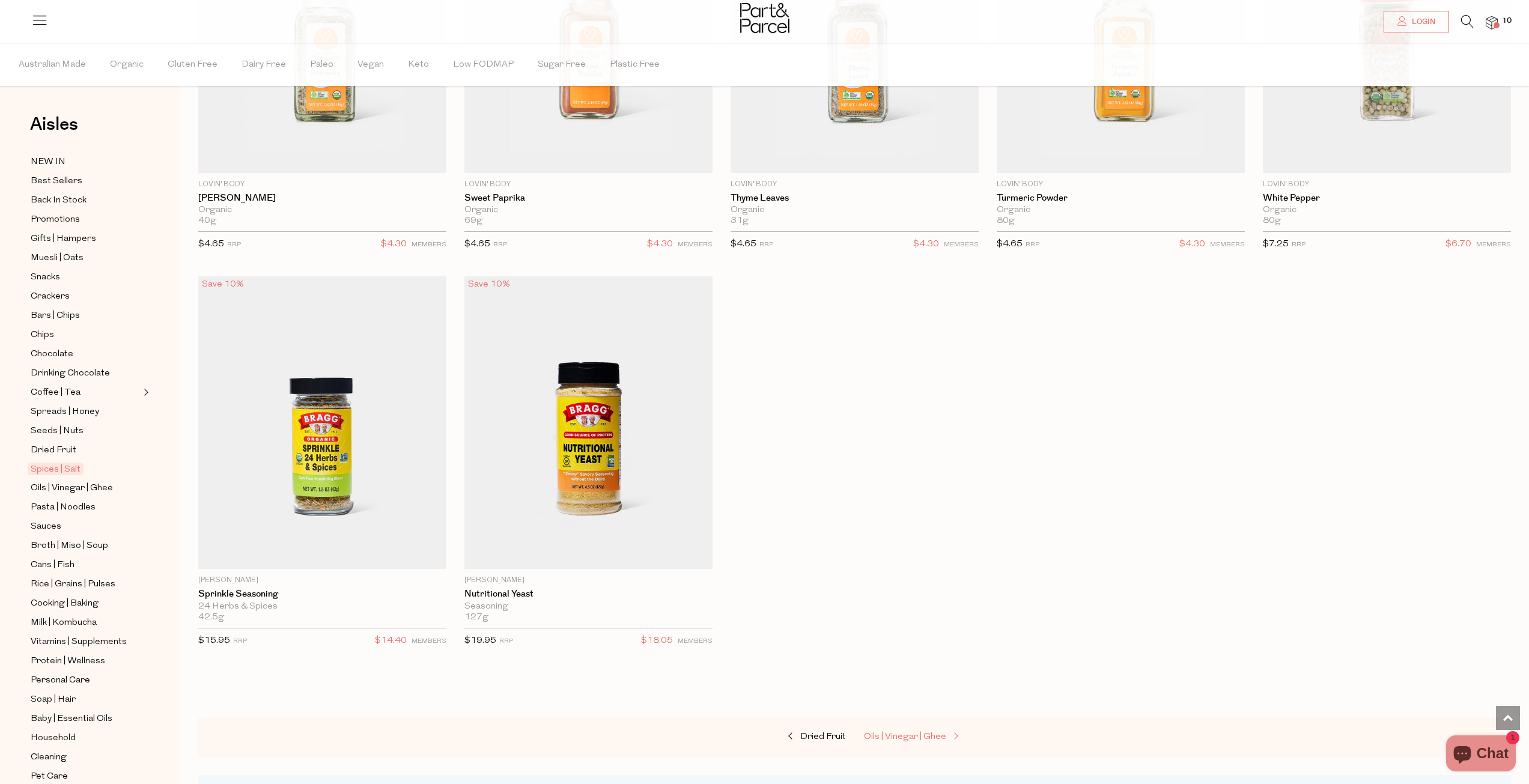
click at [901, 732] on span "Oils | Vinegar | Ghee" at bounding box center [906, 736] width 82 height 9
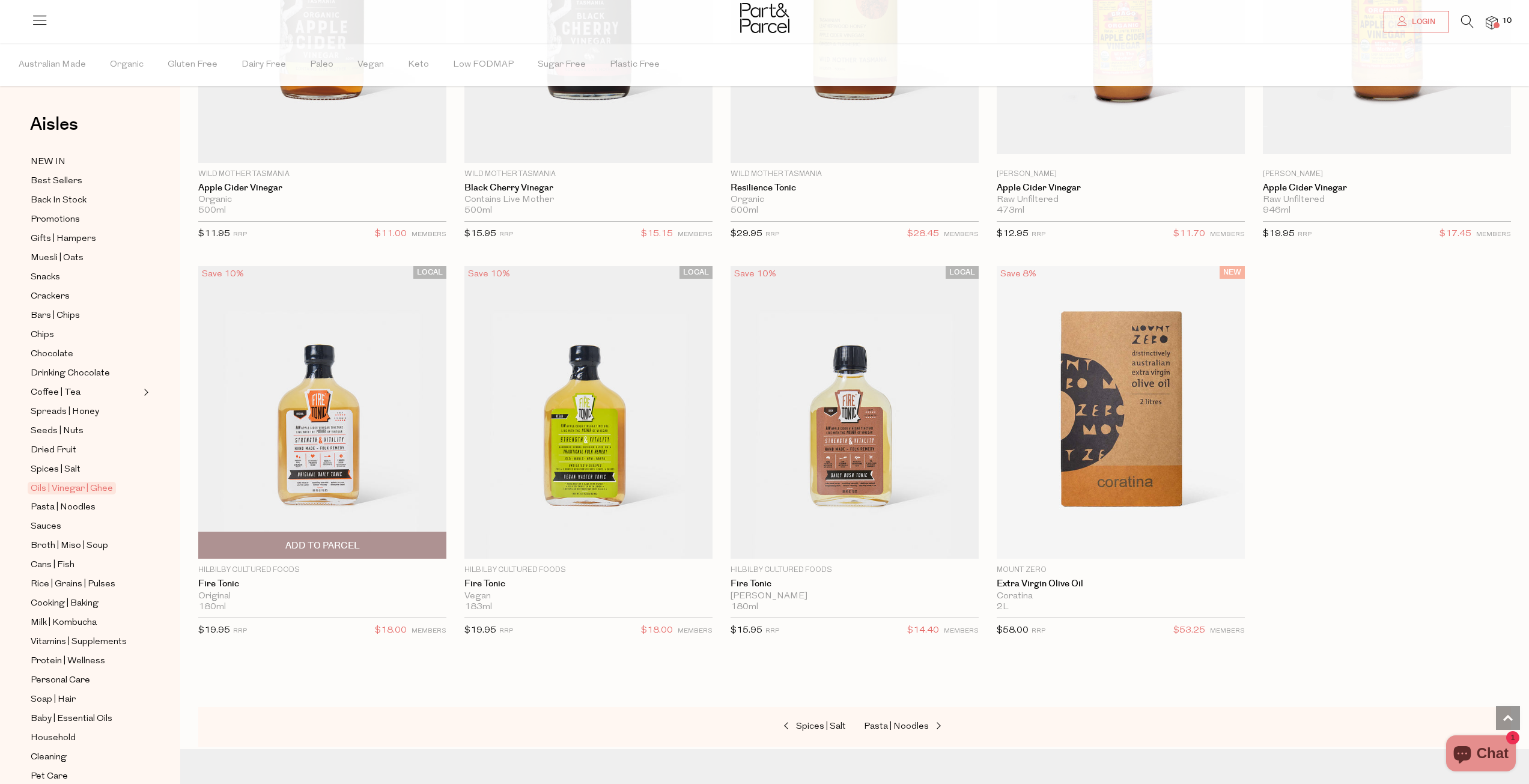
scroll to position [3491, 0]
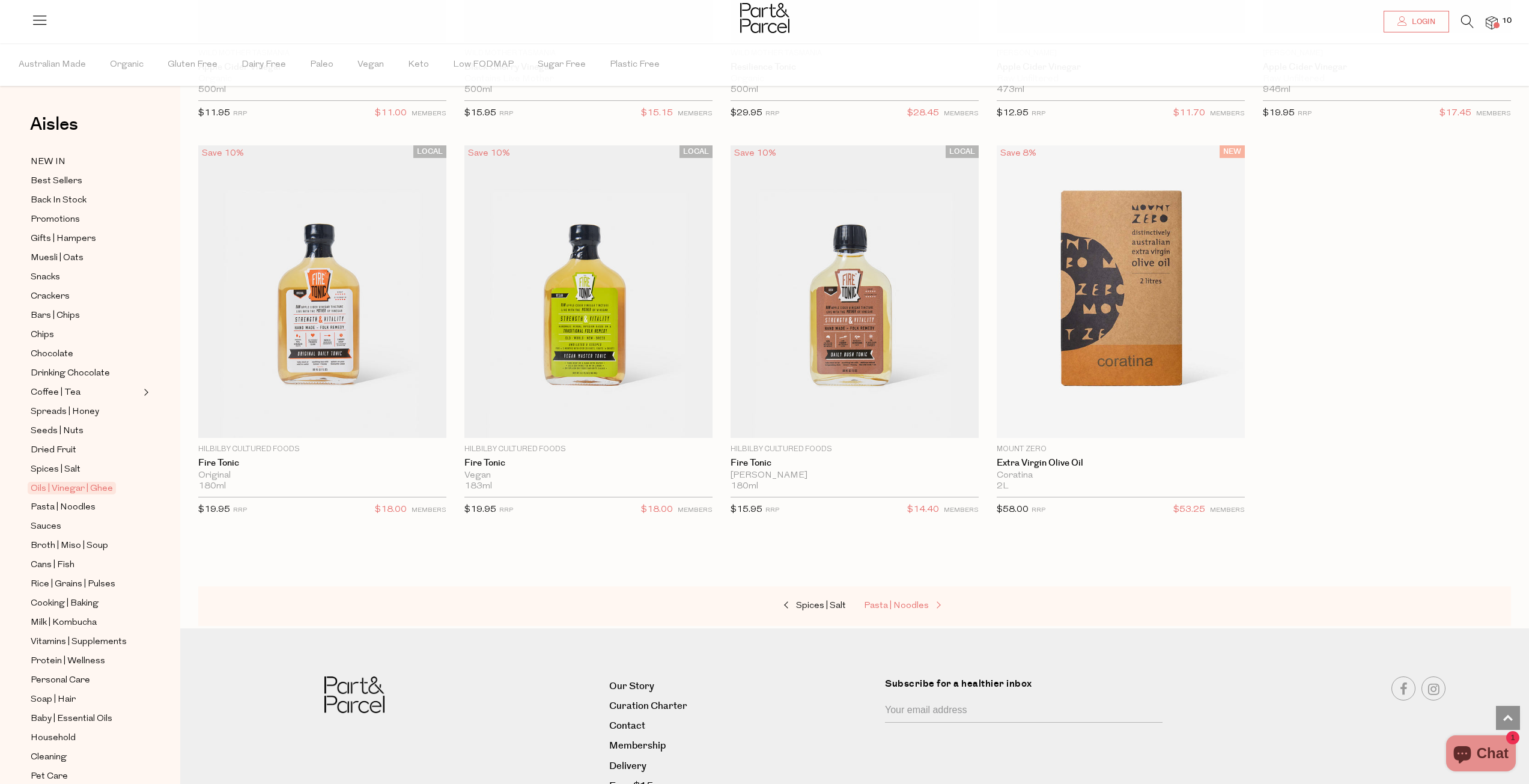
click at [879, 601] on span "Pasta | Noodles" at bounding box center [897, 605] width 65 height 9
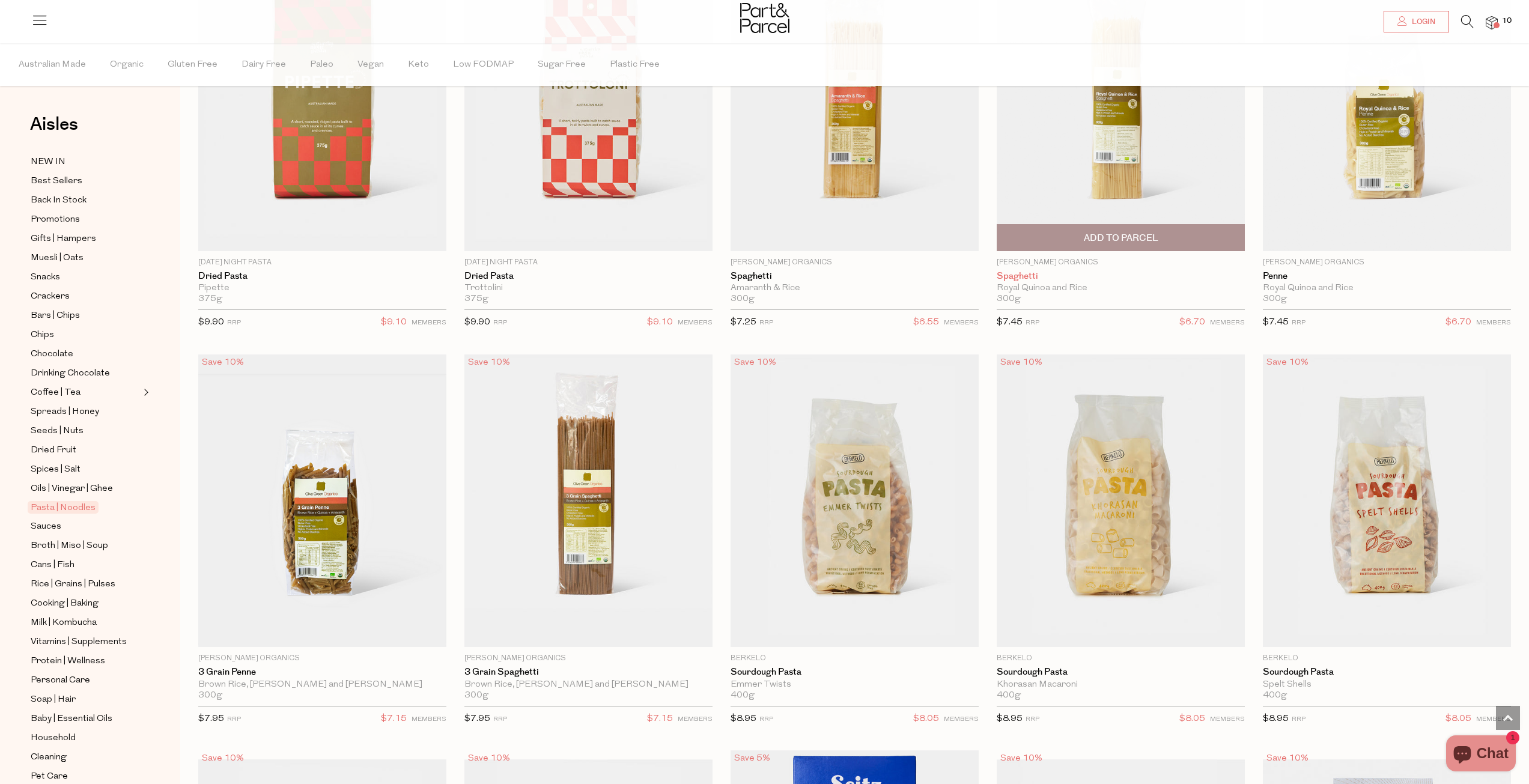
scroll to position [1021, 0]
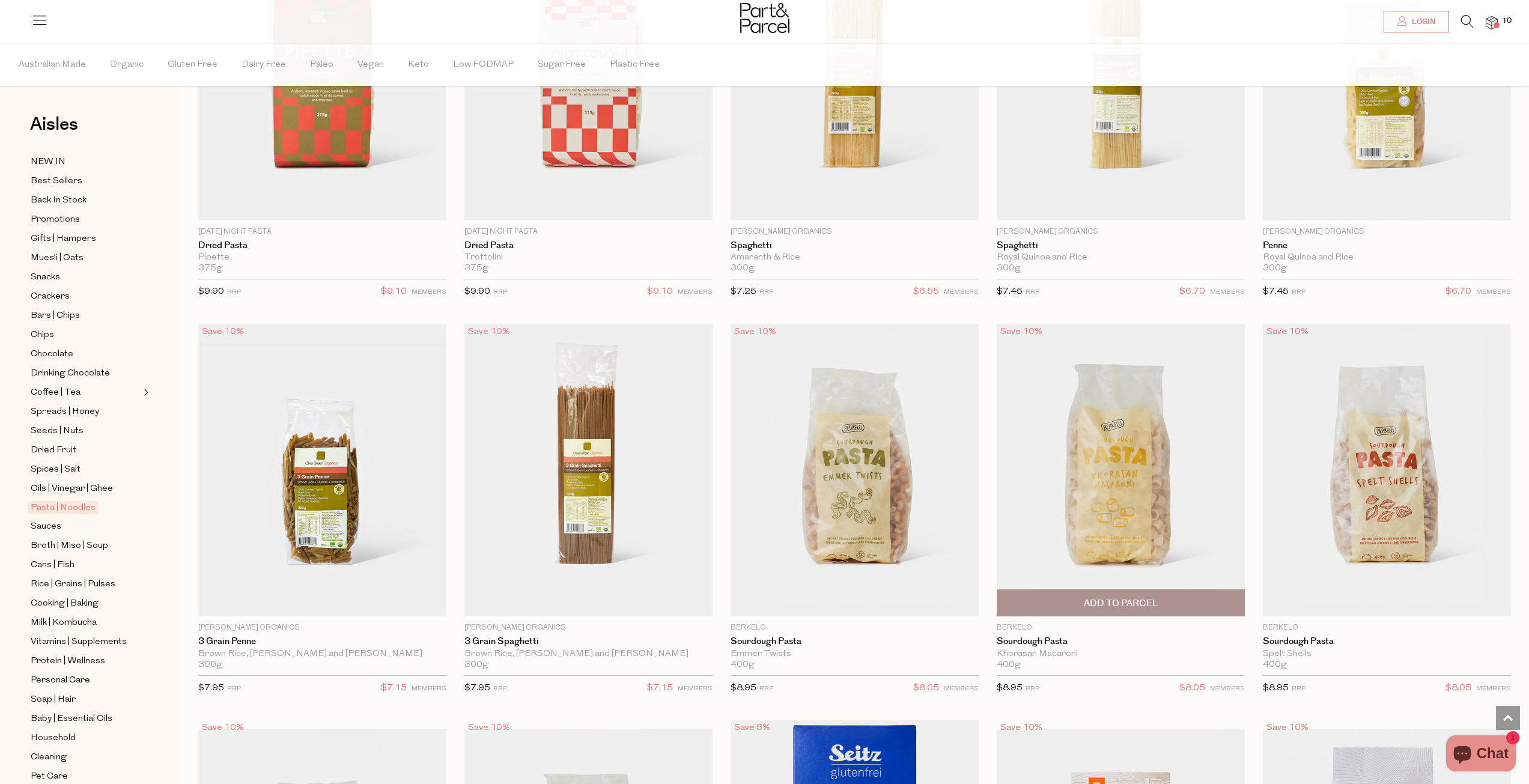
click at [1116, 597] on span "Add To Parcel" at bounding box center [1121, 603] width 75 height 12
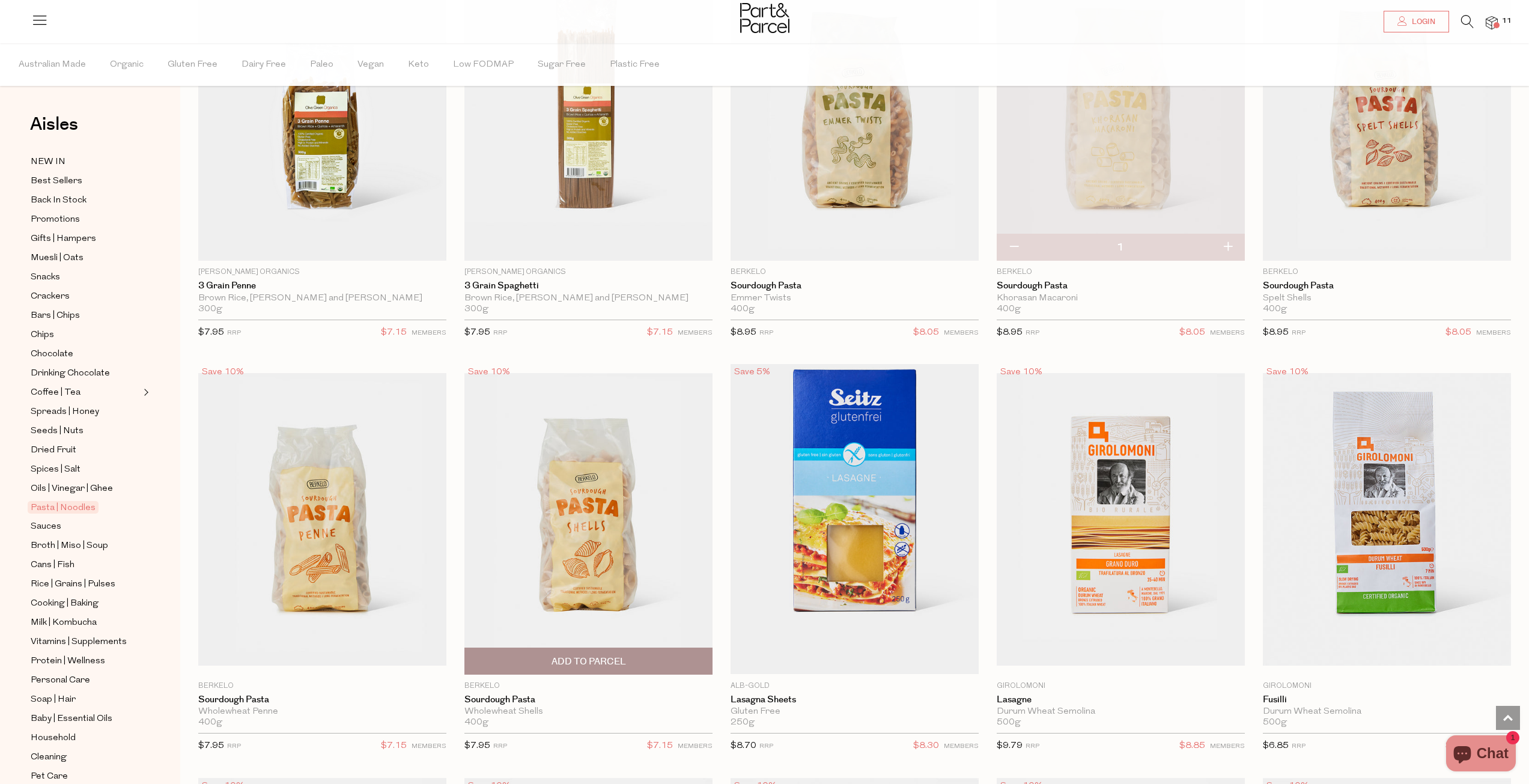
scroll to position [1382, 0]
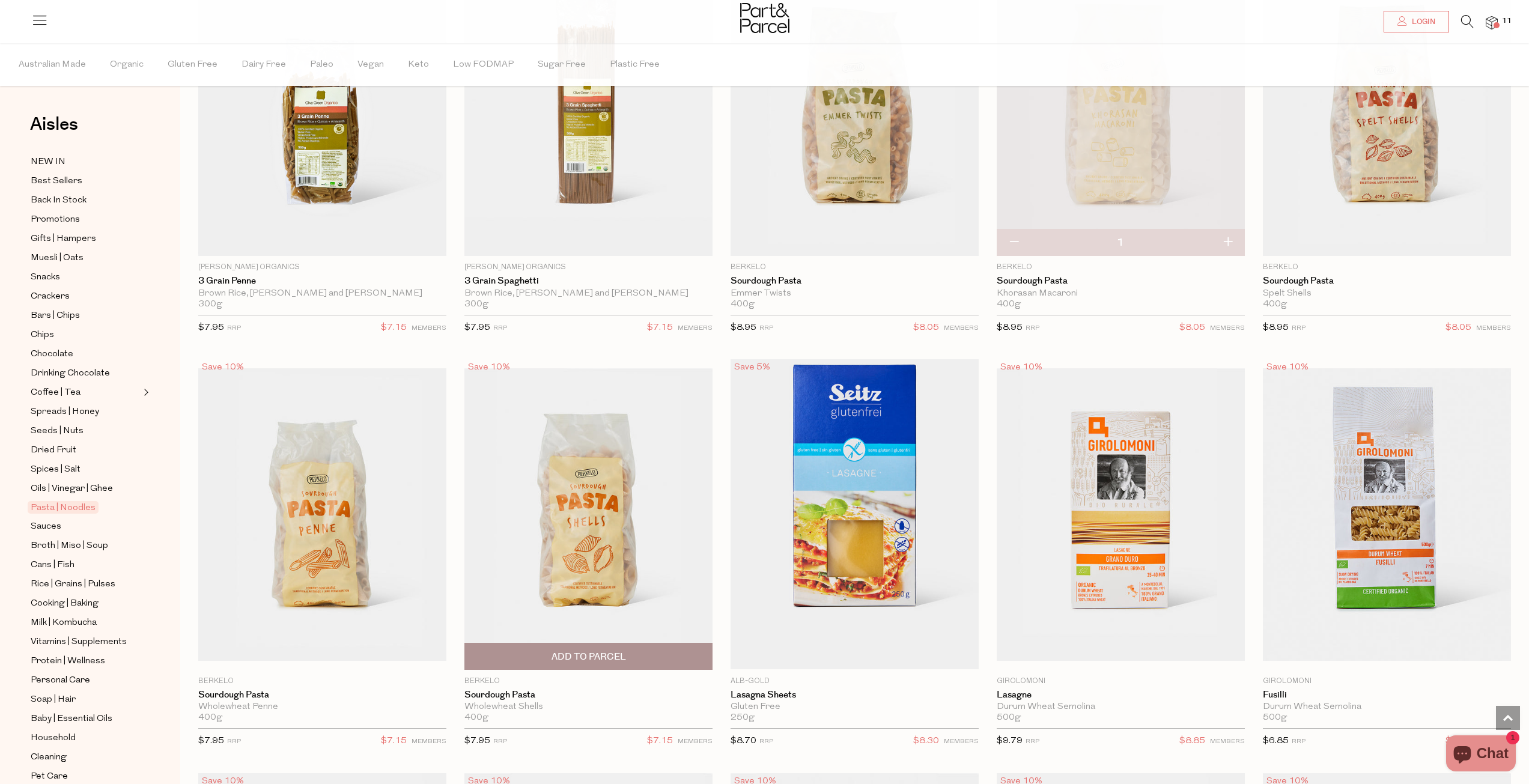
click at [577, 651] on span "Add To Parcel" at bounding box center [589, 657] width 75 height 12
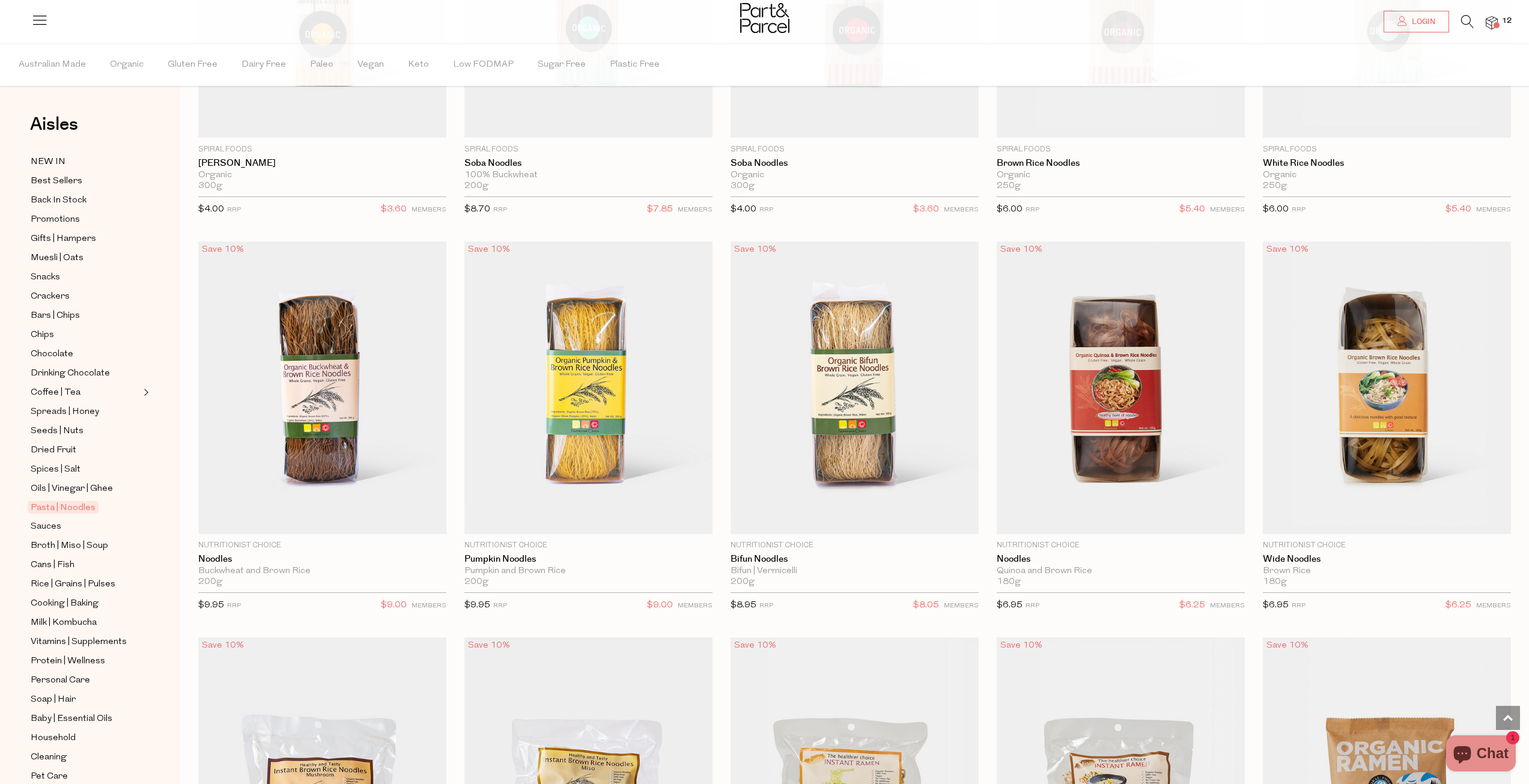
scroll to position [3304, 0]
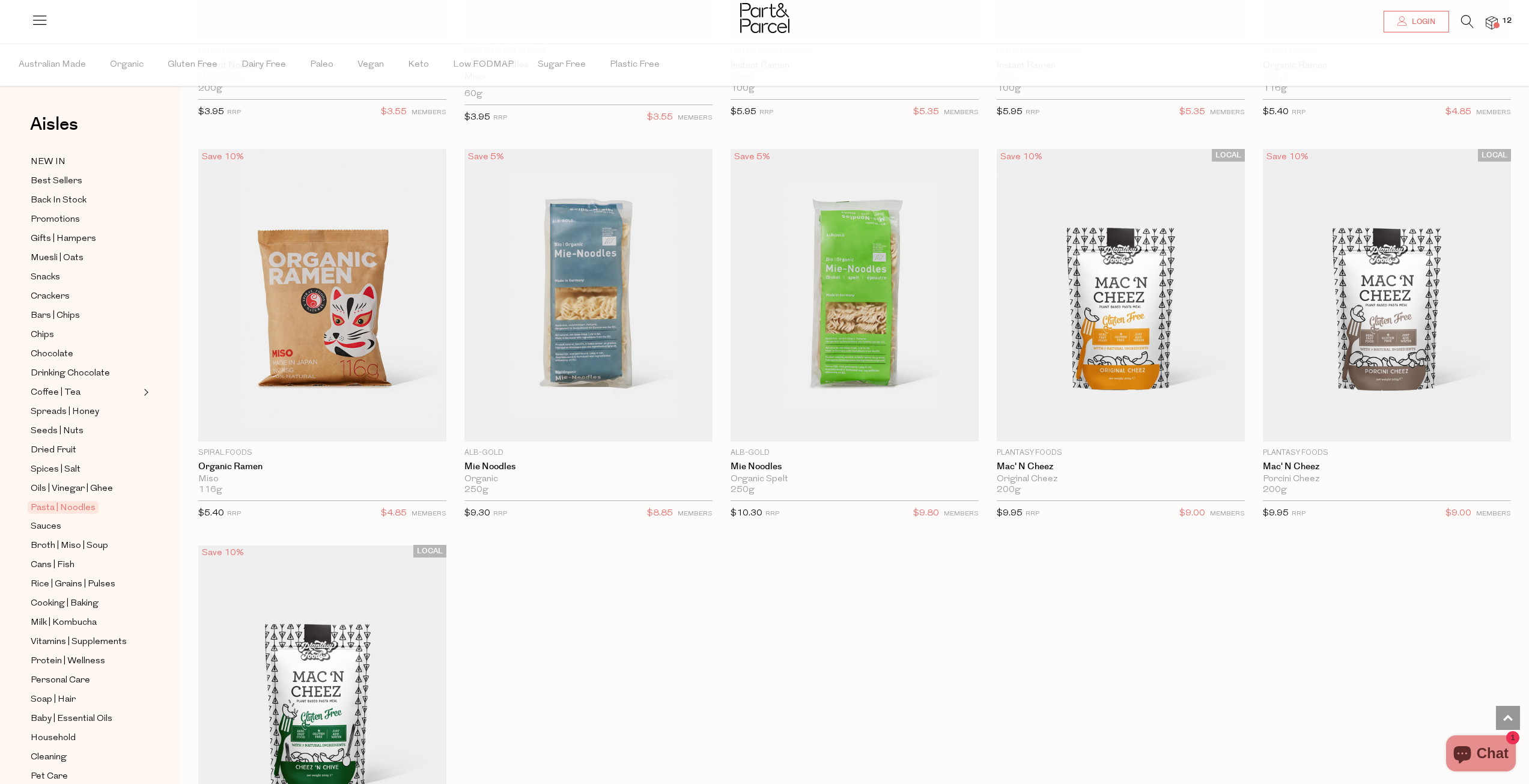
scroll to position [4086, 0]
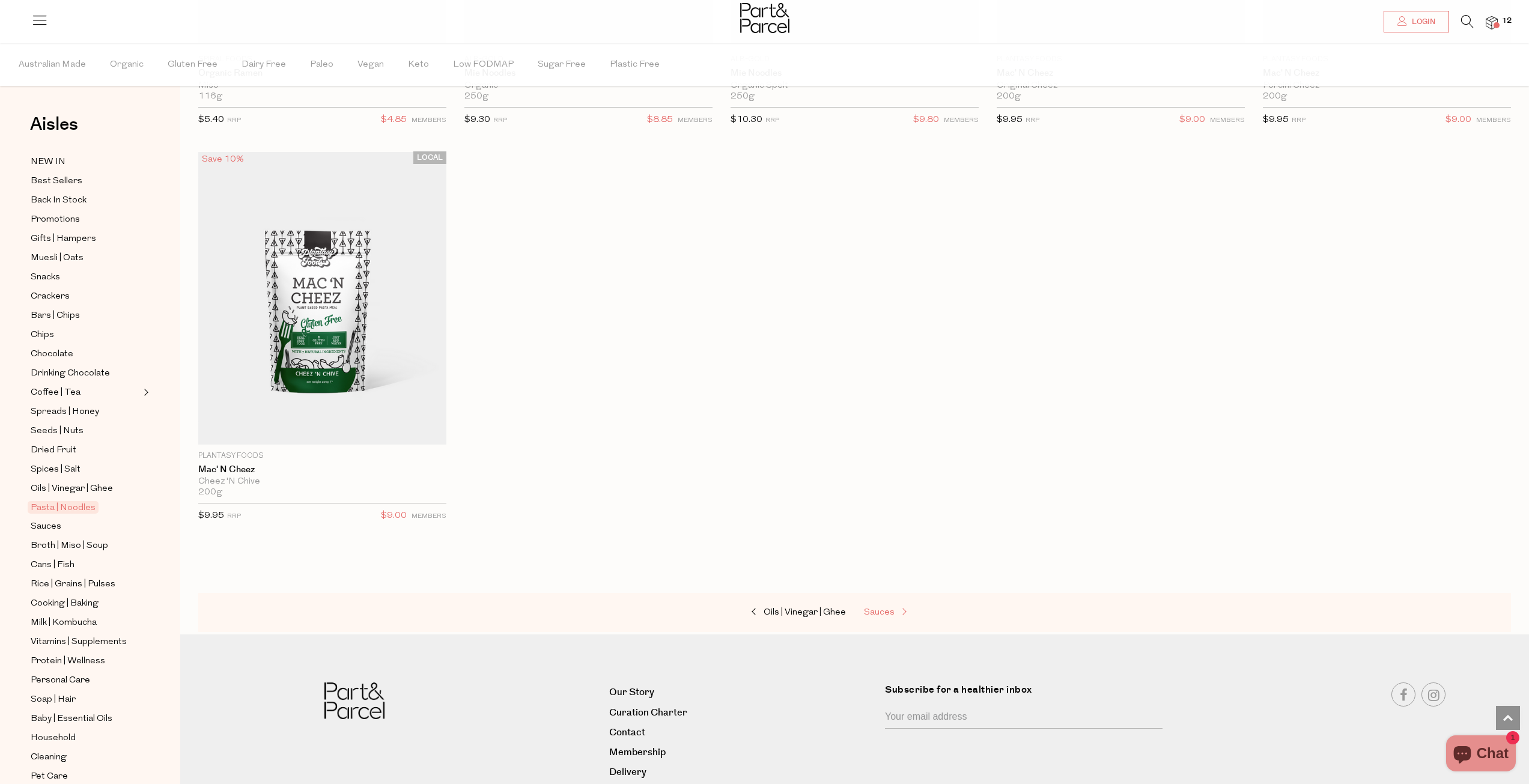
click at [879, 611] on span "Sauces" at bounding box center [880, 612] width 31 height 9
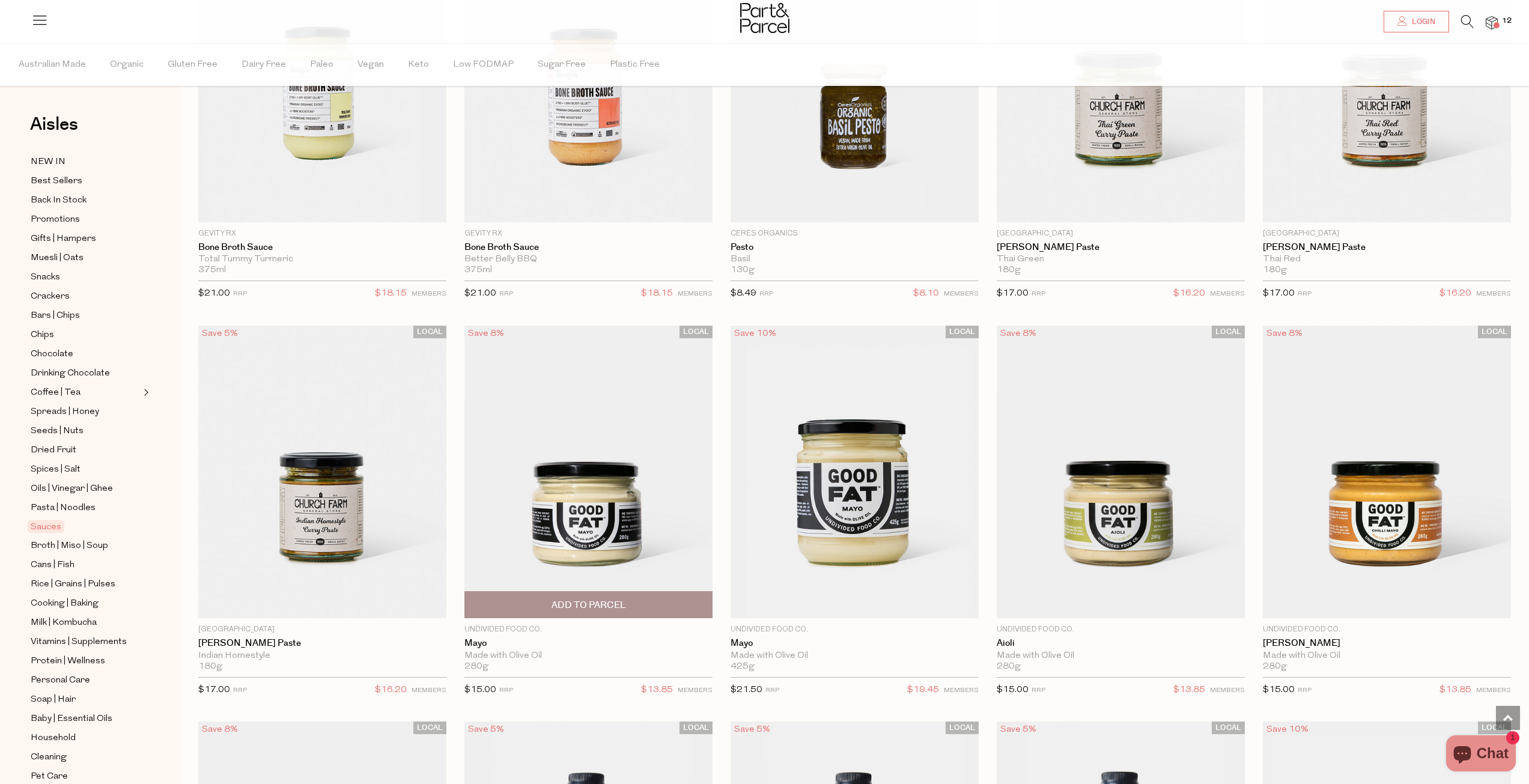
scroll to position [1021, 0]
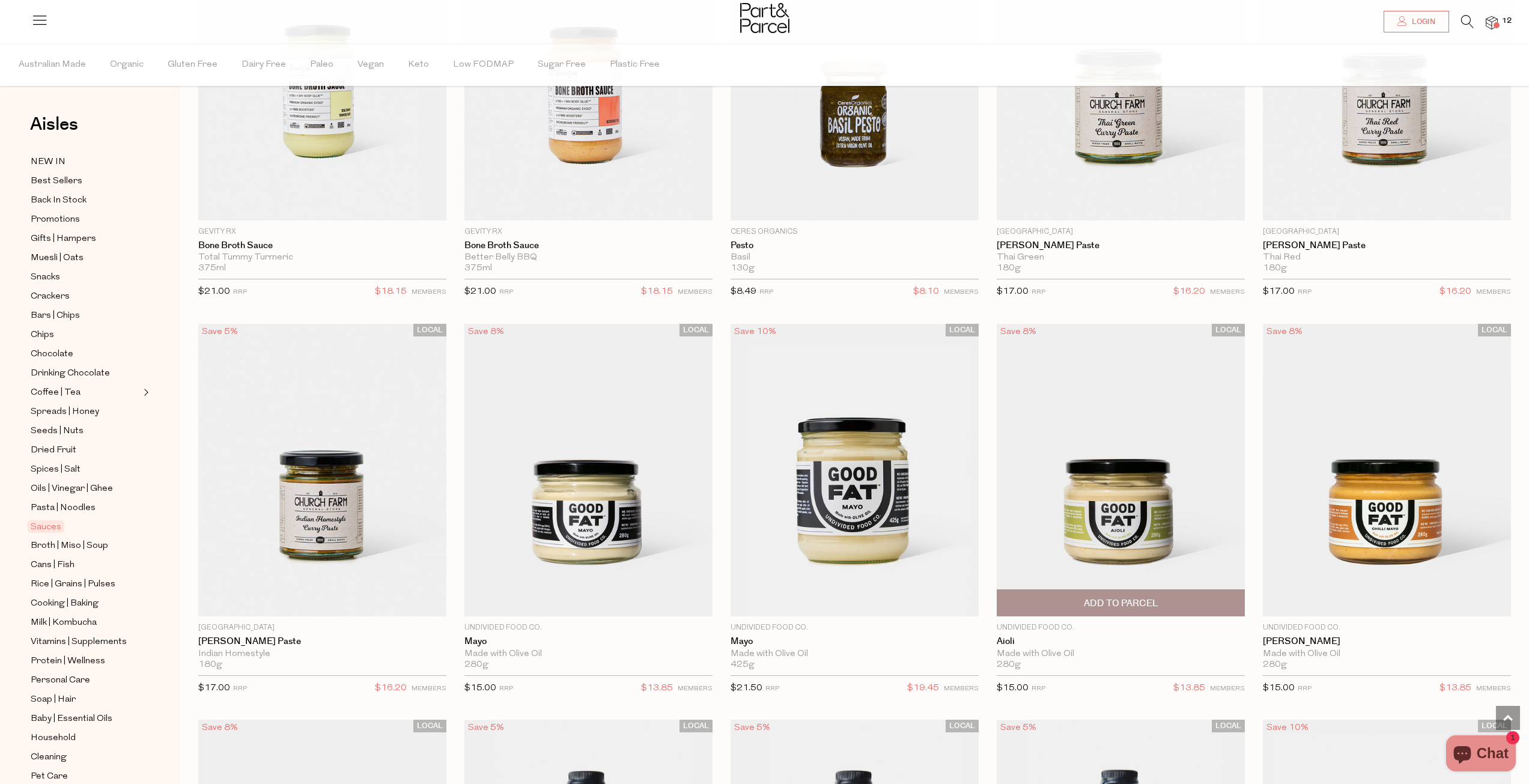
click at [1114, 603] on span "Add To Parcel" at bounding box center [1121, 603] width 75 height 12
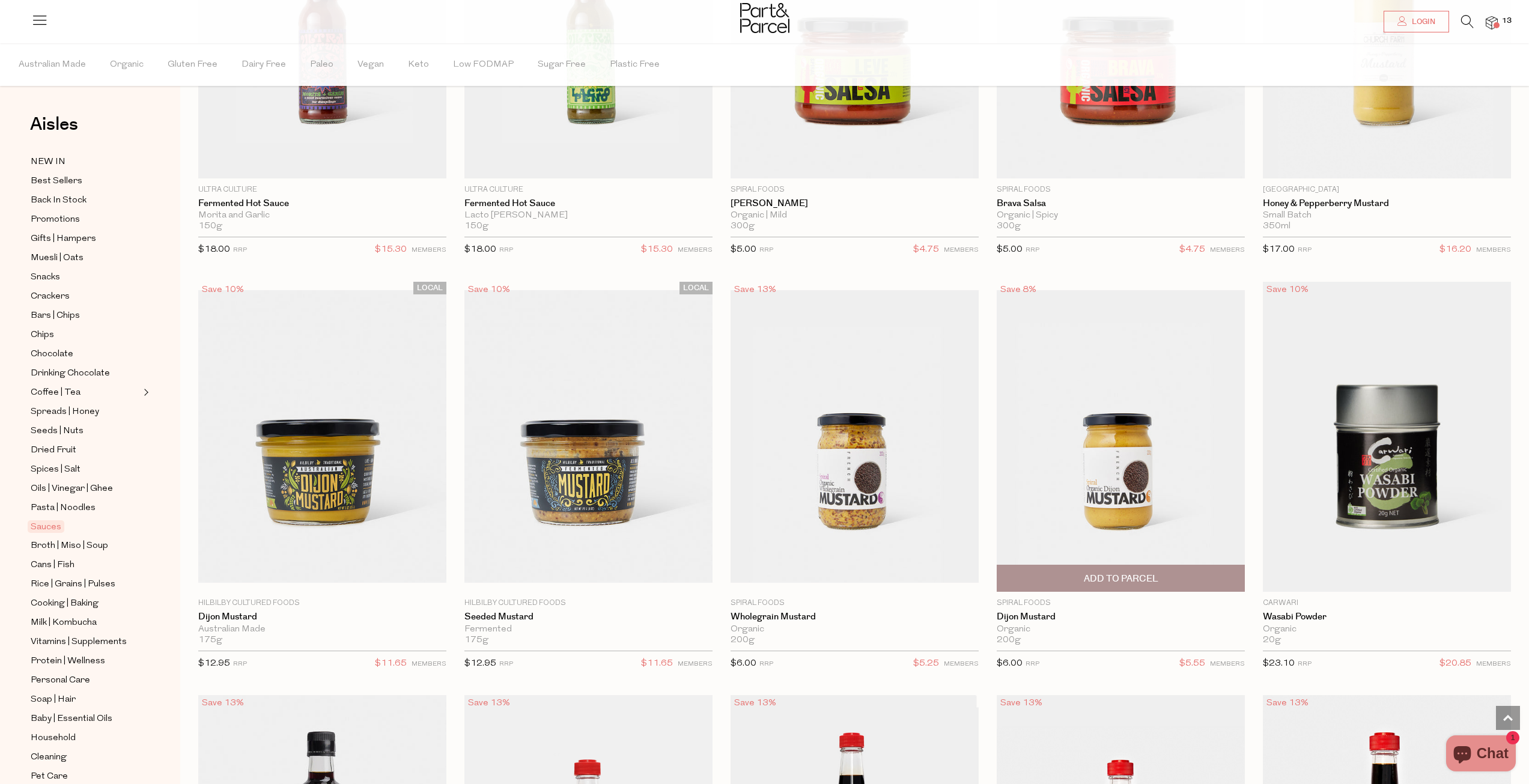
scroll to position [3185, 0]
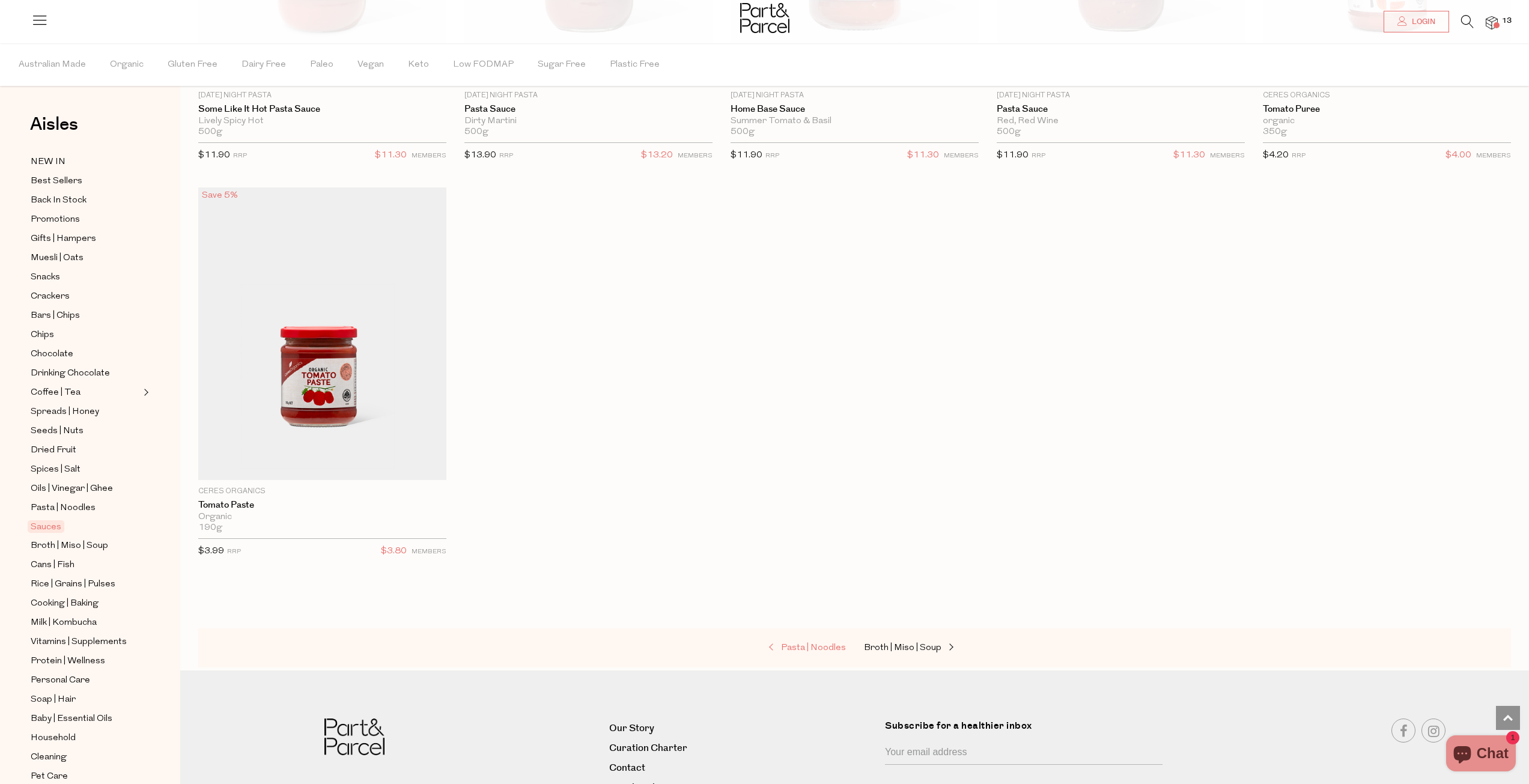
scroll to position [5228, 0]
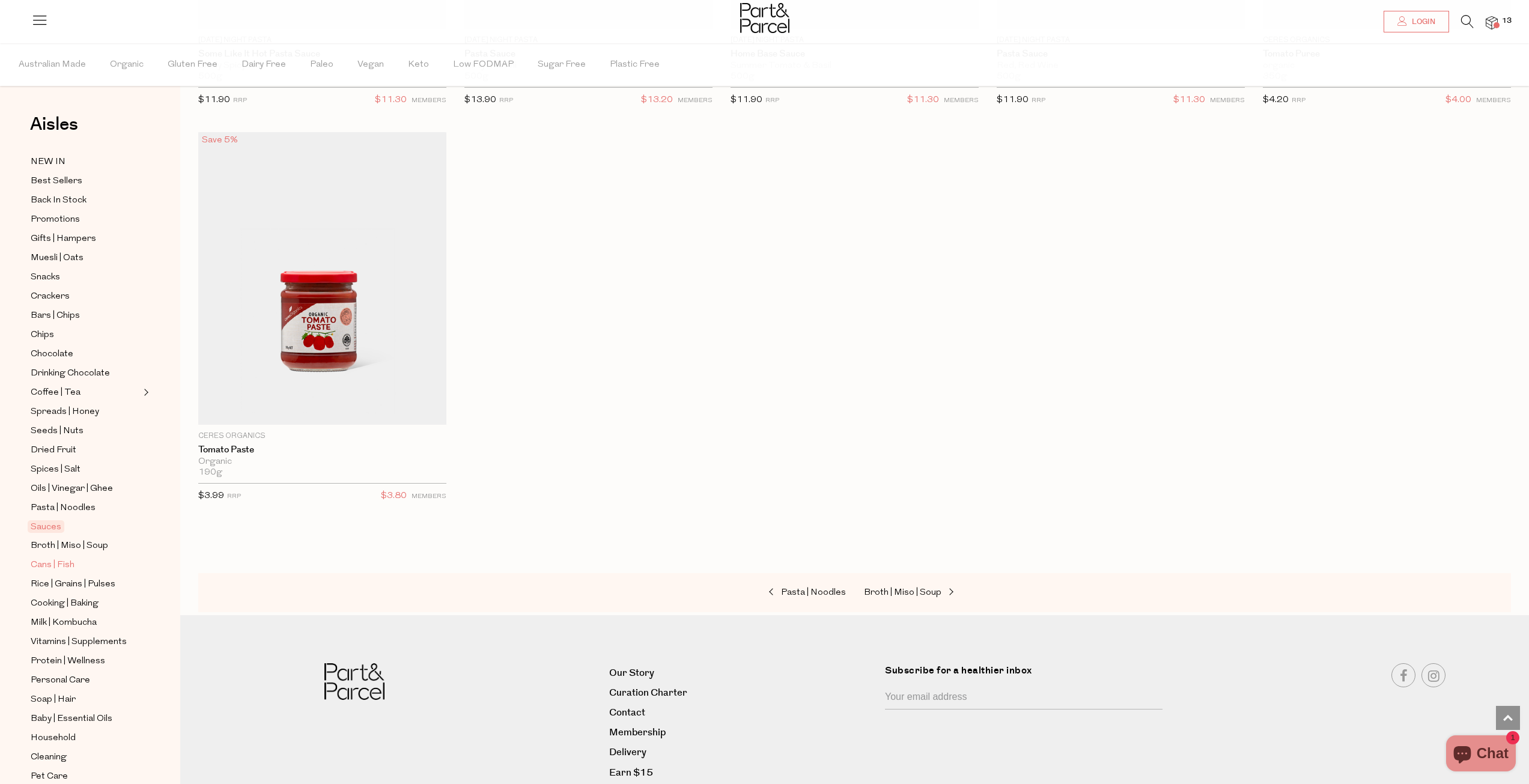
click at [41, 558] on span "Cans | Fish" at bounding box center [53, 565] width 44 height 14
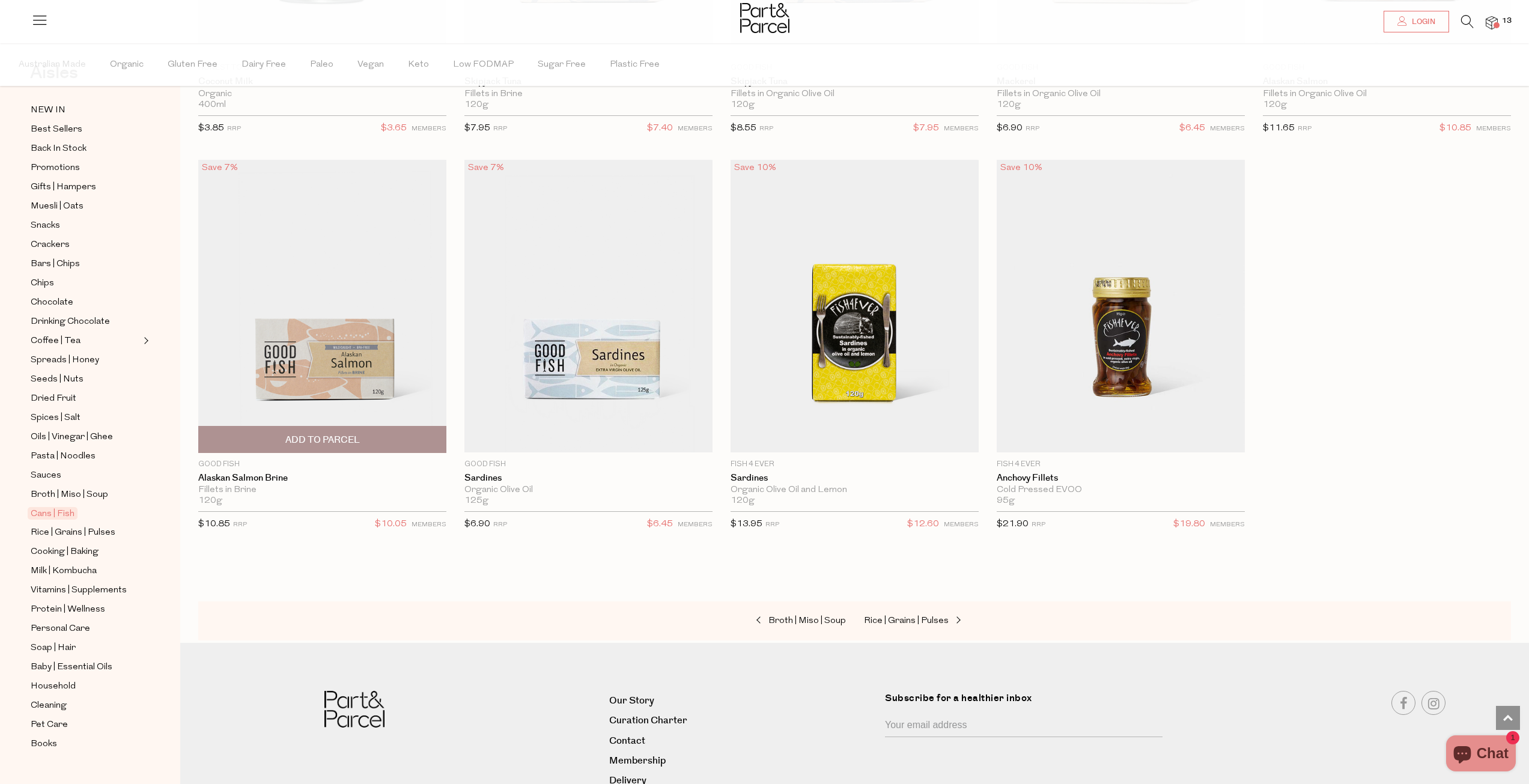
scroll to position [1665, 0]
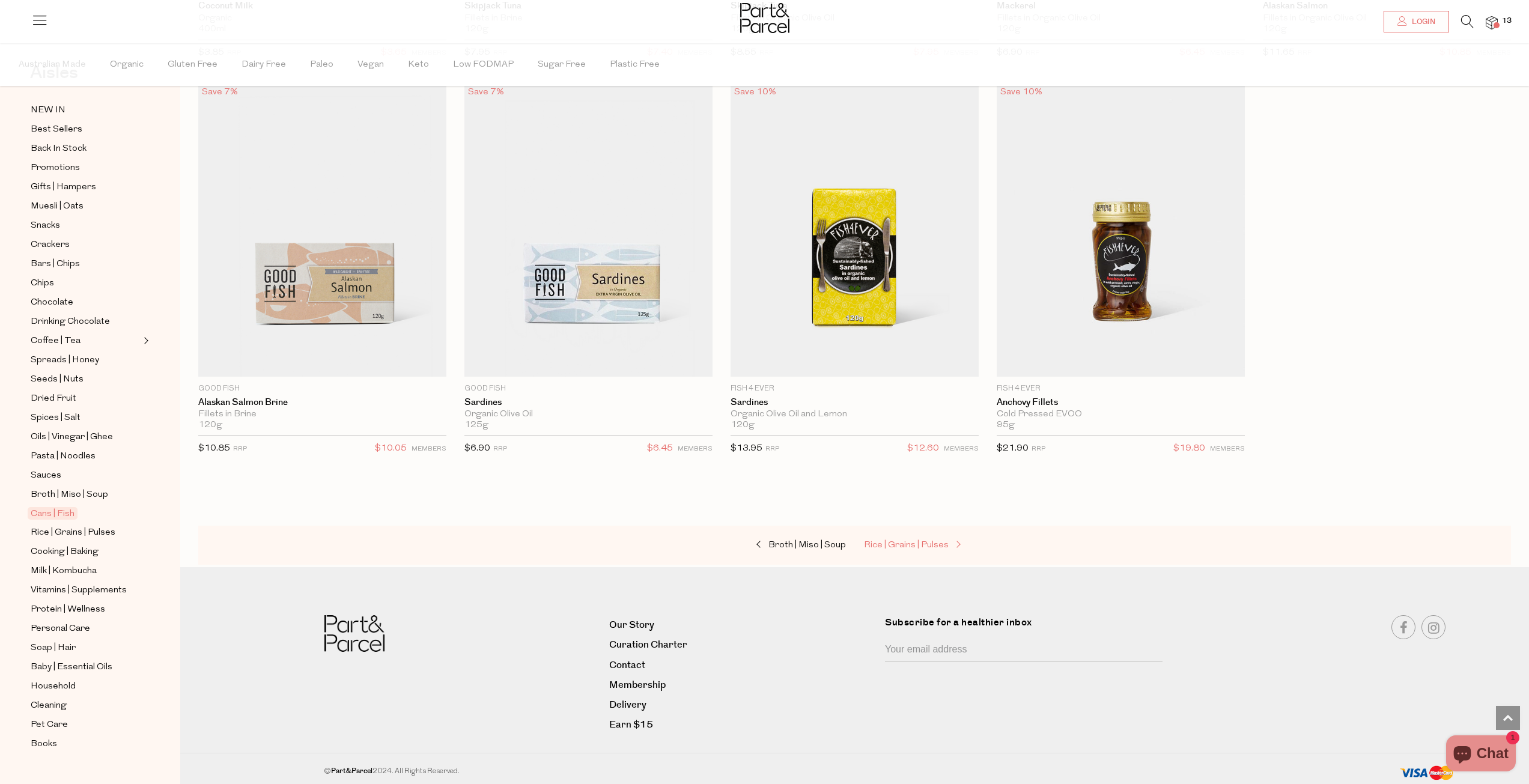
click at [897, 545] on span "Rice | Grains | Pulses" at bounding box center [907, 545] width 85 height 9
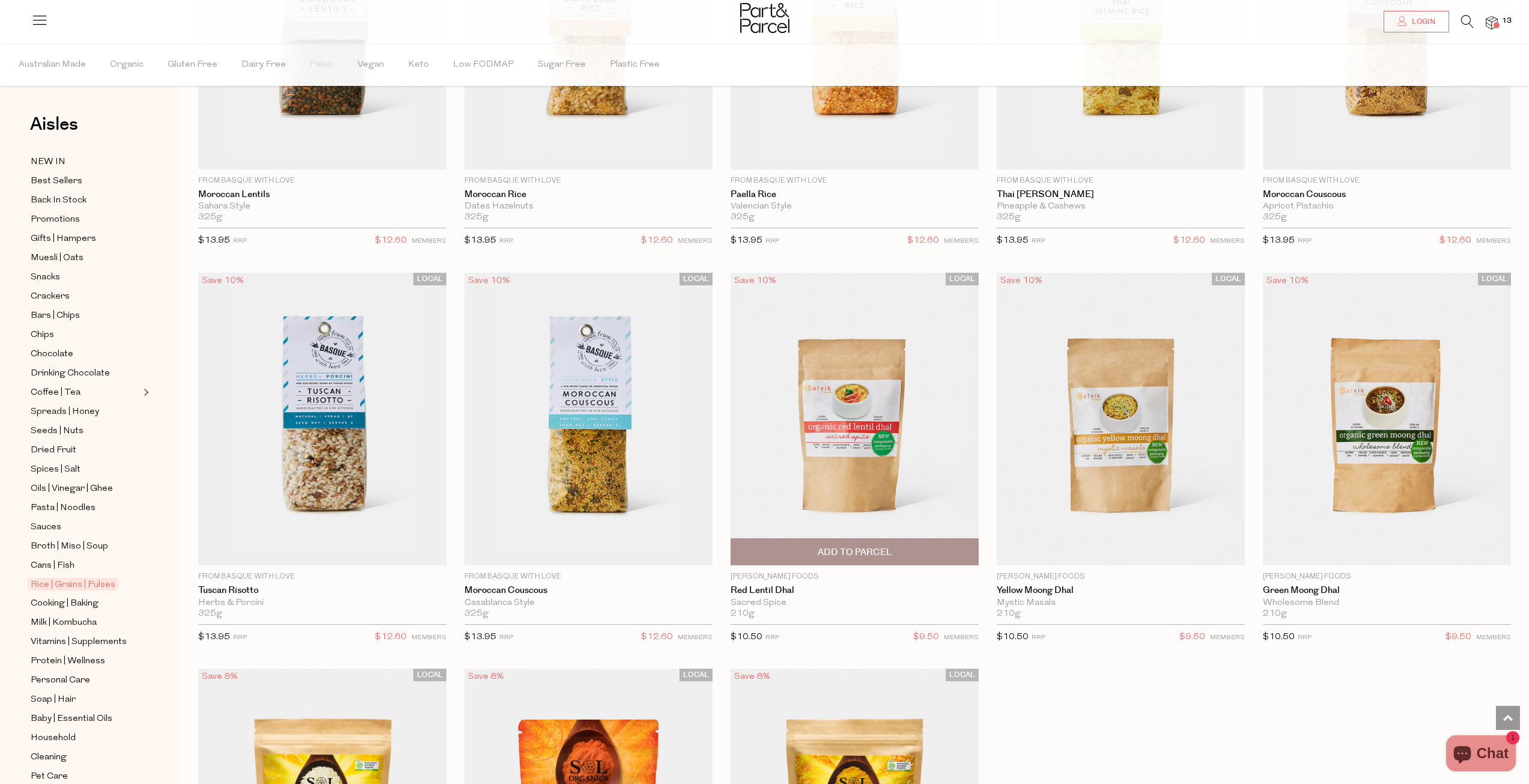
scroll to position [2343, 0]
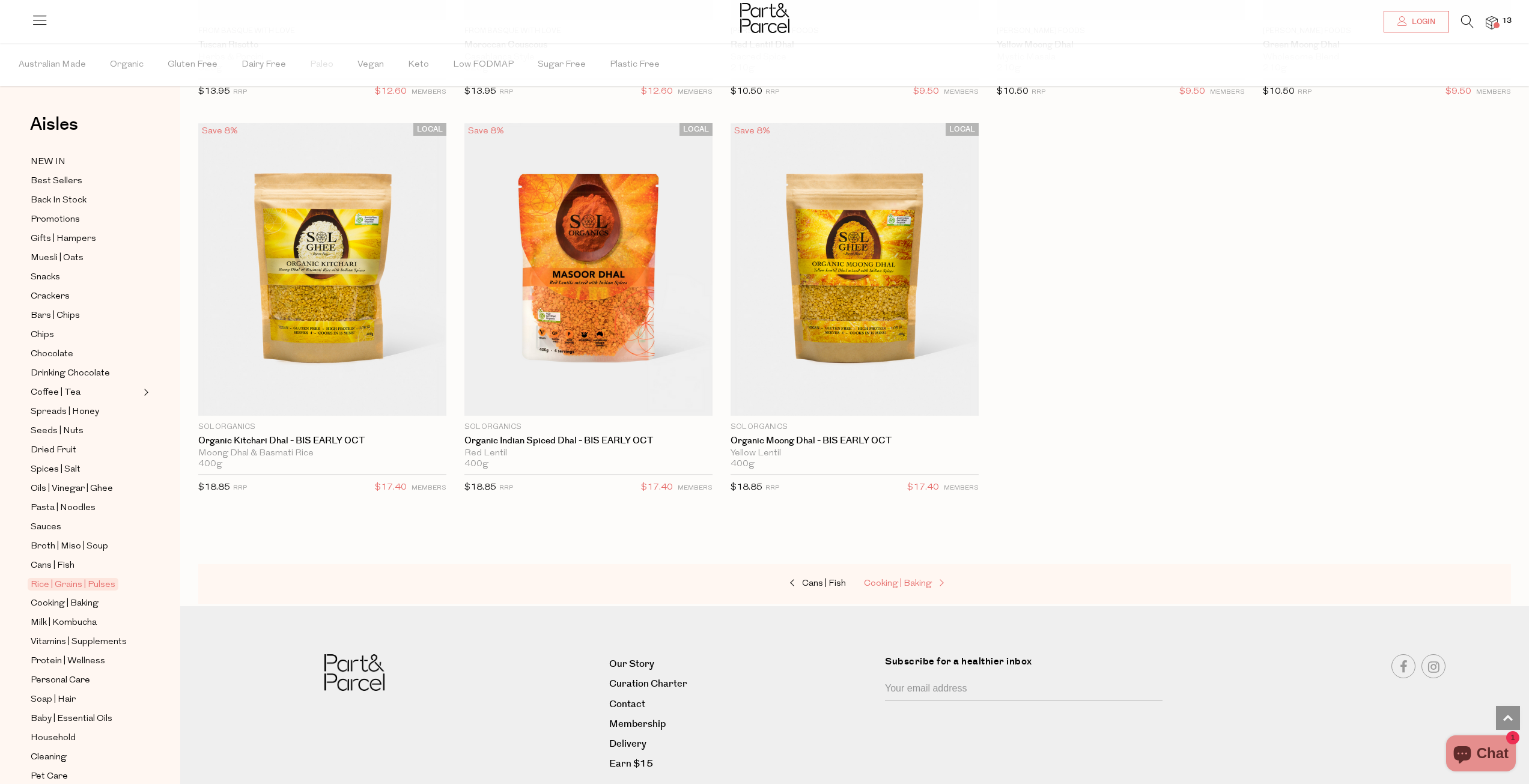
click at [901, 583] on span "Cooking | Baking" at bounding box center [898, 583] width 68 height 9
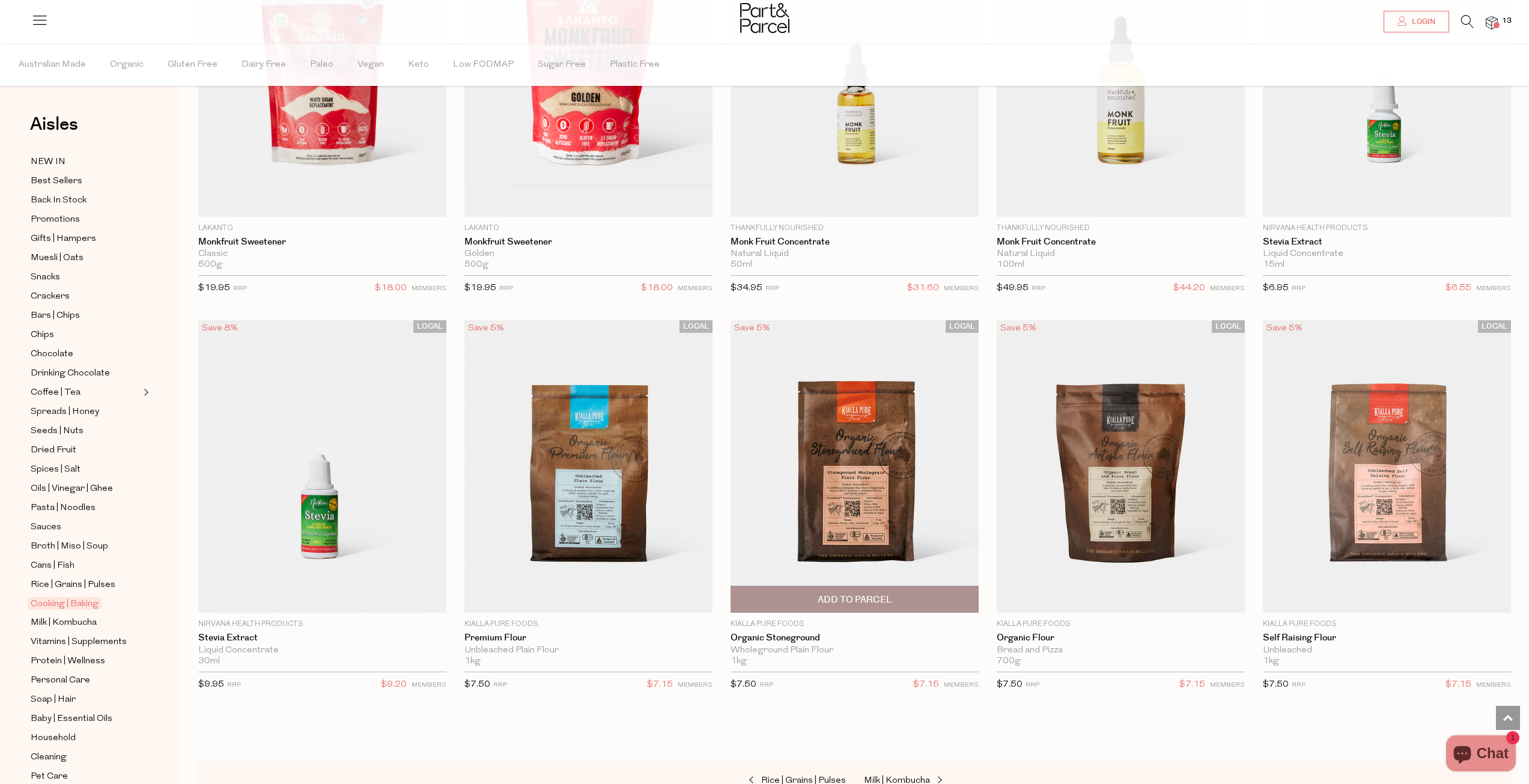
scroll to position [3425, 0]
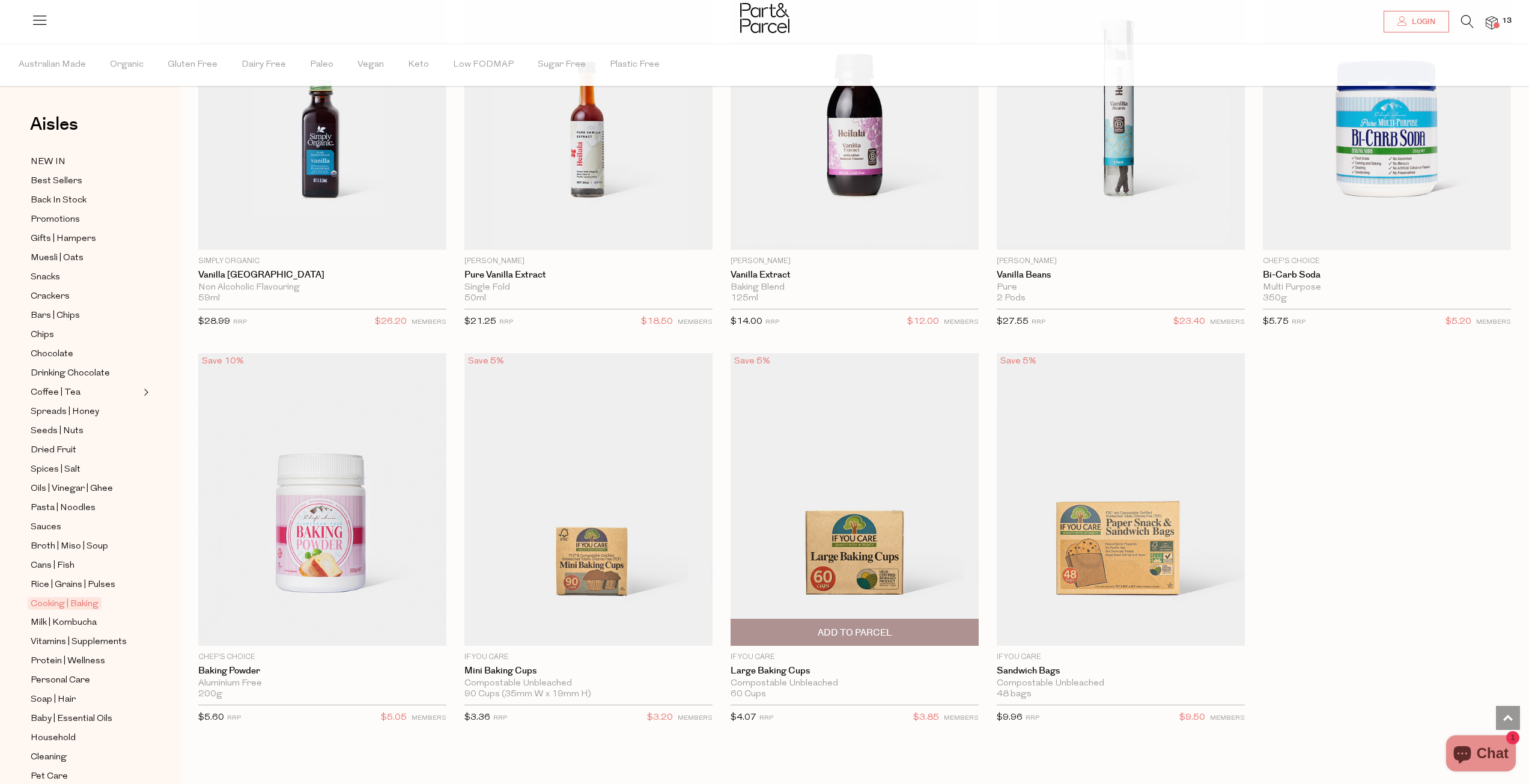
scroll to position [6189, 0]
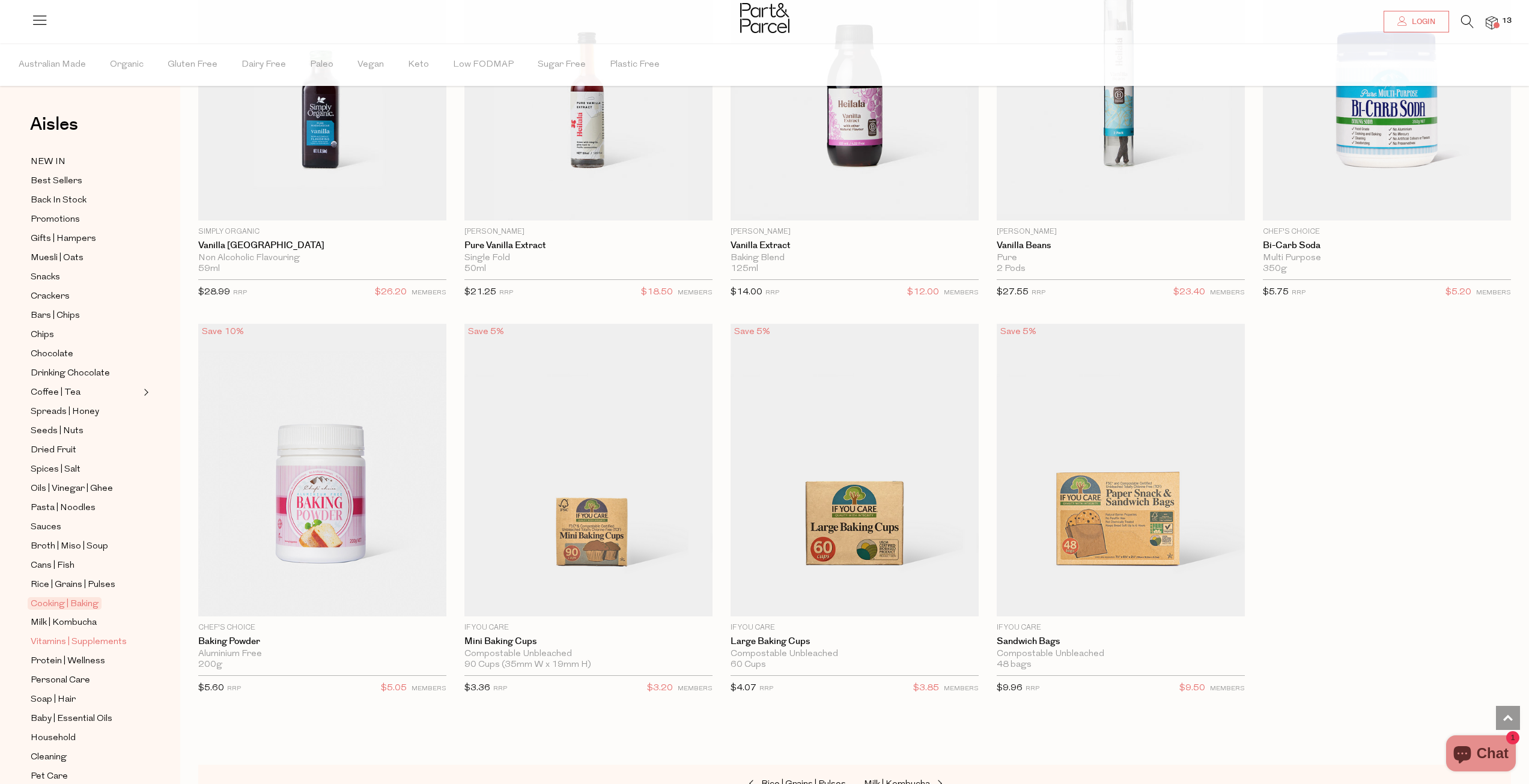
click at [70, 635] on span "Vitamins | Supplements" at bounding box center [79, 641] width 96 height 14
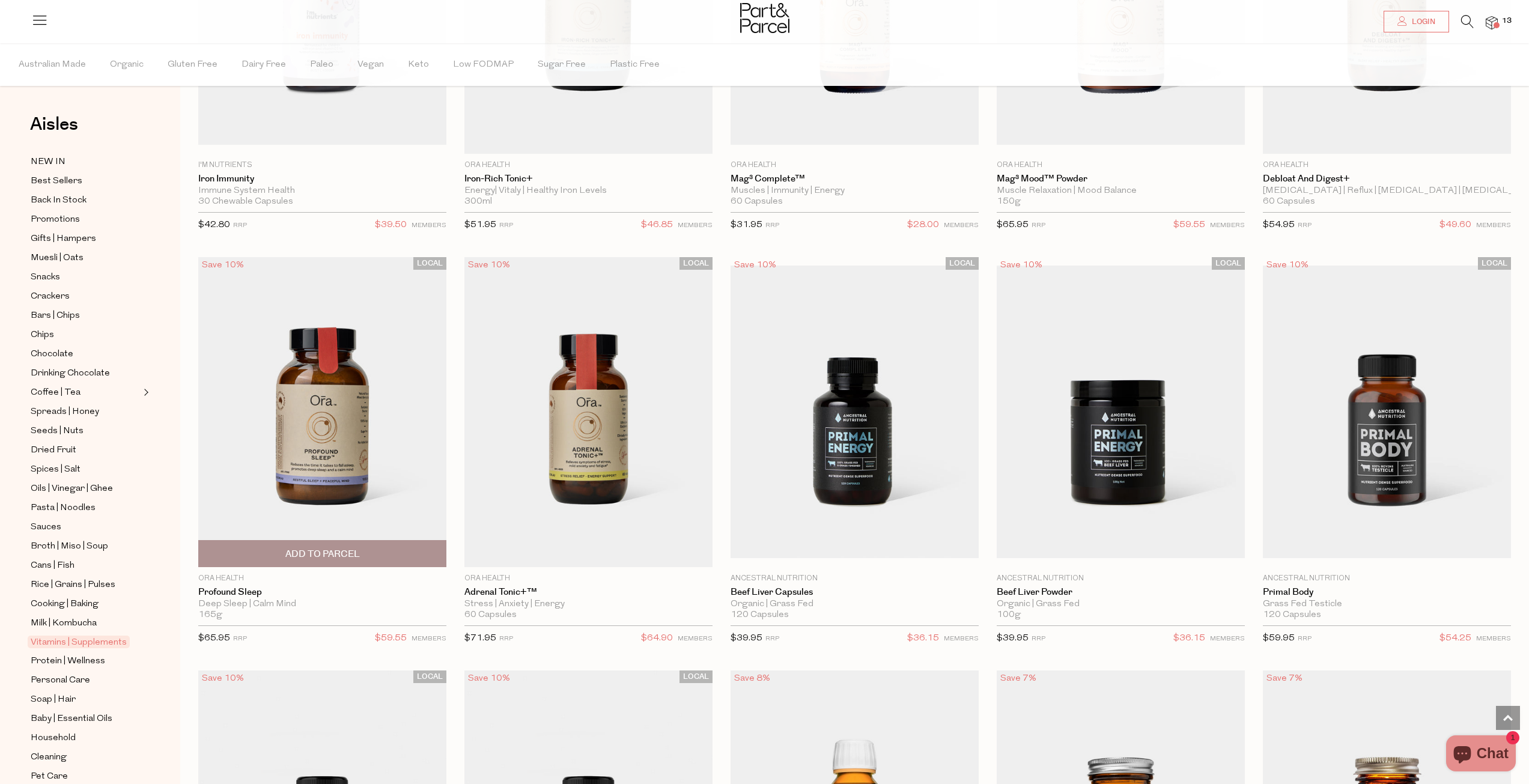
scroll to position [3125, 0]
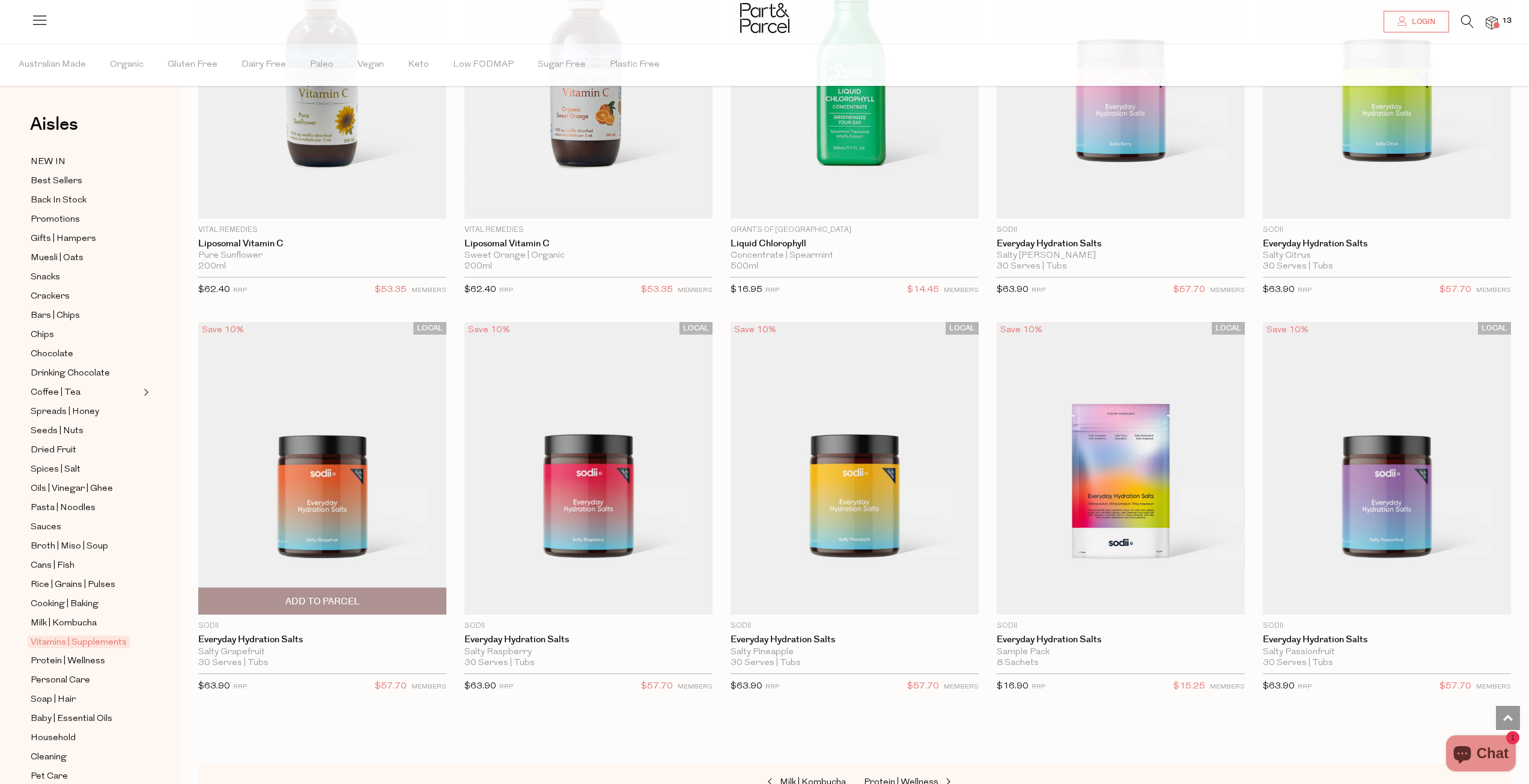
scroll to position [4626, 0]
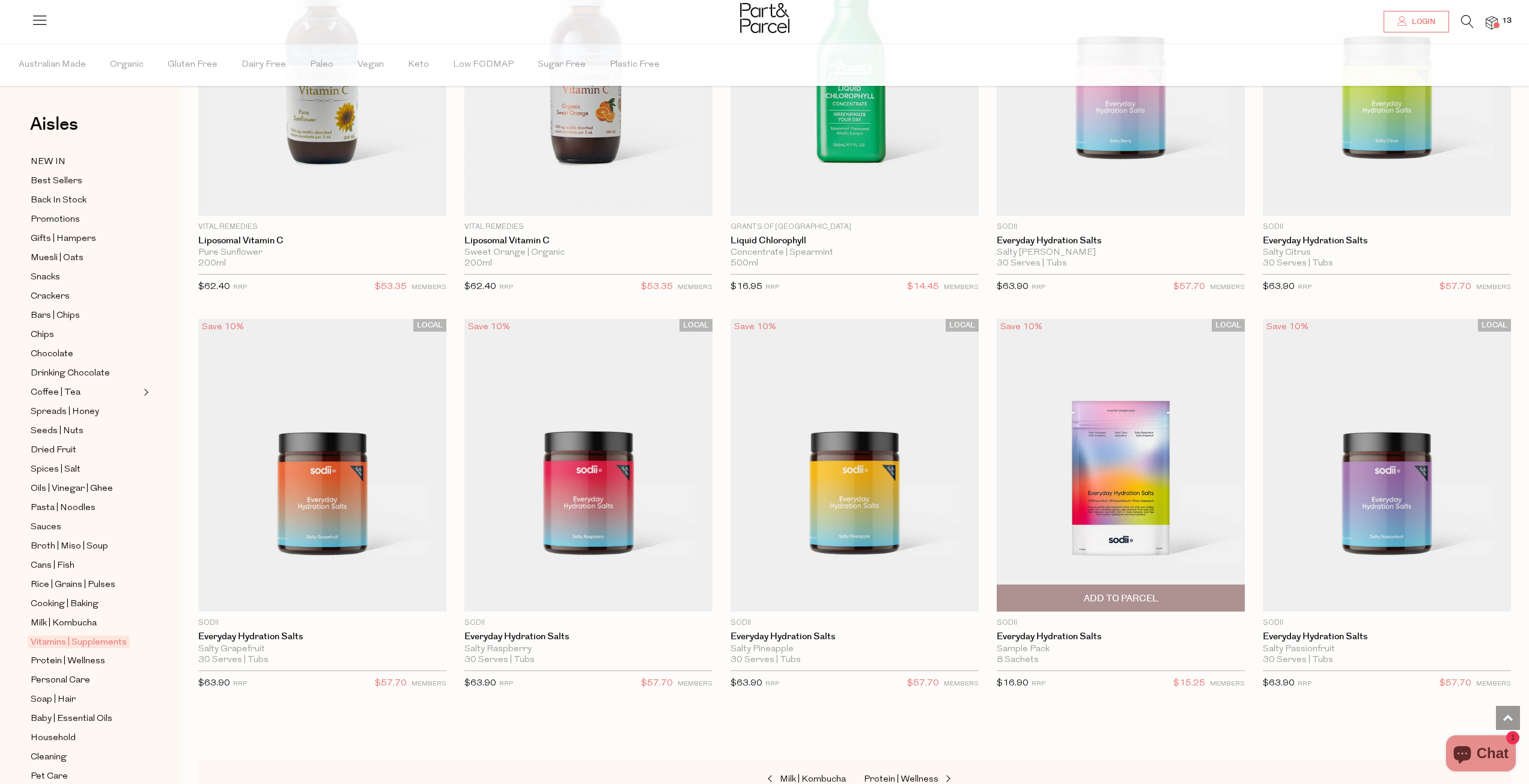
click at [1122, 593] on span "Add To Parcel" at bounding box center [1121, 598] width 75 height 12
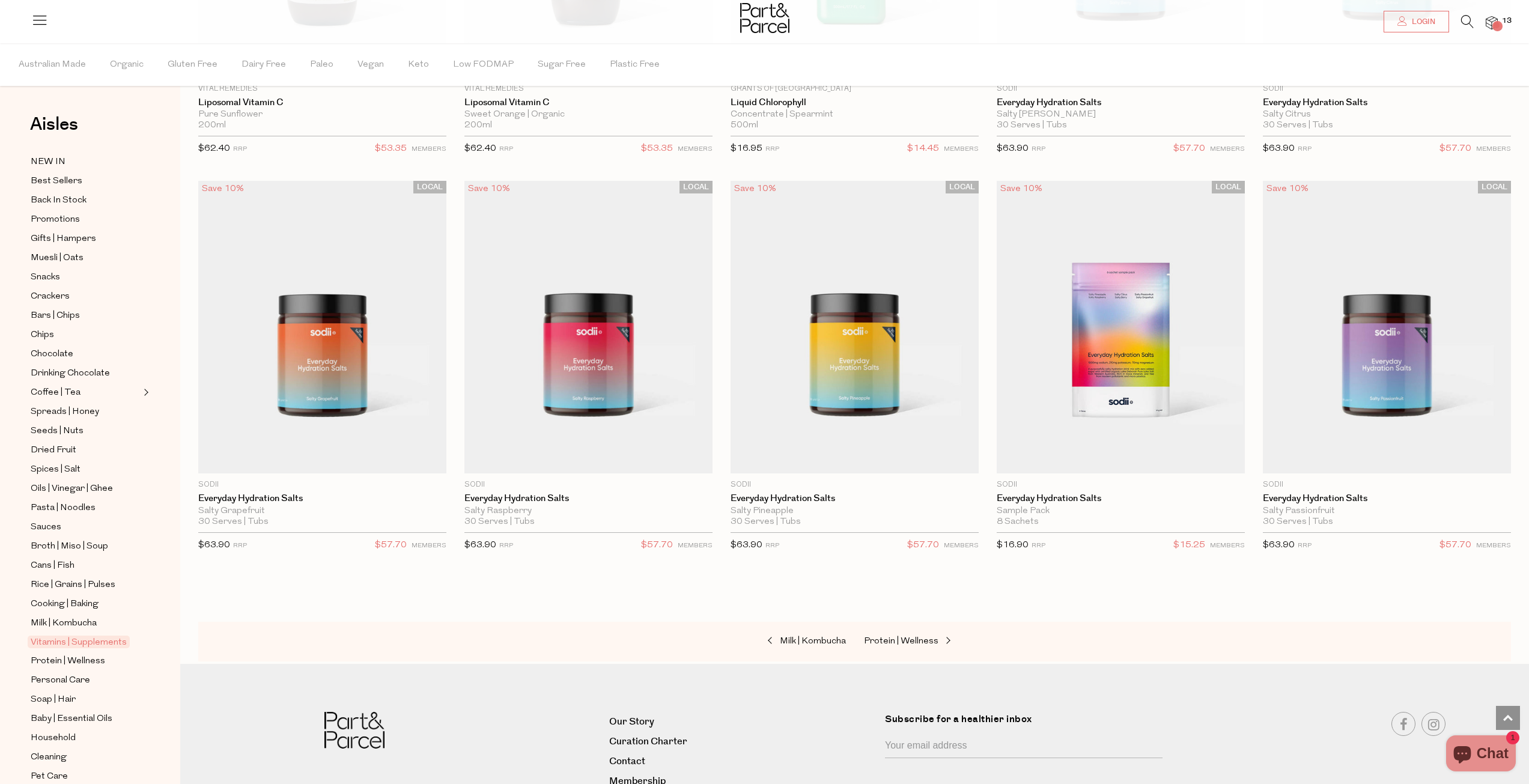
scroll to position [4806, 0]
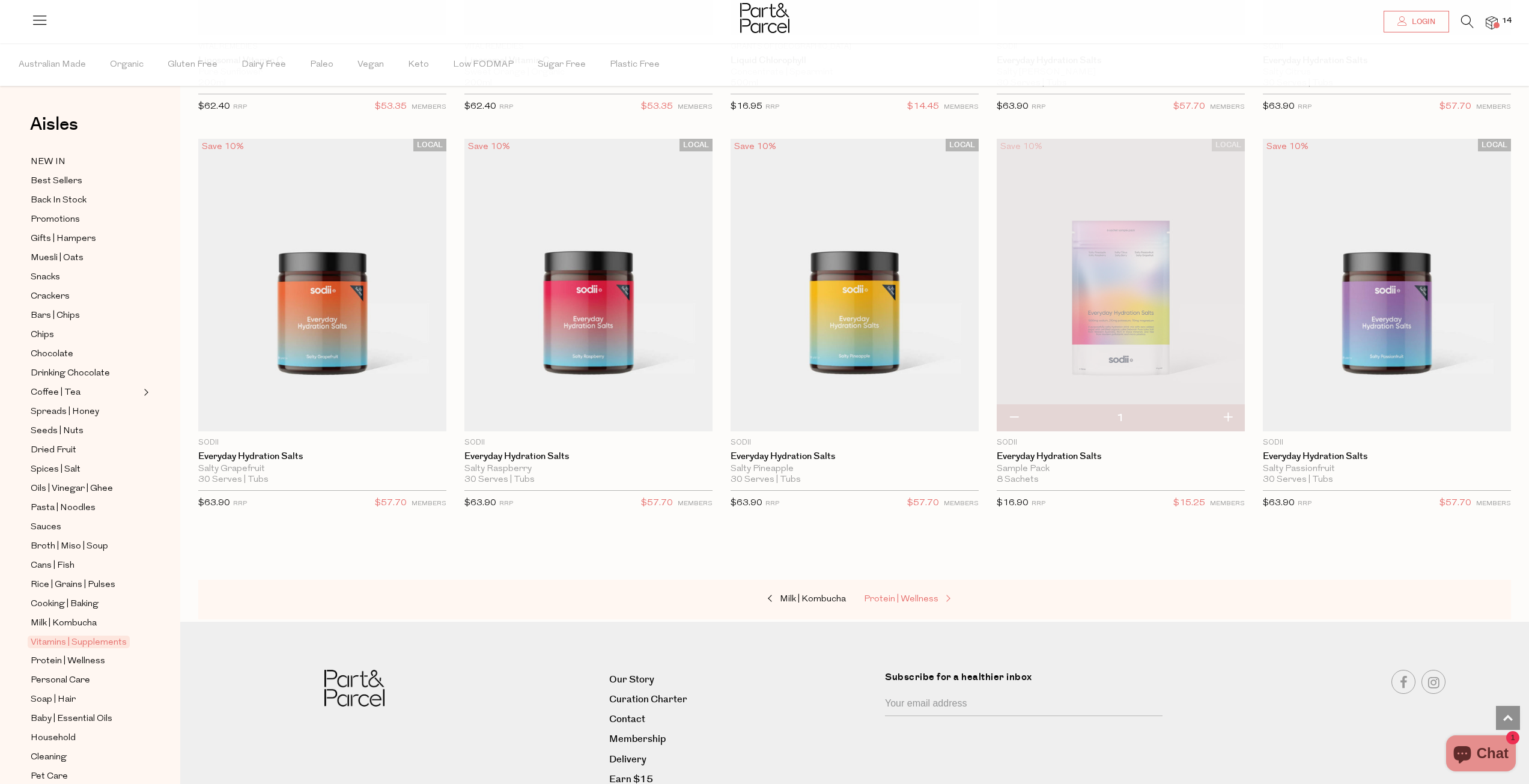
click at [911, 594] on span "Protein | Wellness" at bounding box center [902, 598] width 75 height 9
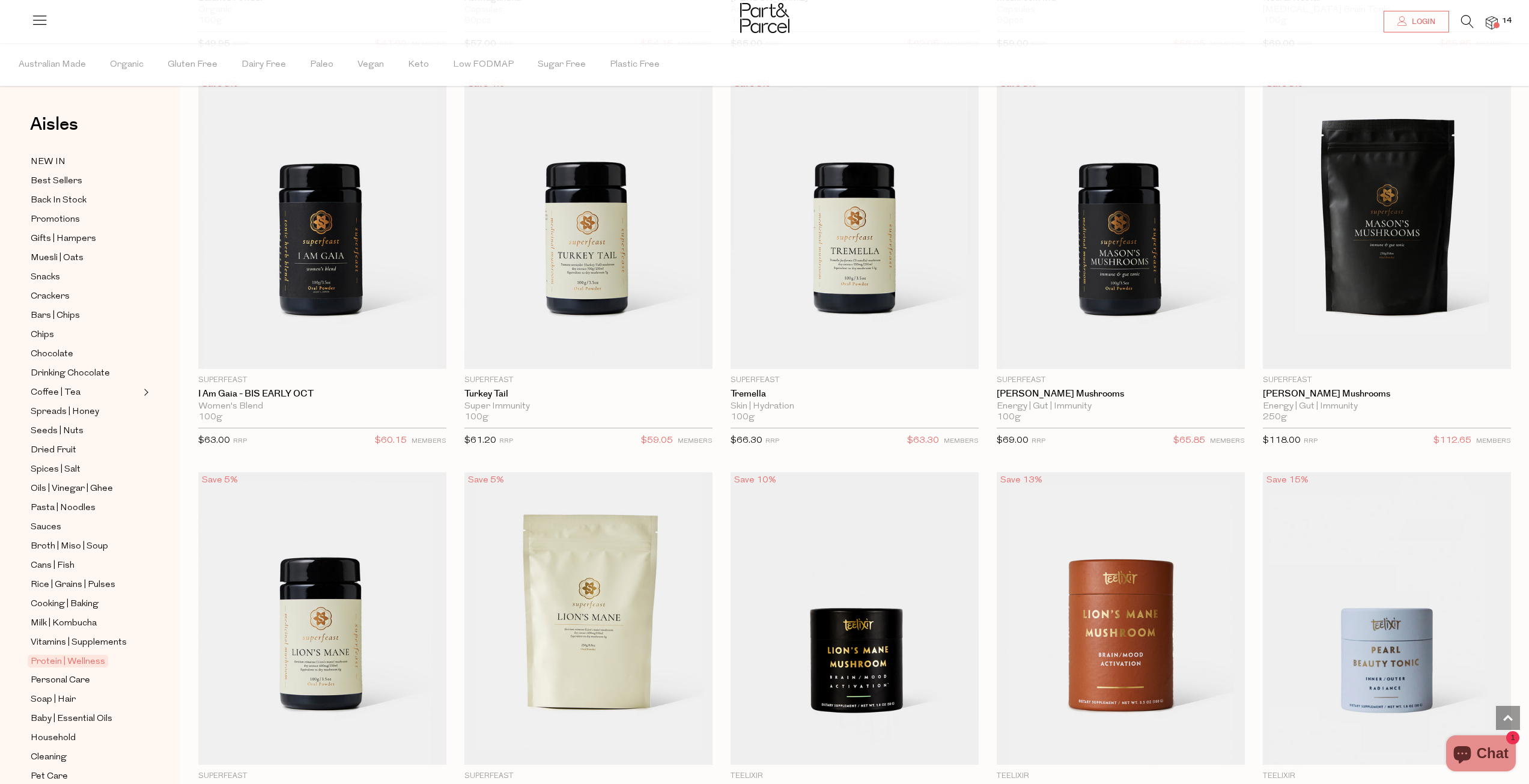
scroll to position [2584, 0]
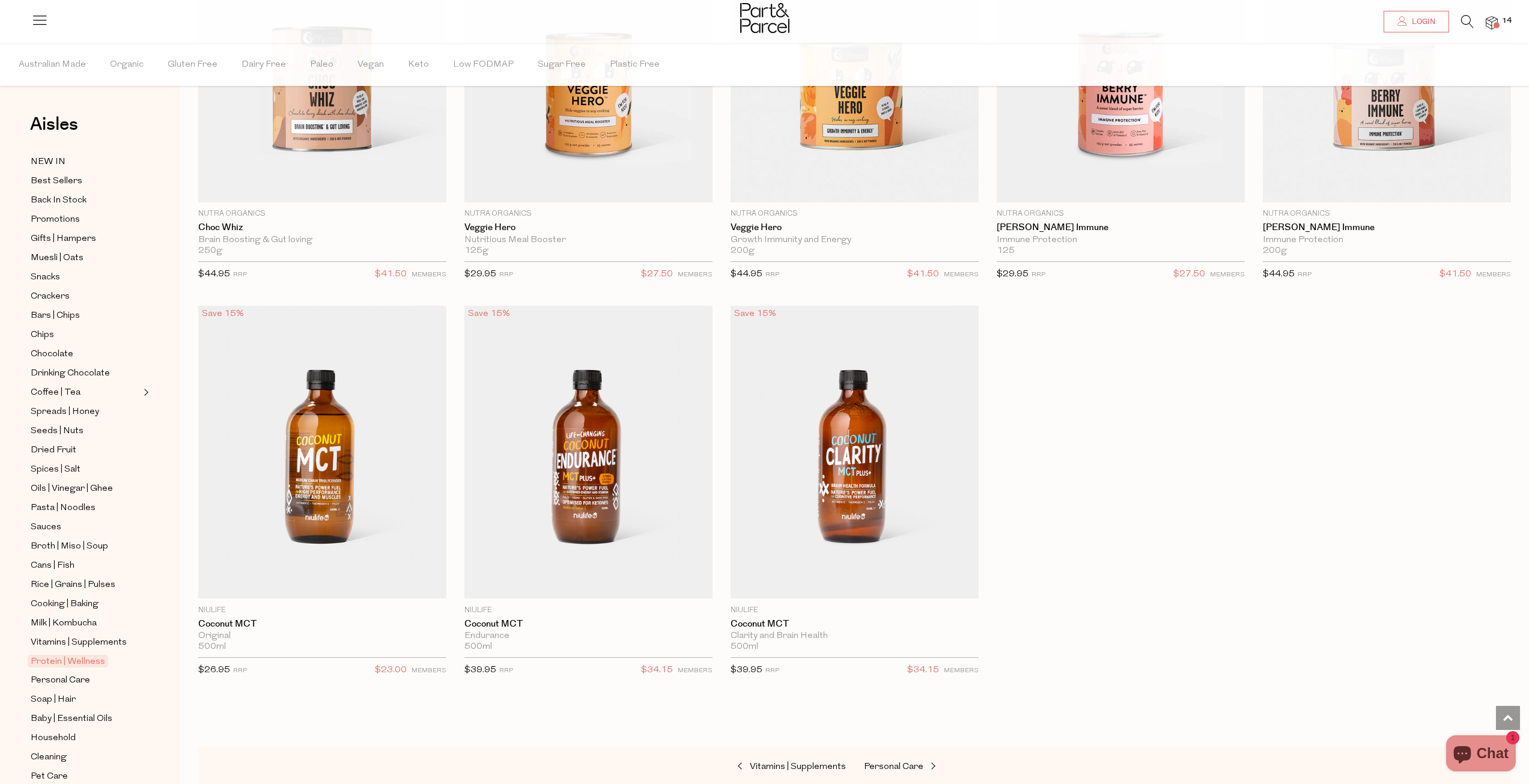
scroll to position [6249, 0]
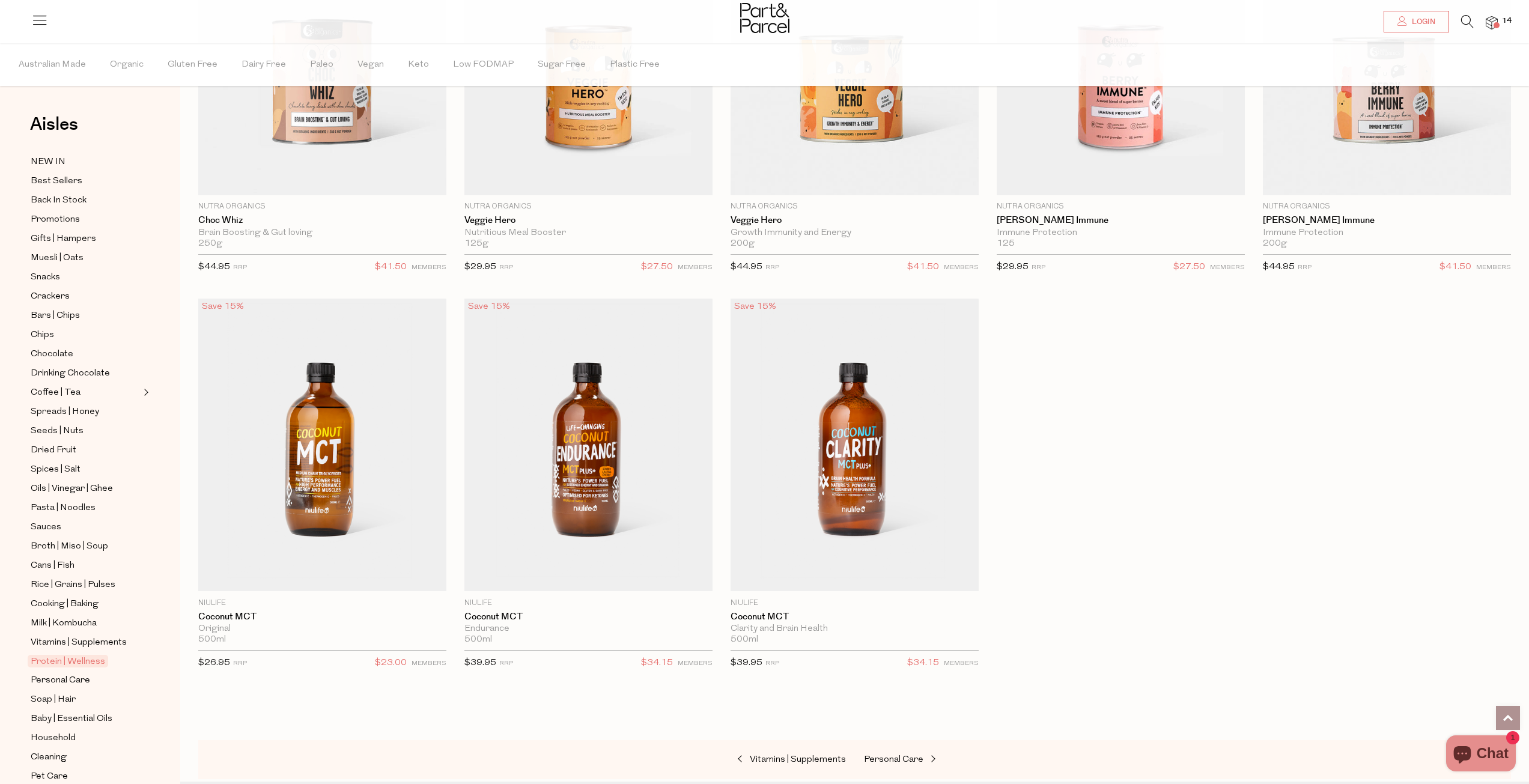
click at [1498, 714] on link at bounding box center [1508, 718] width 24 height 24
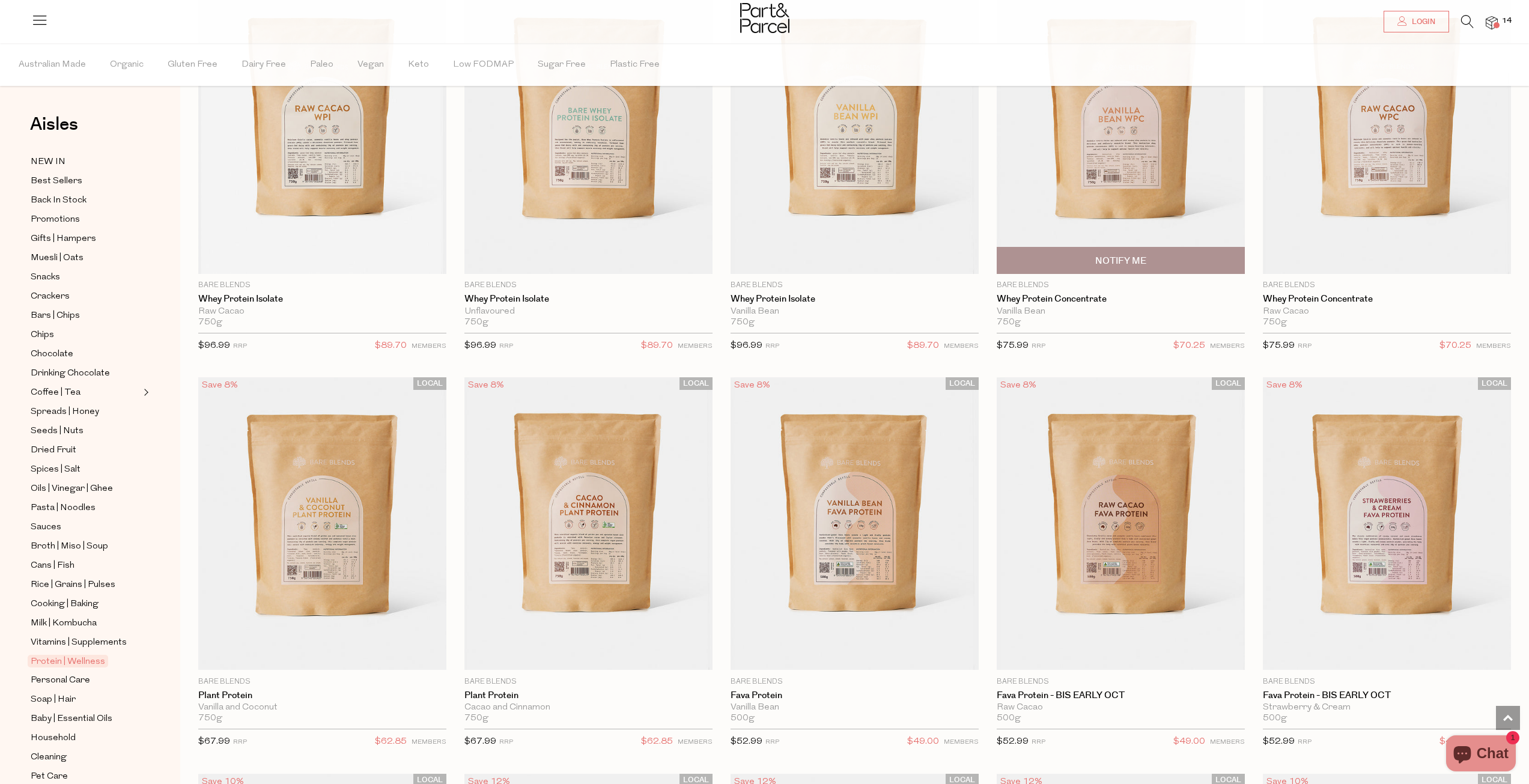
scroll to position [0, 0]
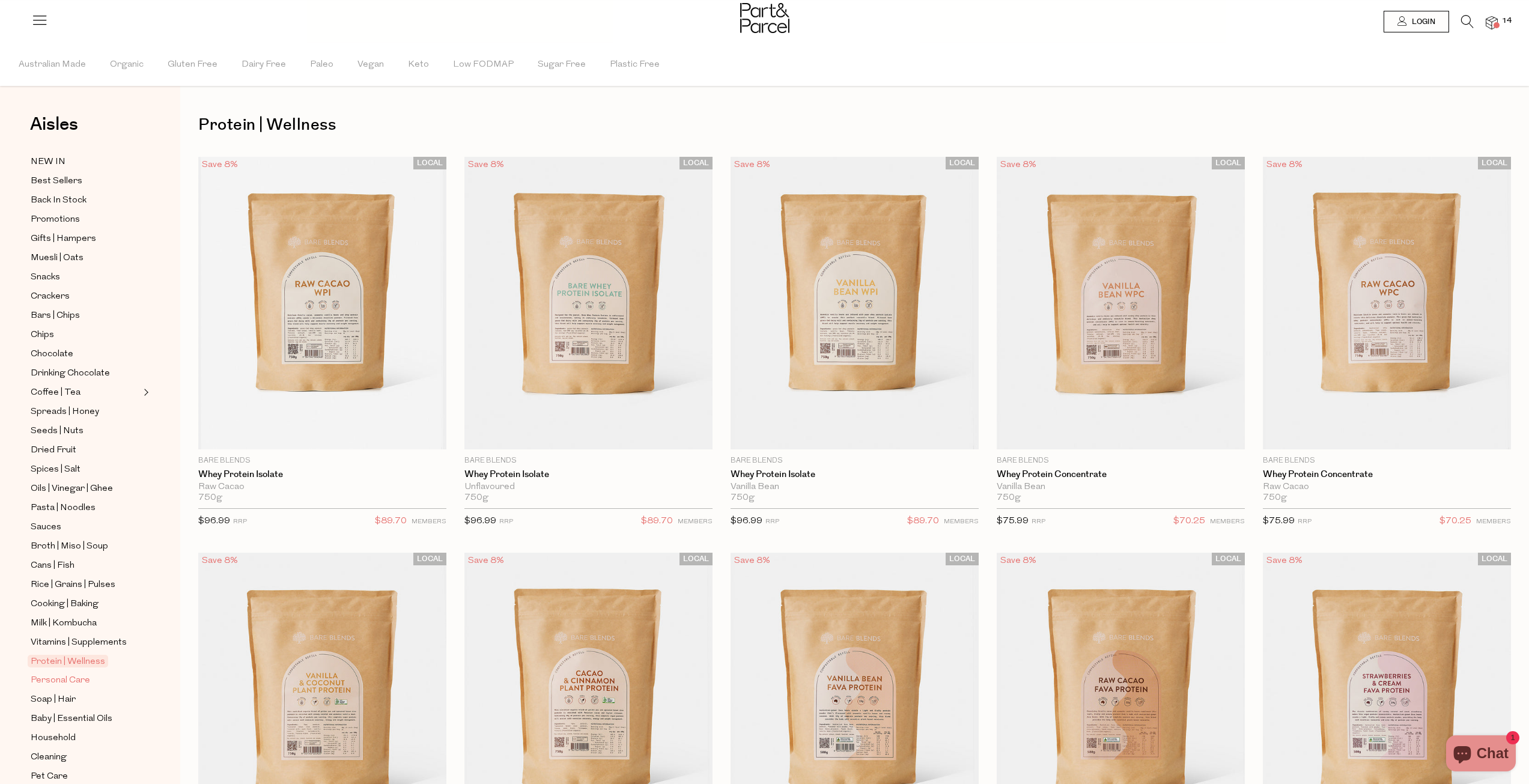
click at [91, 673] on link "Personal Care" at bounding box center [85, 681] width 109 height 15
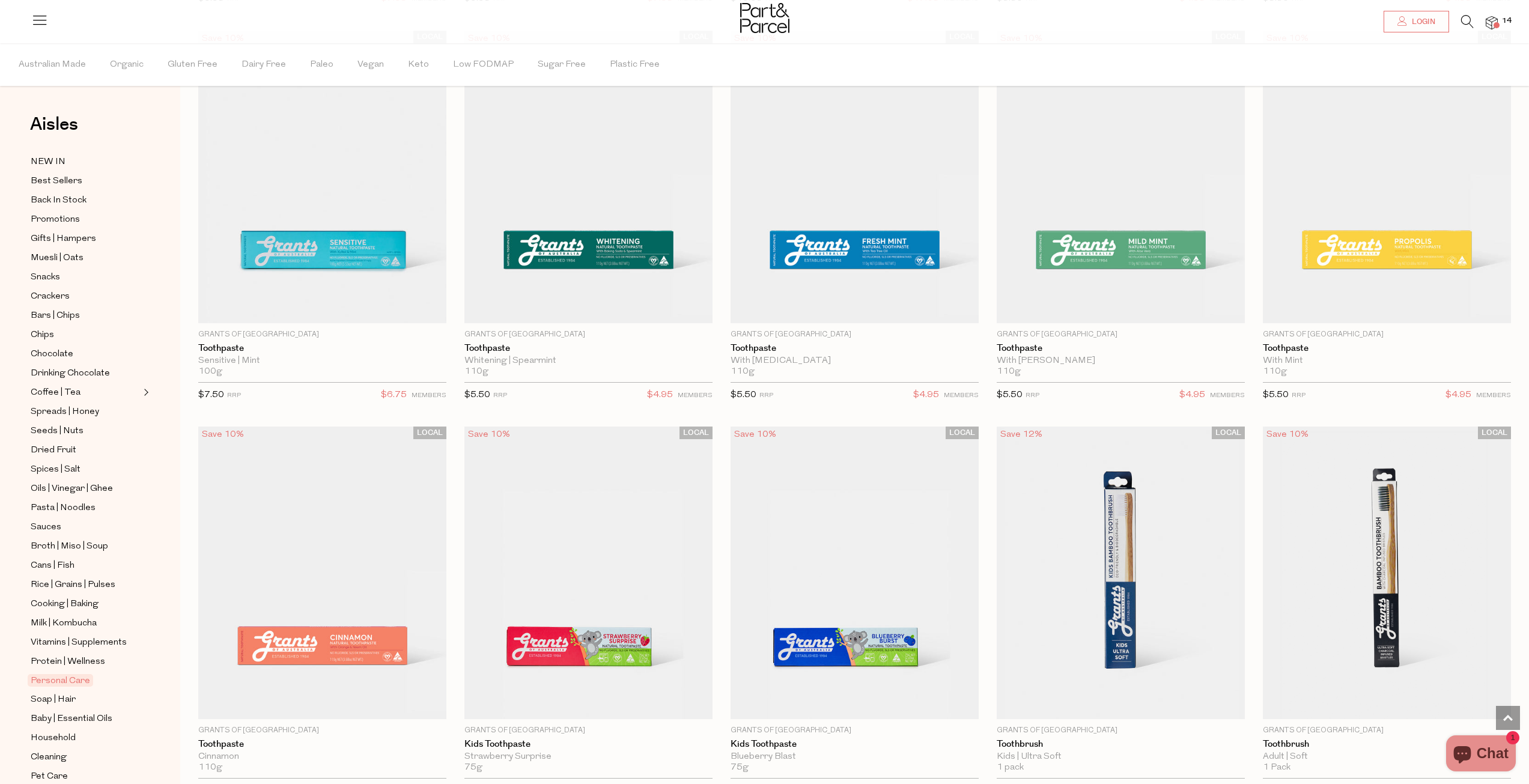
scroll to position [2703, 0]
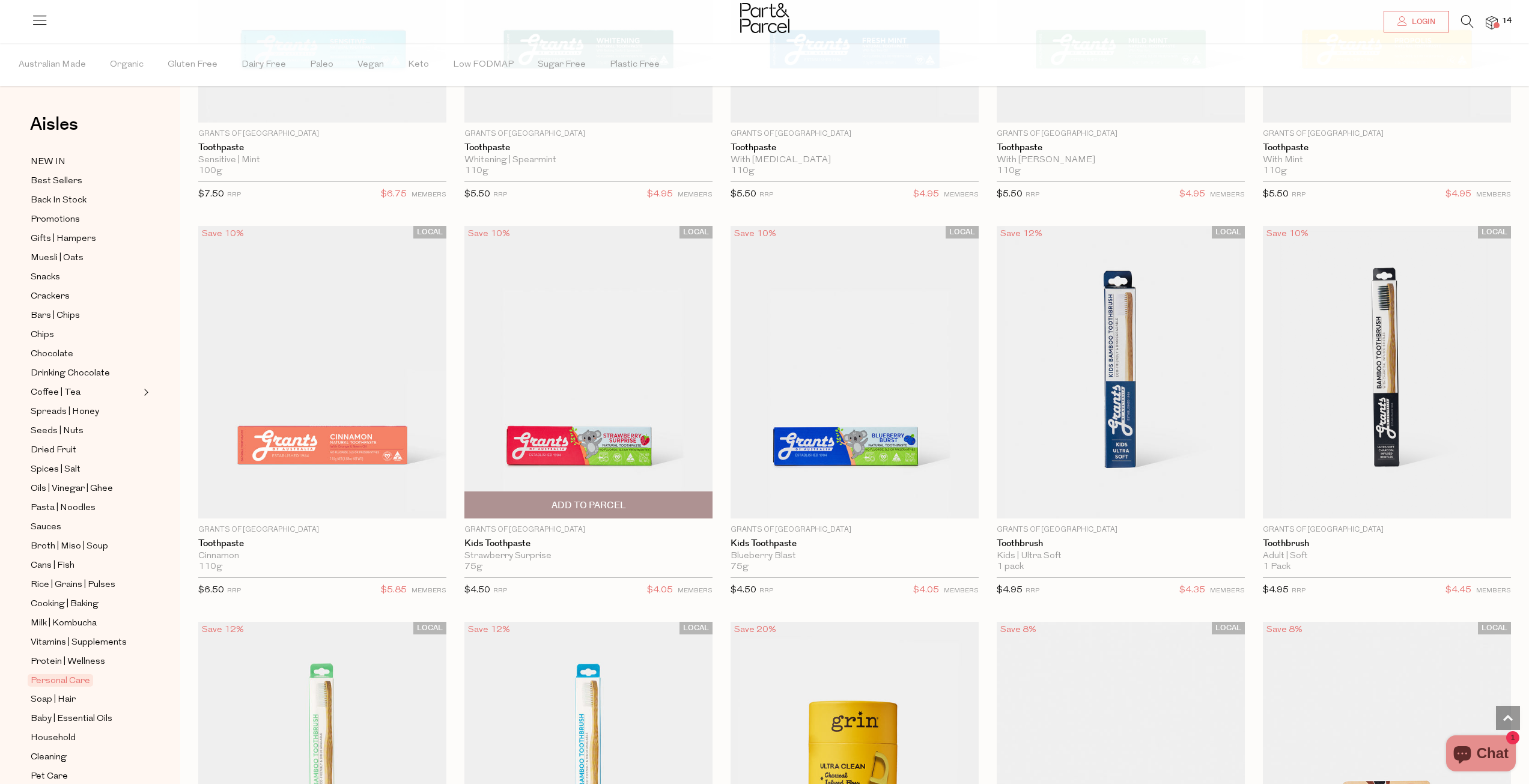
click at [588, 492] on span "Add To Parcel" at bounding box center [589, 504] width 241 height 26
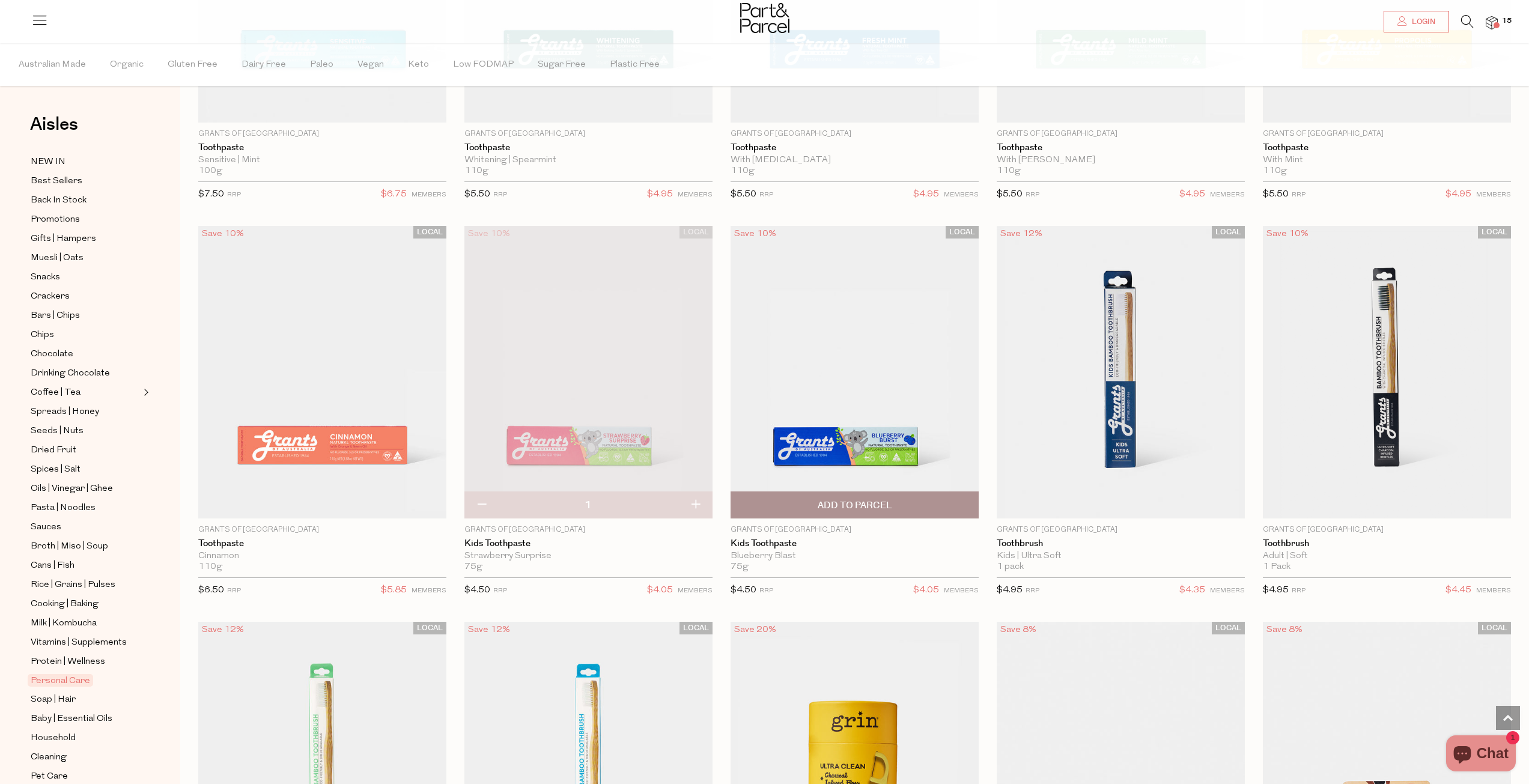
click at [844, 500] on span "Add To Parcel" at bounding box center [855, 505] width 75 height 12
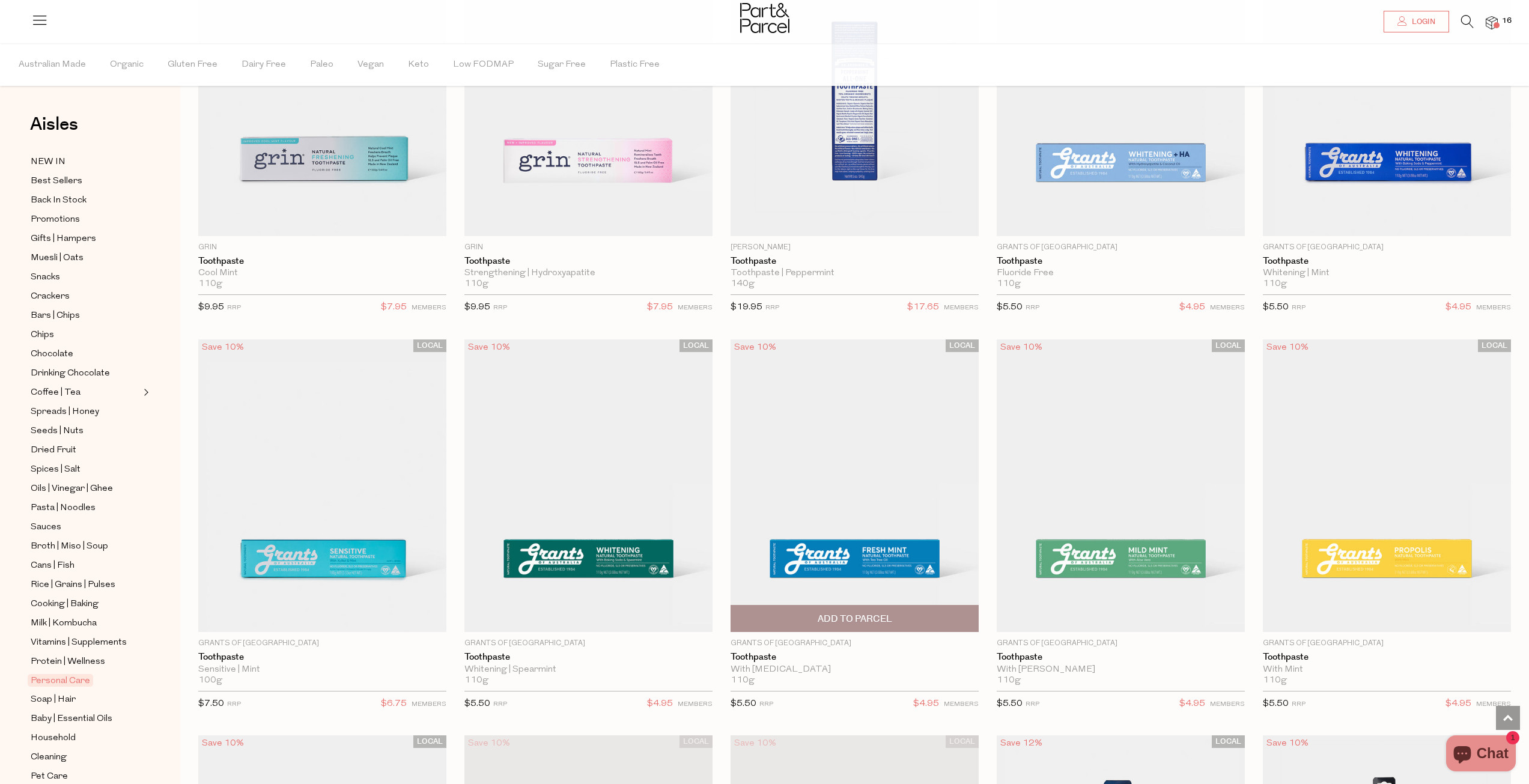
scroll to position [2223, 0]
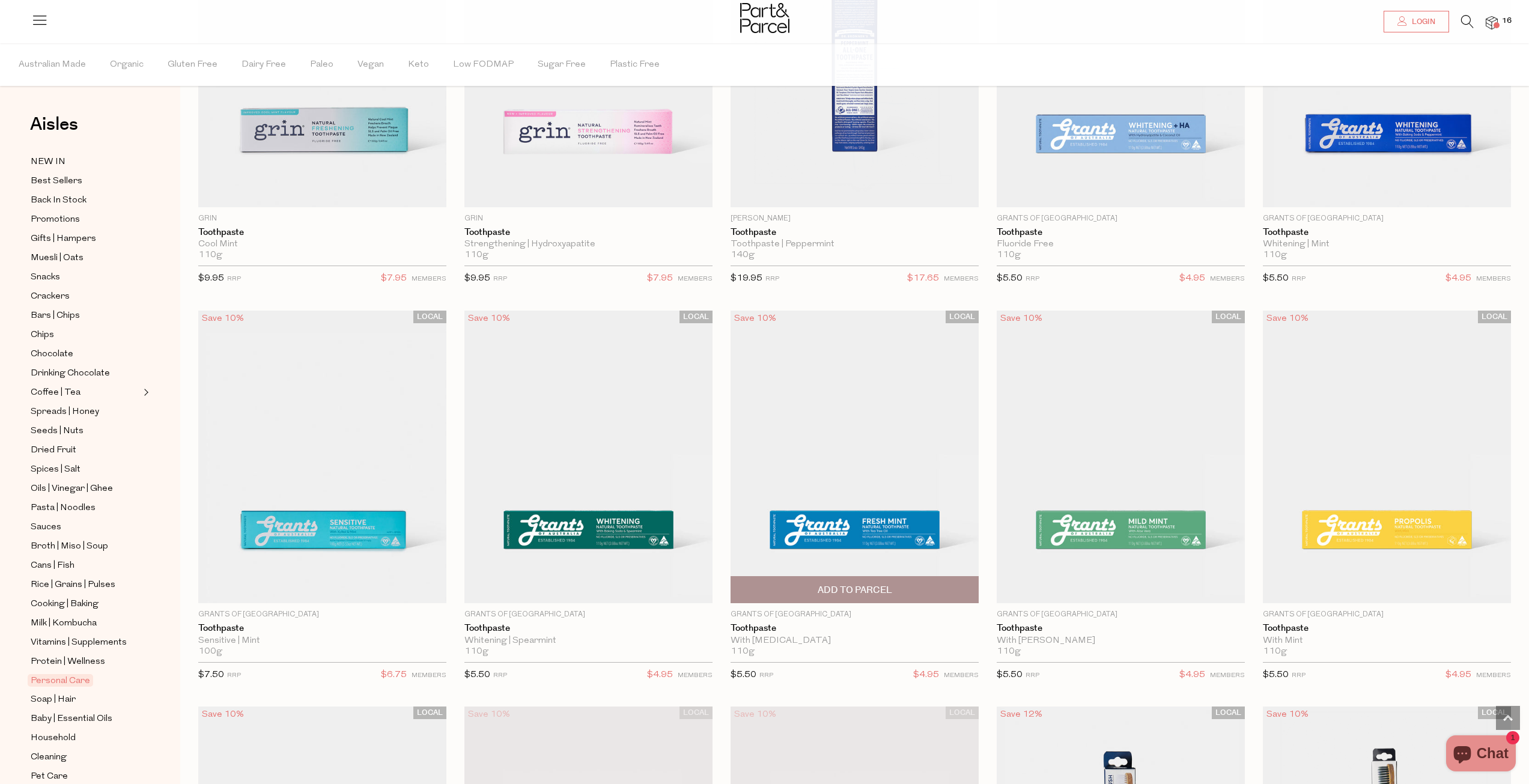
click at [818, 590] on span "Add To Parcel" at bounding box center [855, 590] width 75 height 12
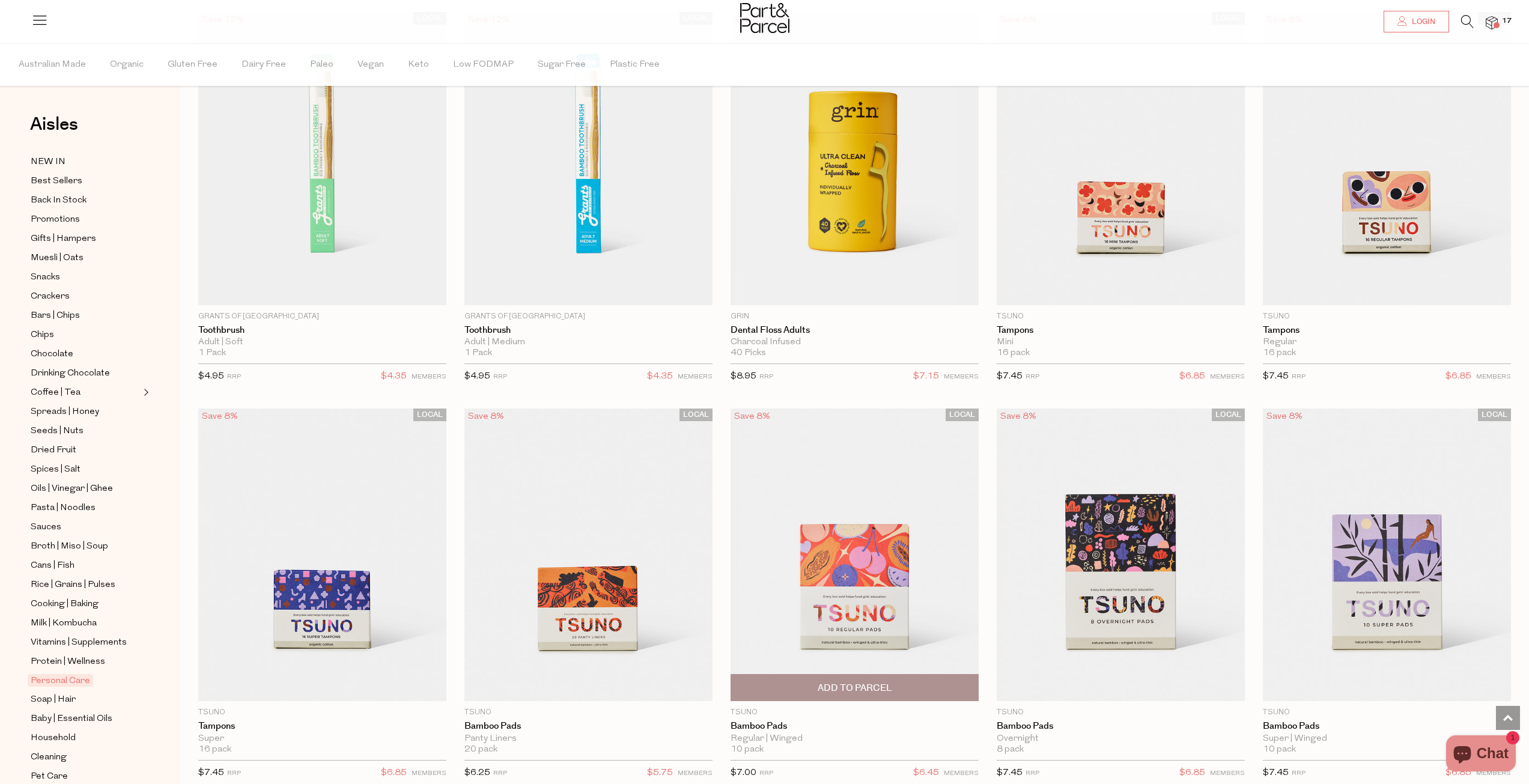
scroll to position [3304, 0]
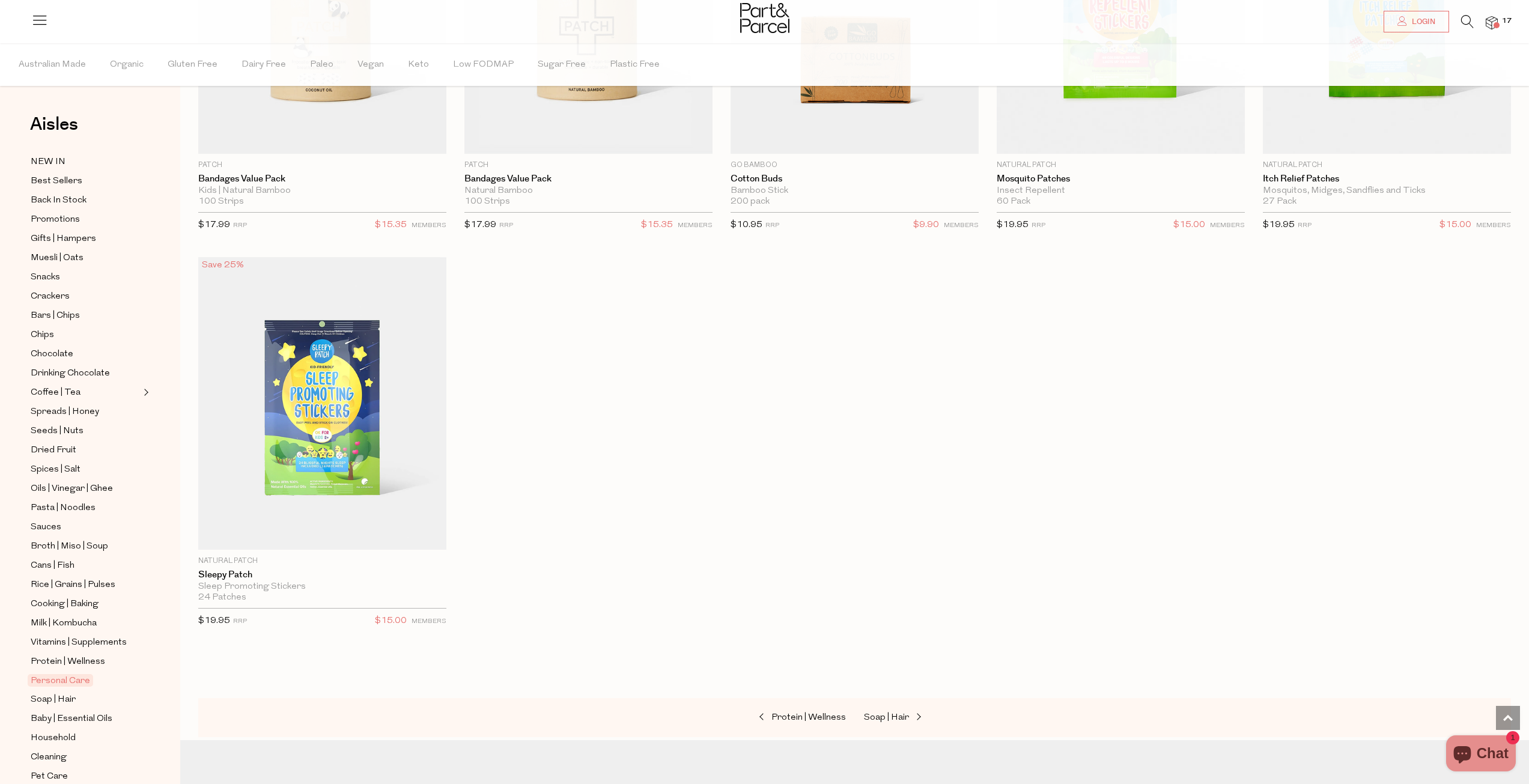
scroll to position [7090, 0]
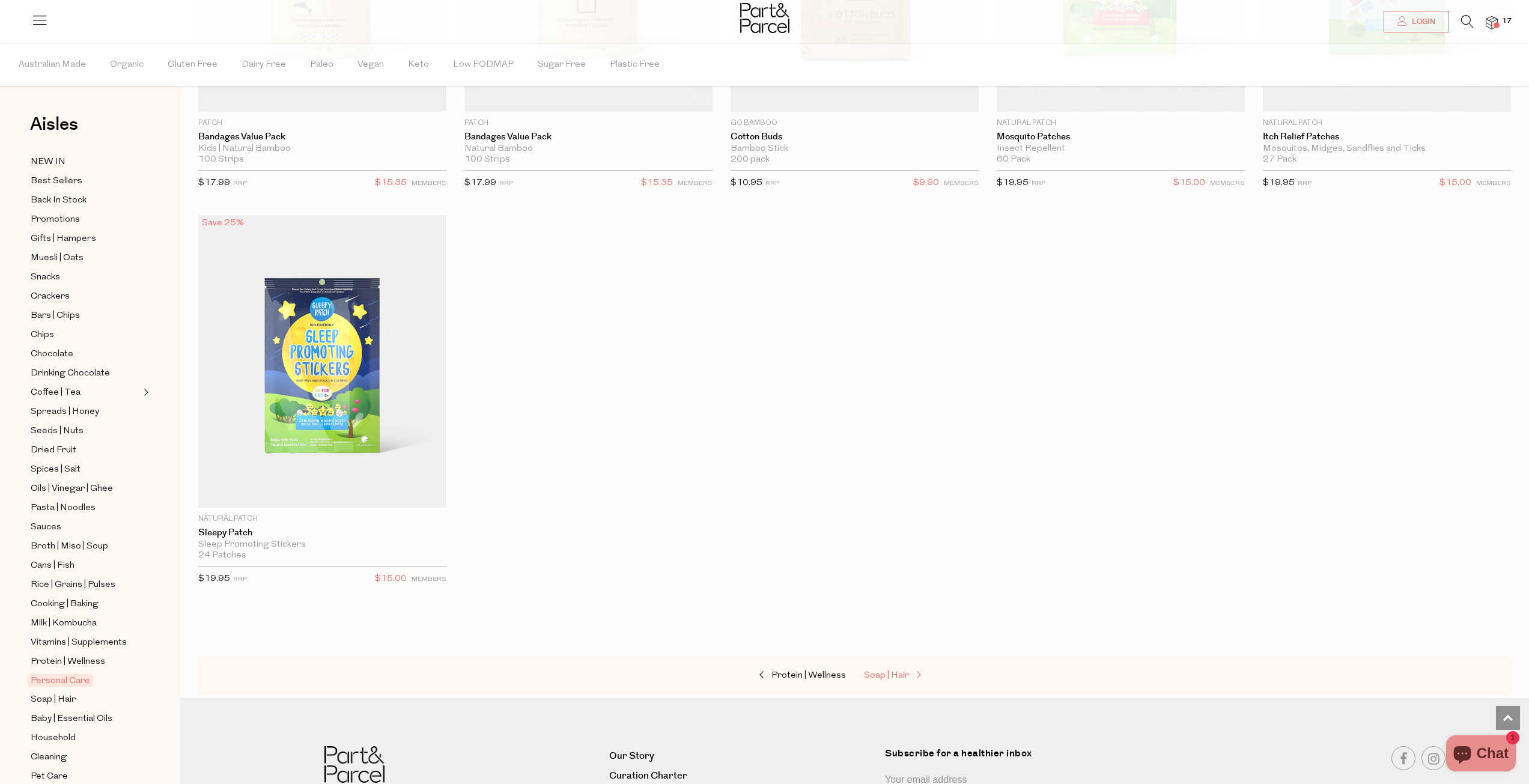
click at [883, 656] on div "Protein | Wellness Soap | Hair" at bounding box center [854, 675] width 1313 height 39
click at [882, 671] on span "Soap | Hair" at bounding box center [887, 675] width 45 height 9
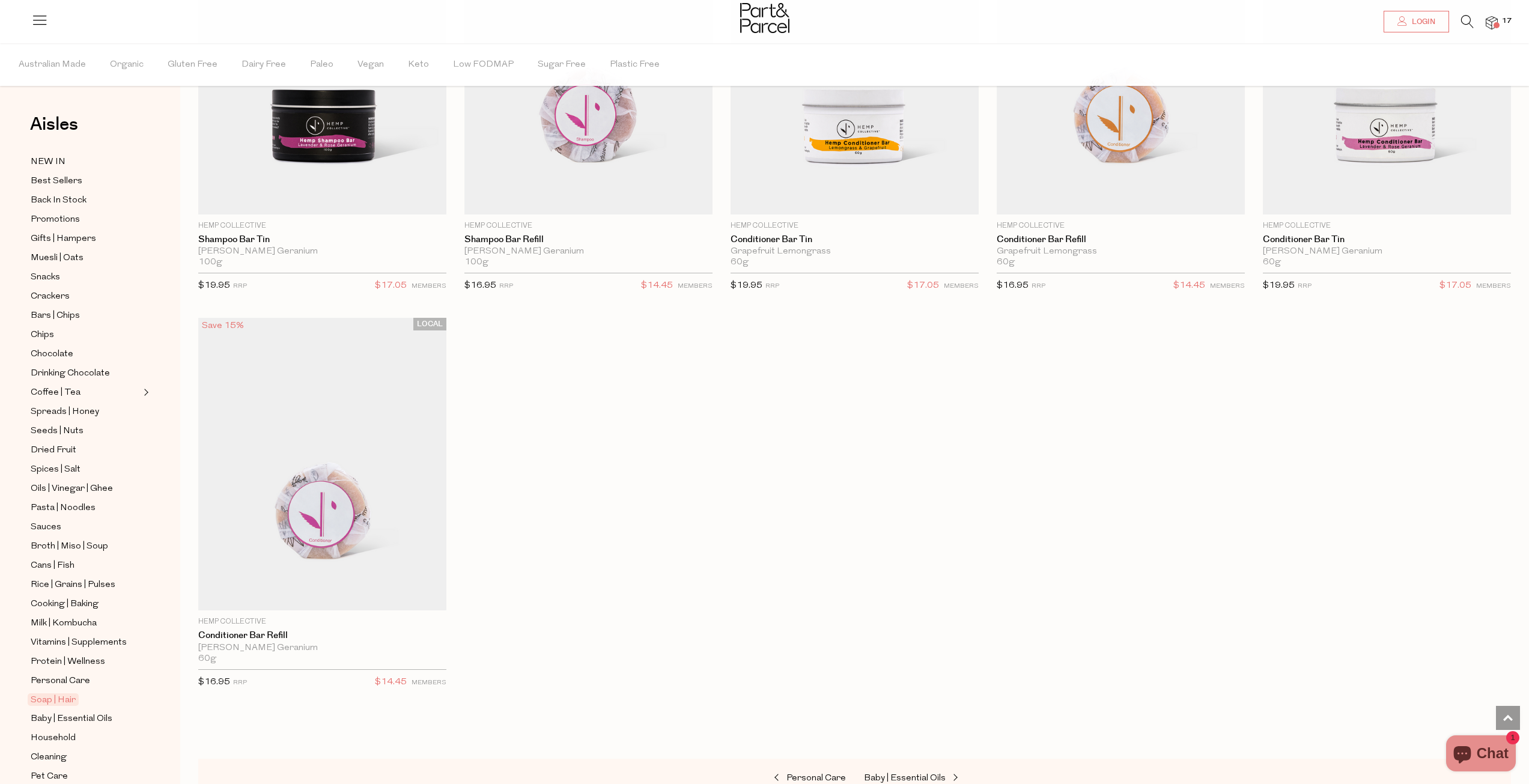
scroll to position [3425, 0]
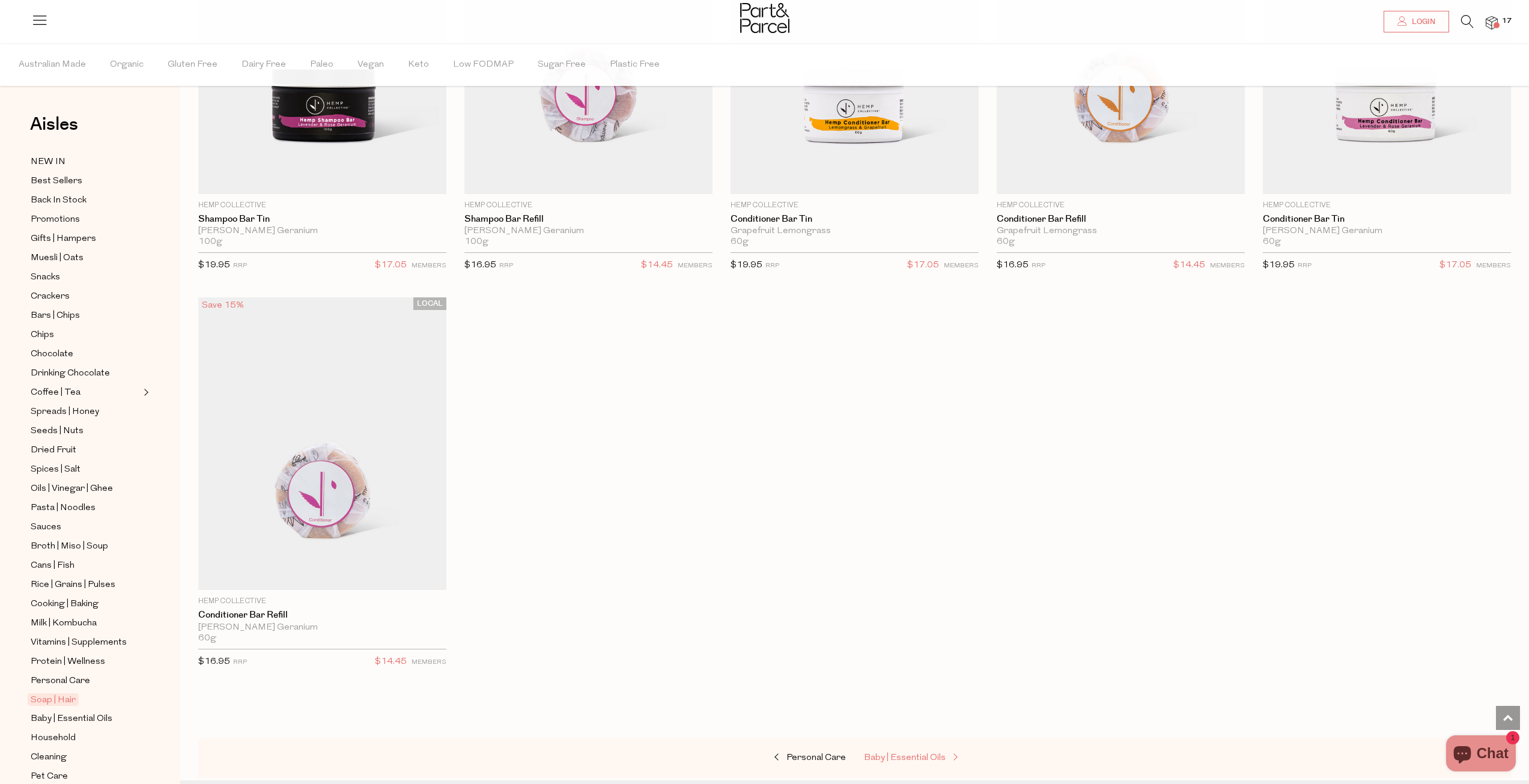
click at [874, 753] on span "Baby | Essential Oils" at bounding box center [905, 757] width 81 height 9
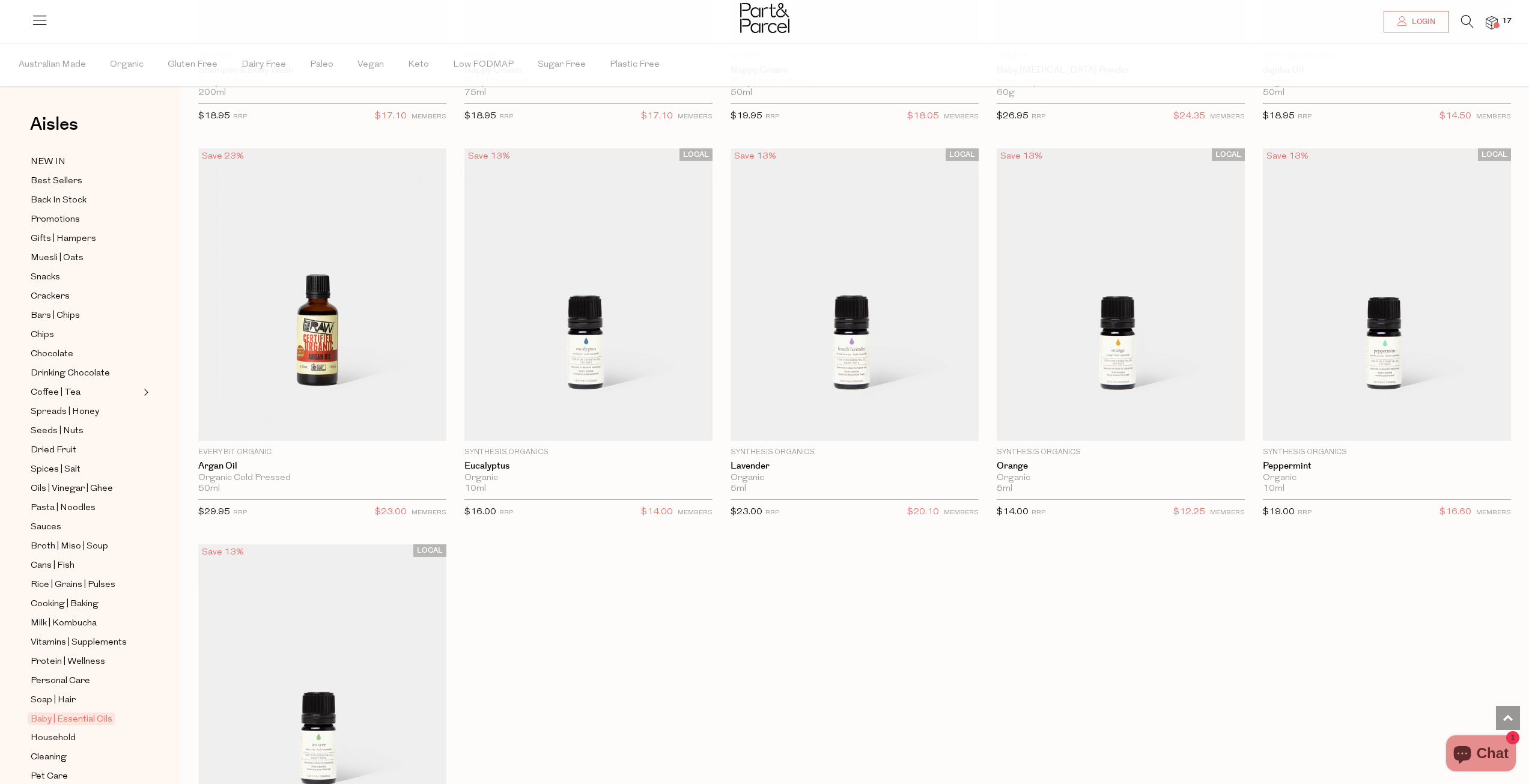
scroll to position [841, 0]
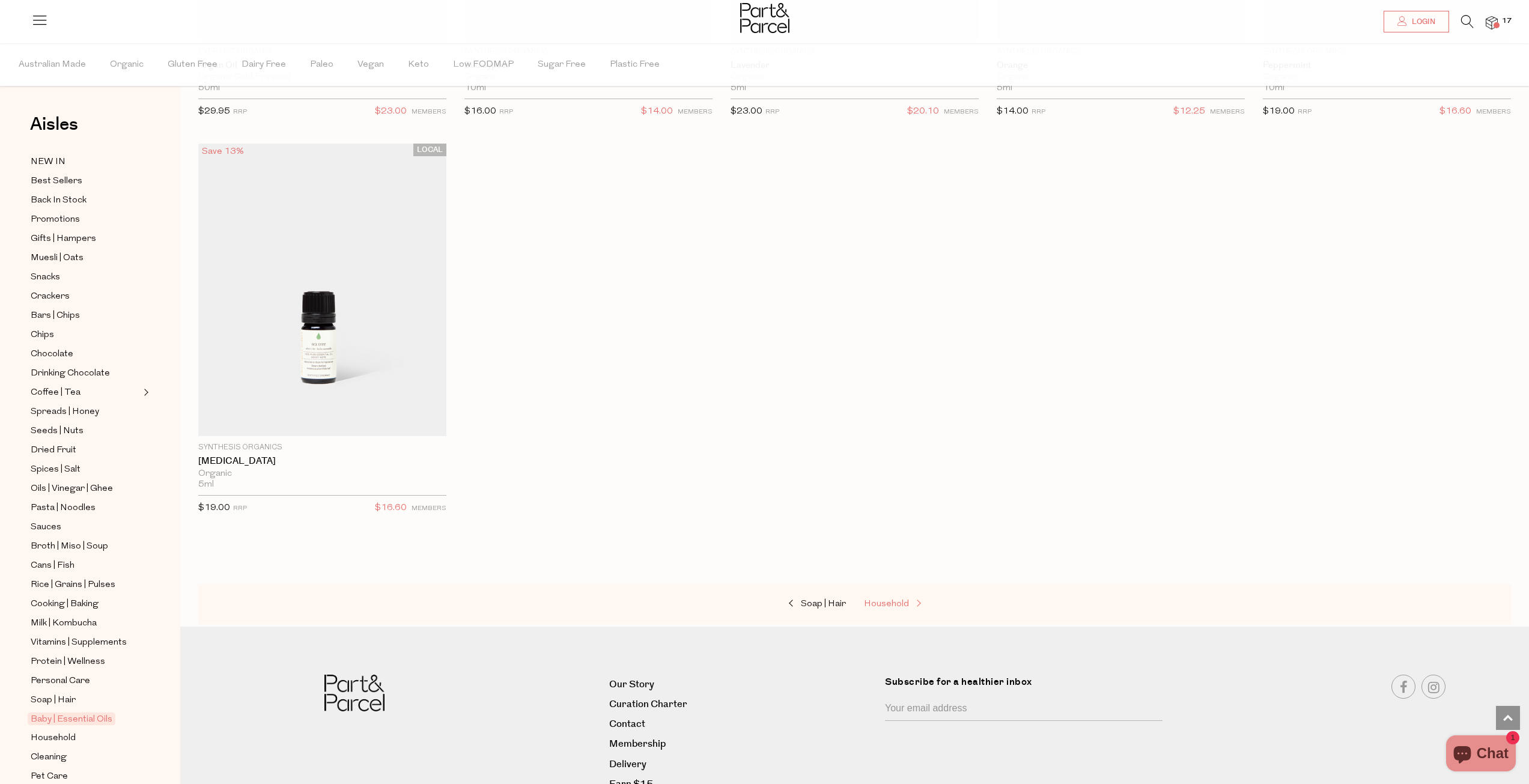
click at [905, 599] on span "Household" at bounding box center [887, 603] width 45 height 9
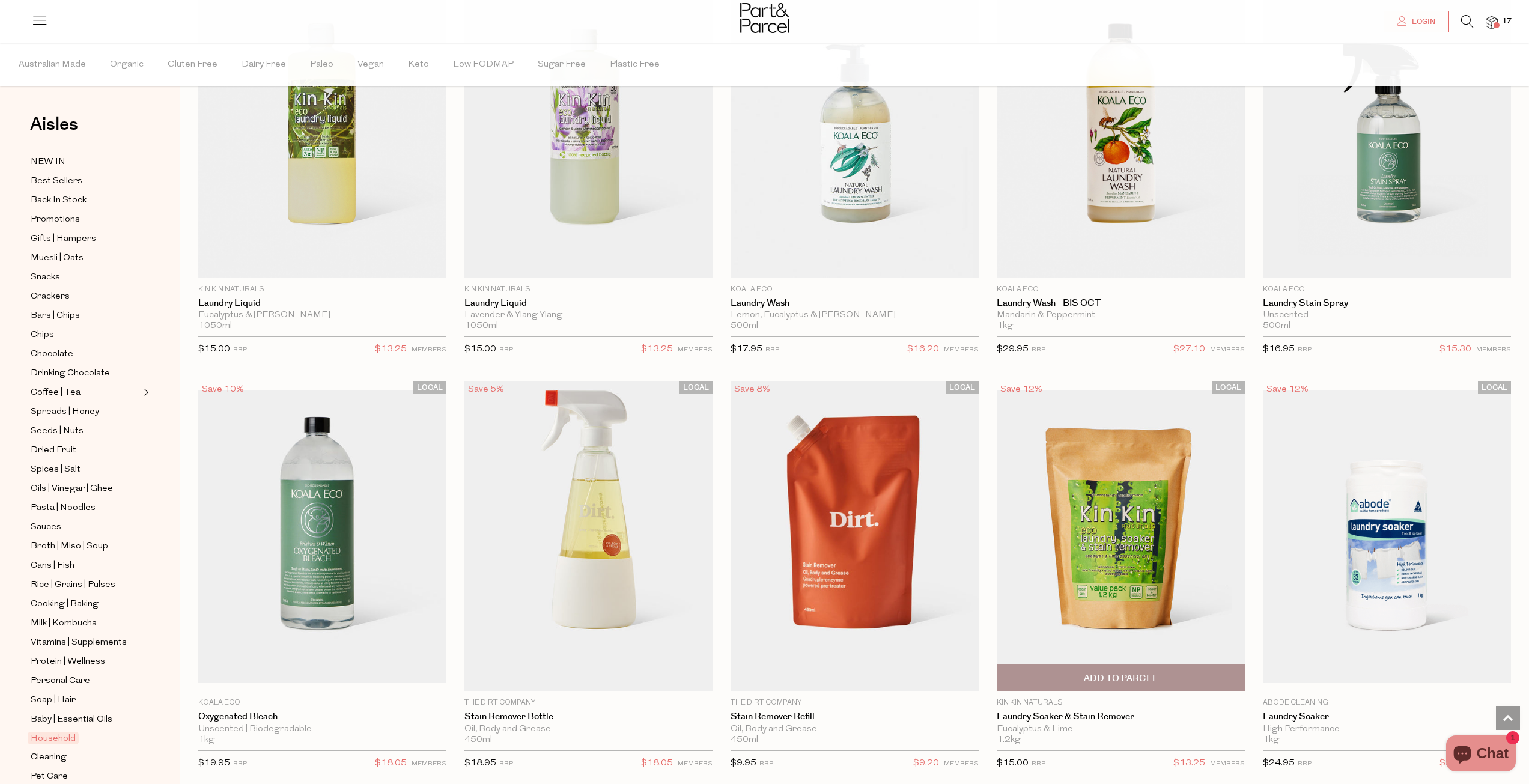
scroll to position [3425, 0]
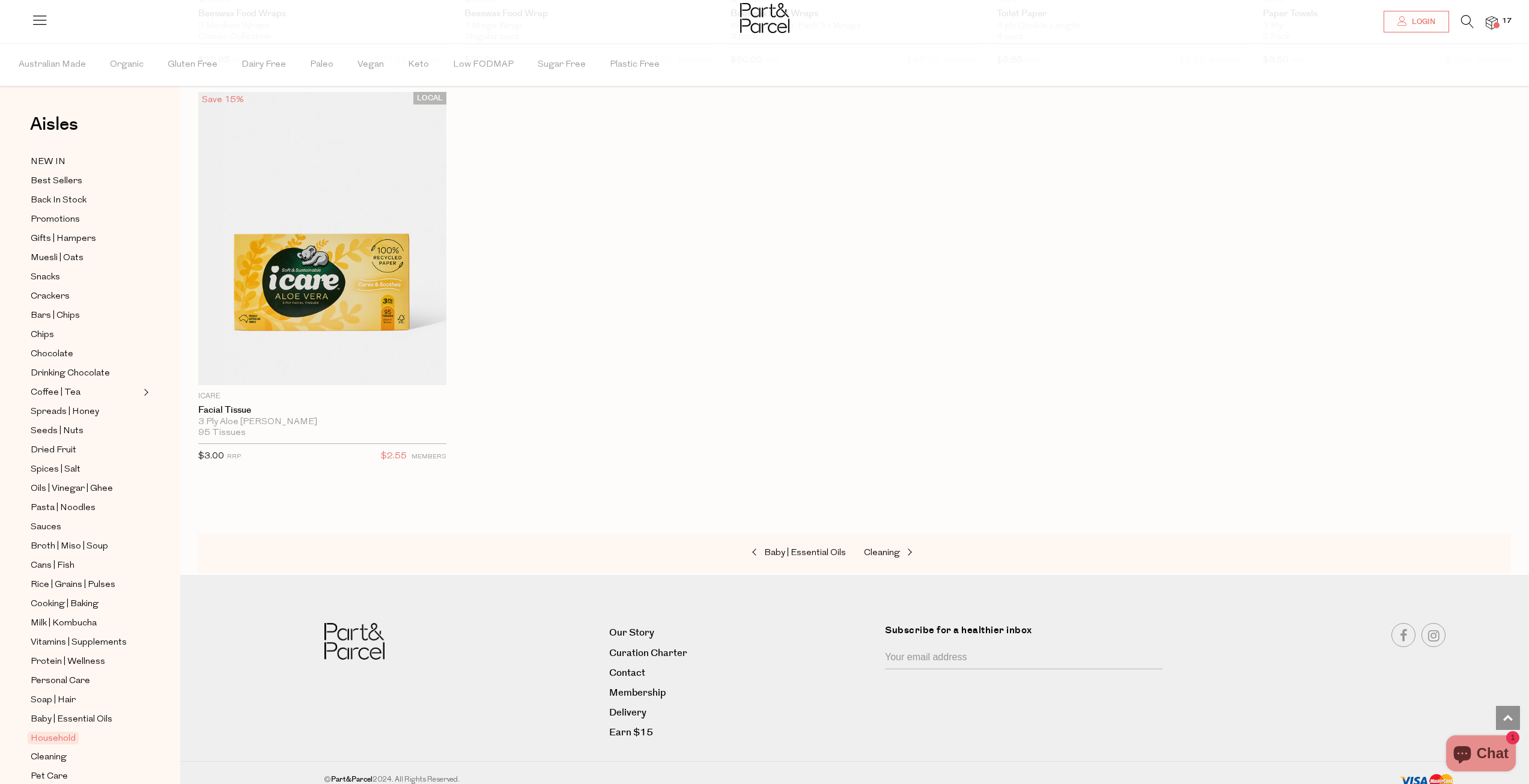
scroll to position [6491, 0]
click at [879, 548] on span "Cleaning" at bounding box center [883, 551] width 36 height 9
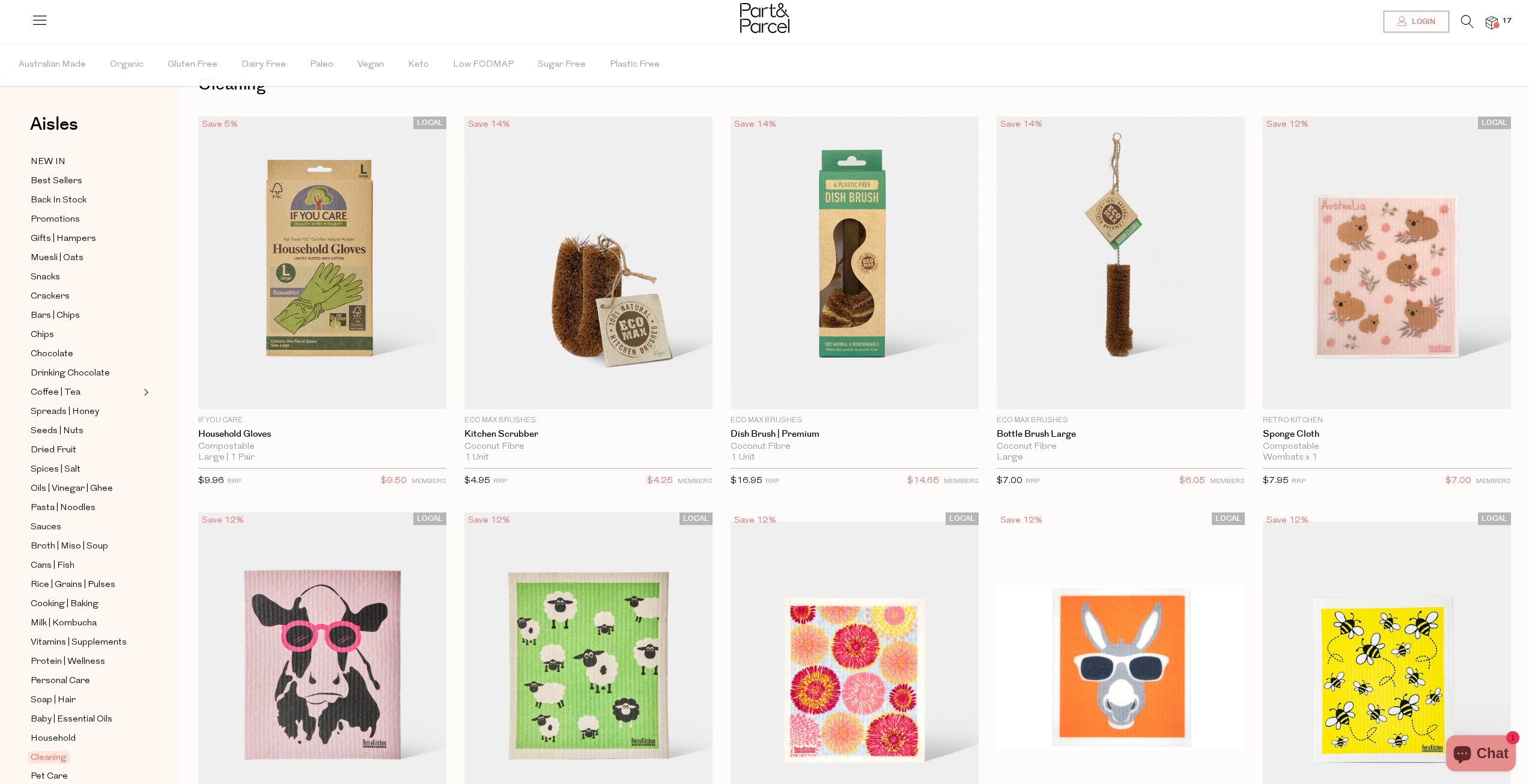
scroll to position [180, 0]
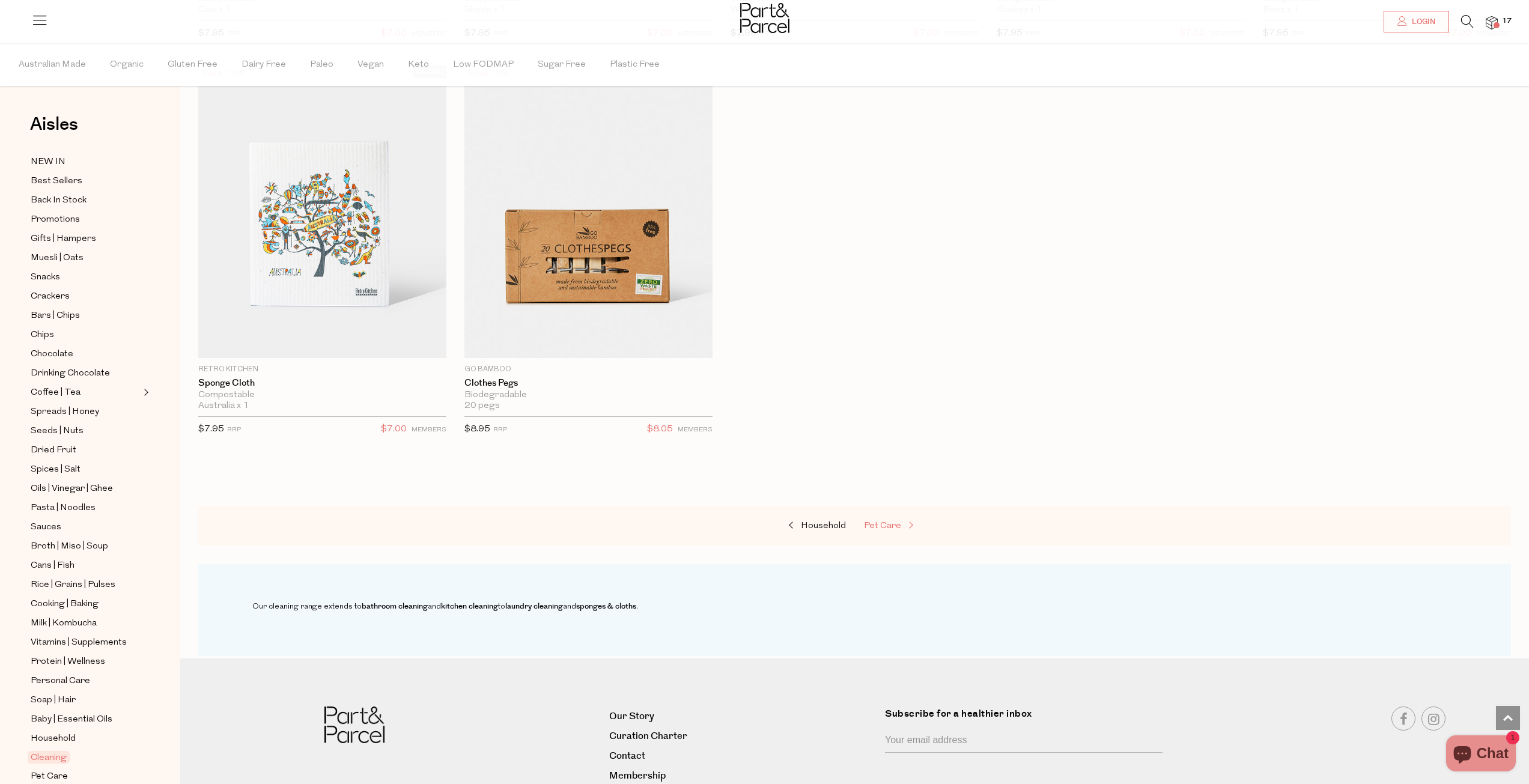
click at [893, 526] on span "Pet Care" at bounding box center [883, 526] width 37 height 9
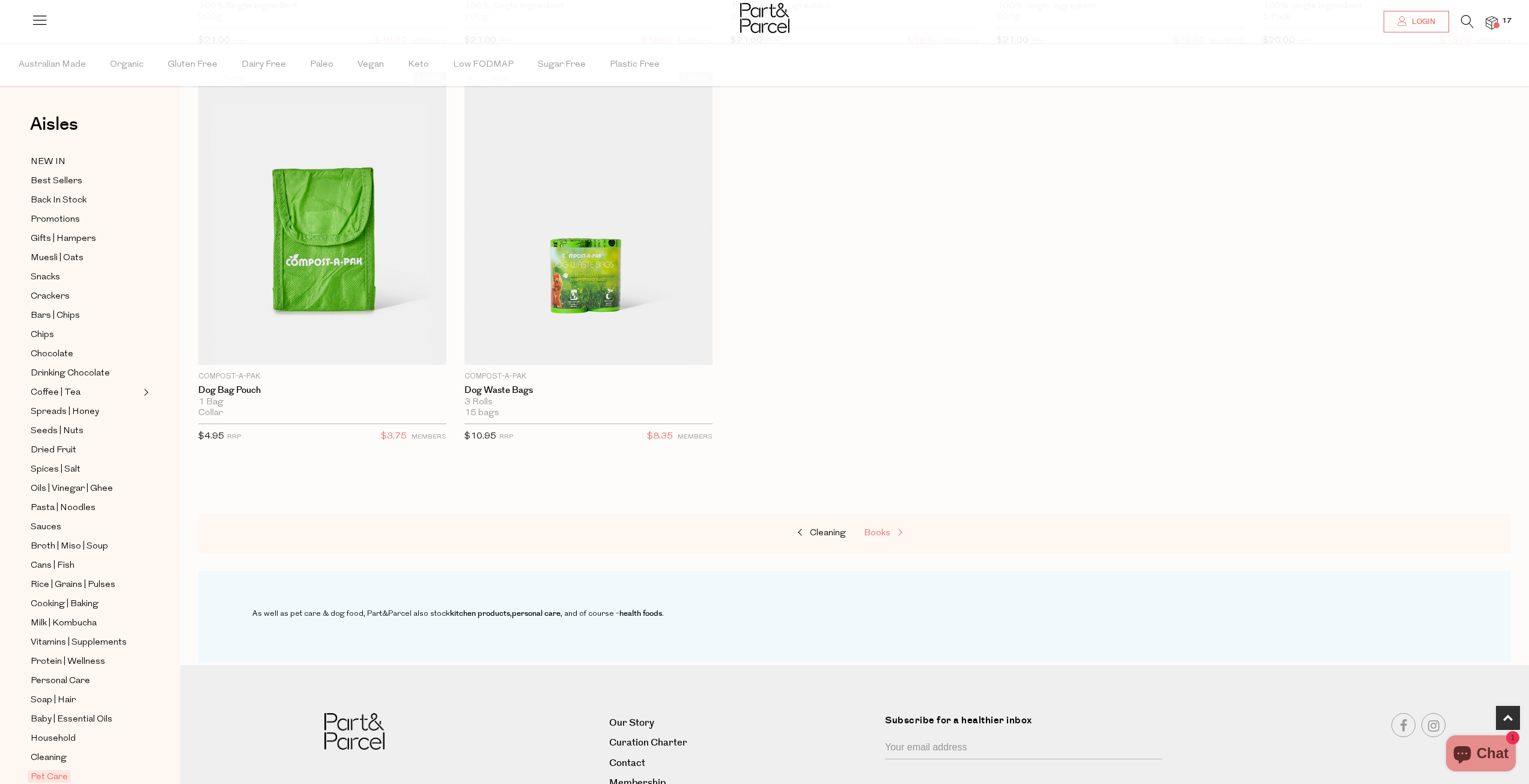
click at [869, 534] on span "Books" at bounding box center [878, 532] width 27 height 9
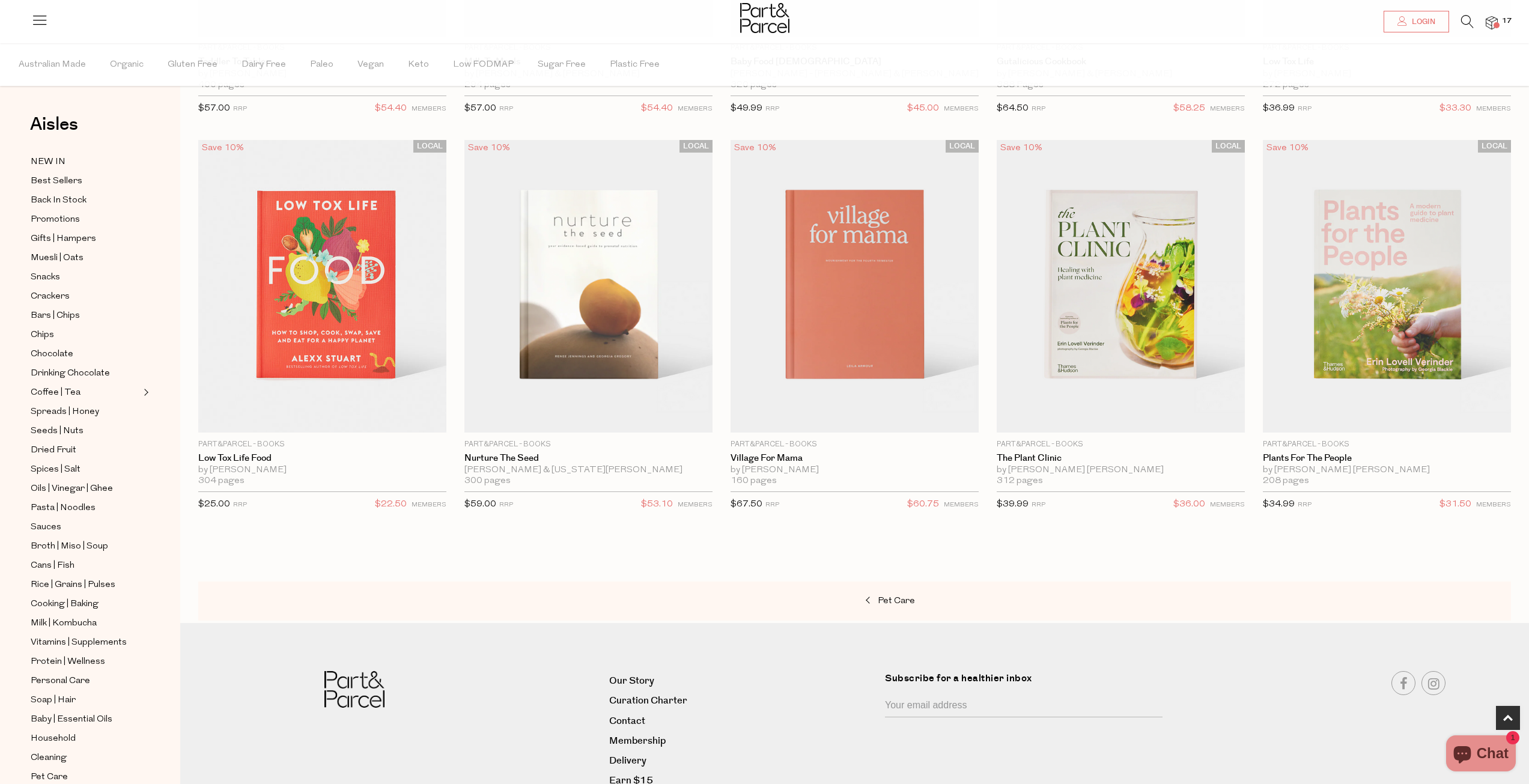
scroll to position [420, 0]
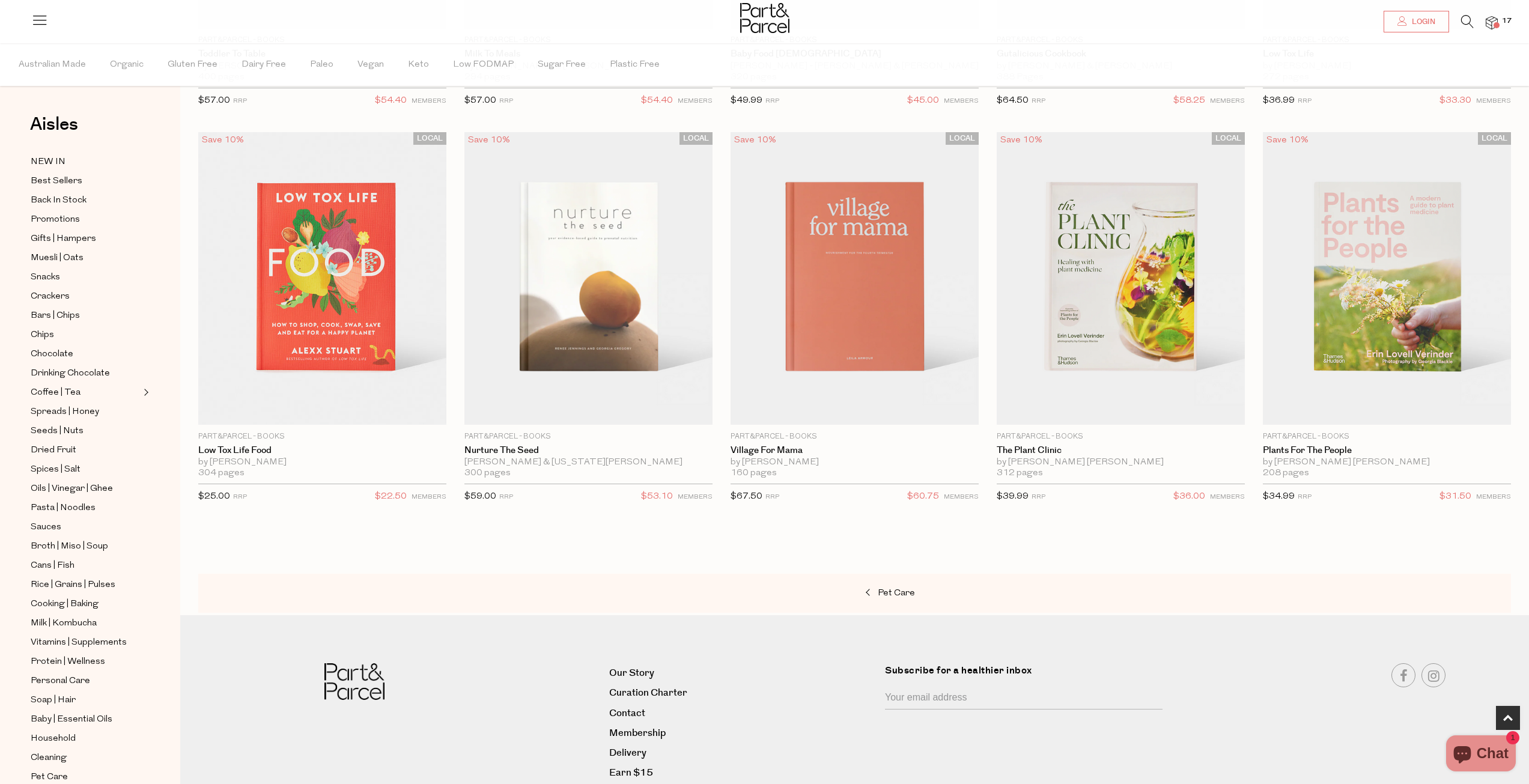
drag, startPoint x: 663, startPoint y: 6, endPoint x: 684, endPoint y: 12, distance: 21.8
click at [705, 26] on div at bounding box center [764, 19] width 1529 height 39
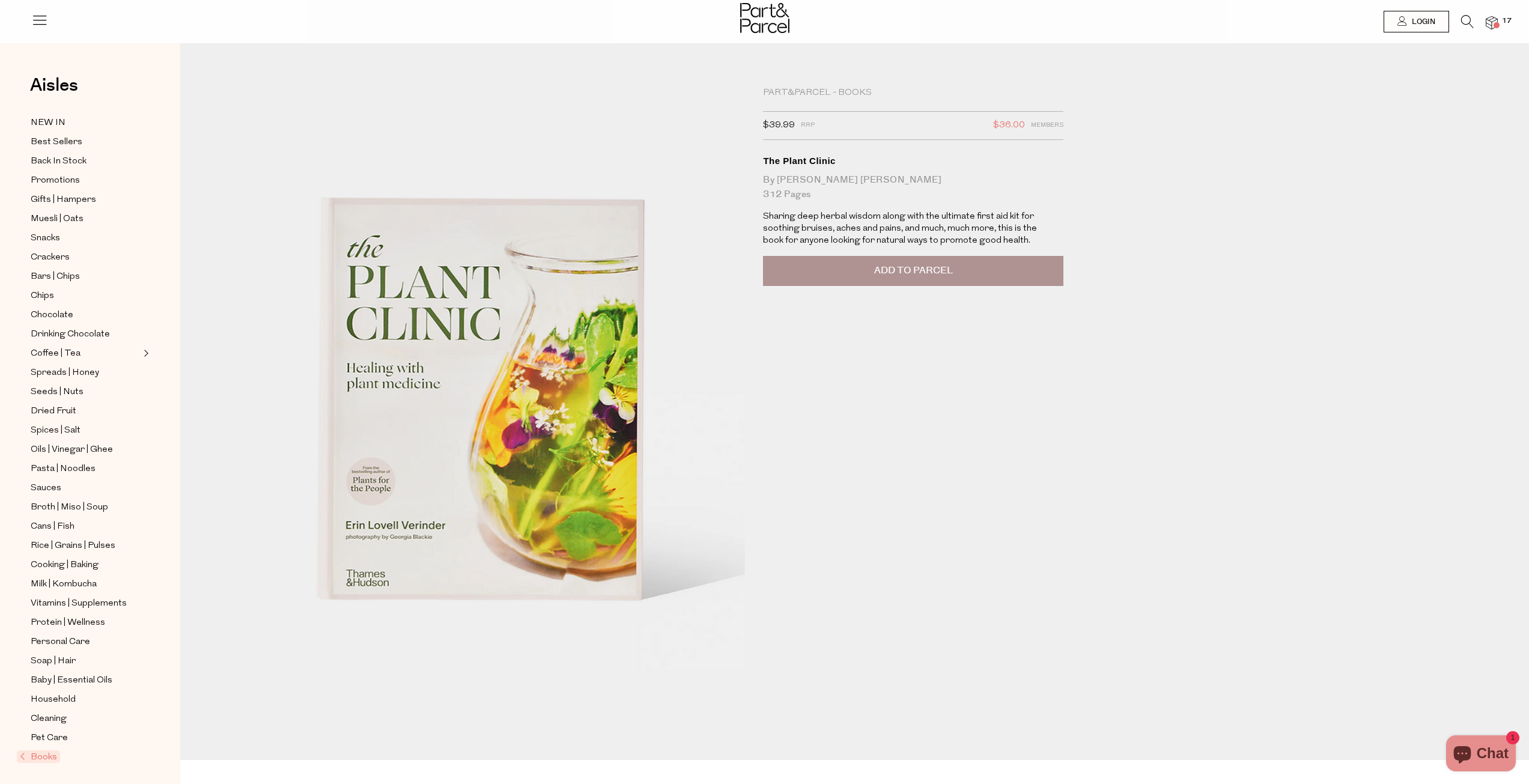
click at [1498, 26] on span at bounding box center [1496, 25] width 6 height 6
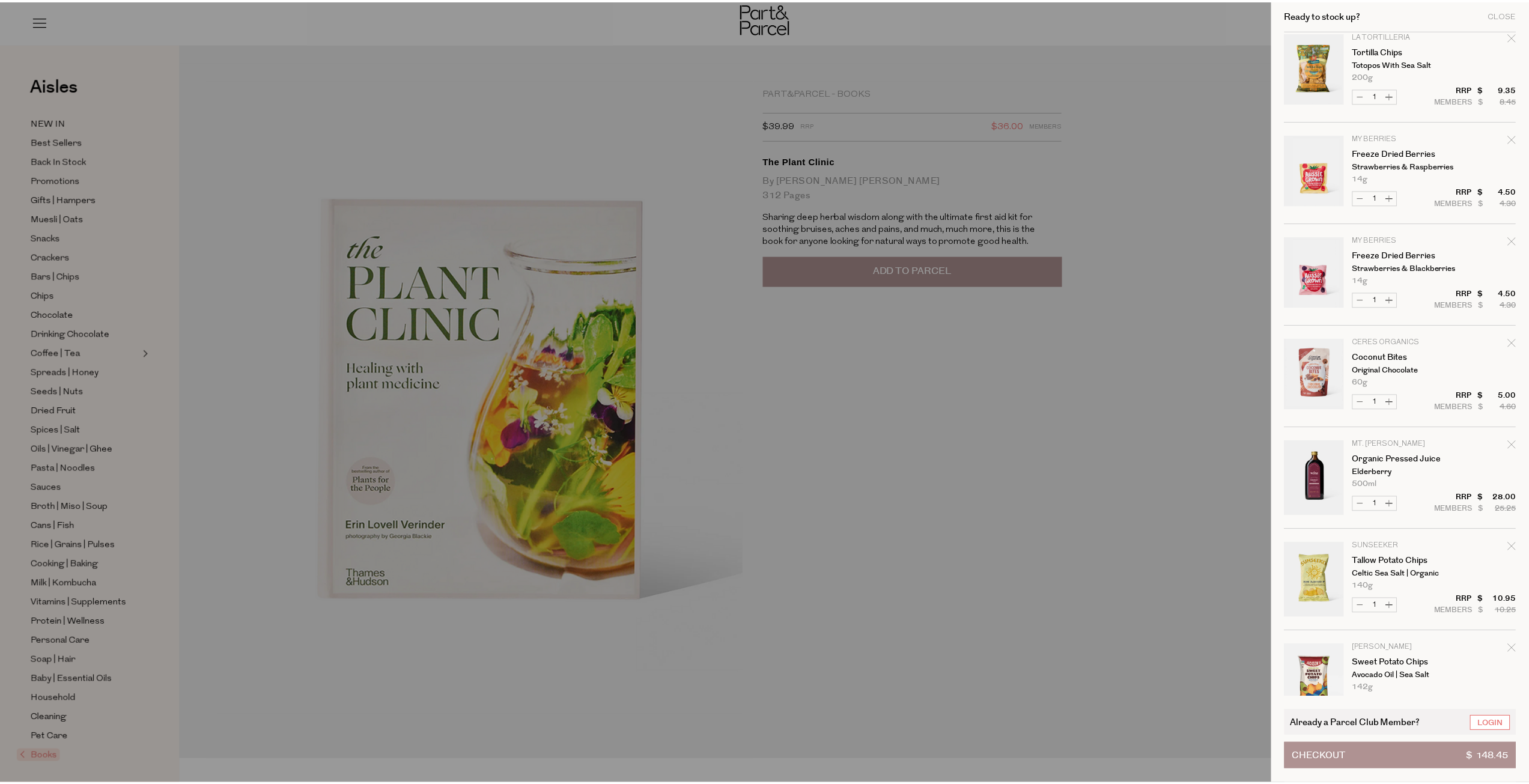
scroll to position [1072, 0]
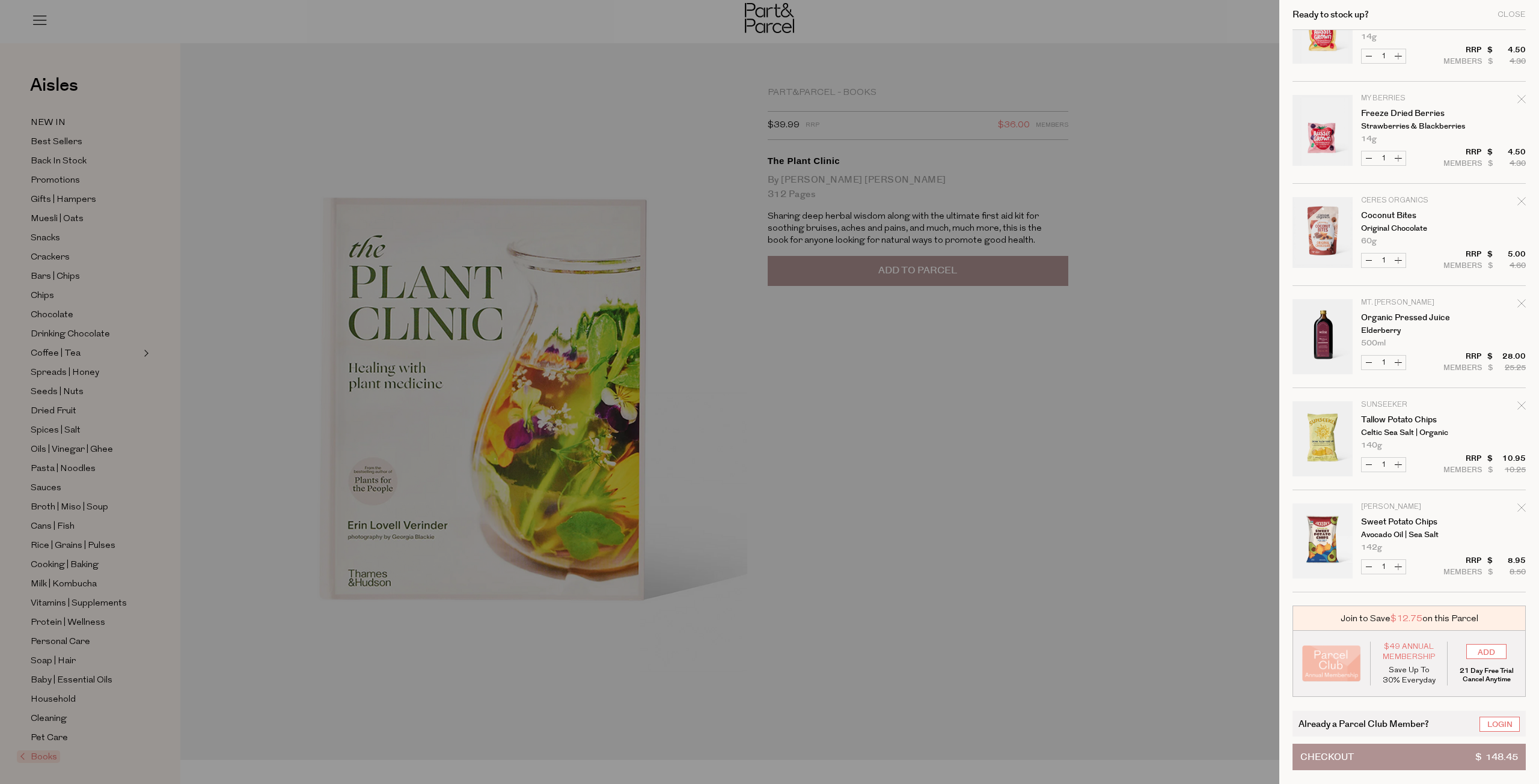
click at [985, 360] on div at bounding box center [769, 392] width 1539 height 784
